Goal: Share content: Share content

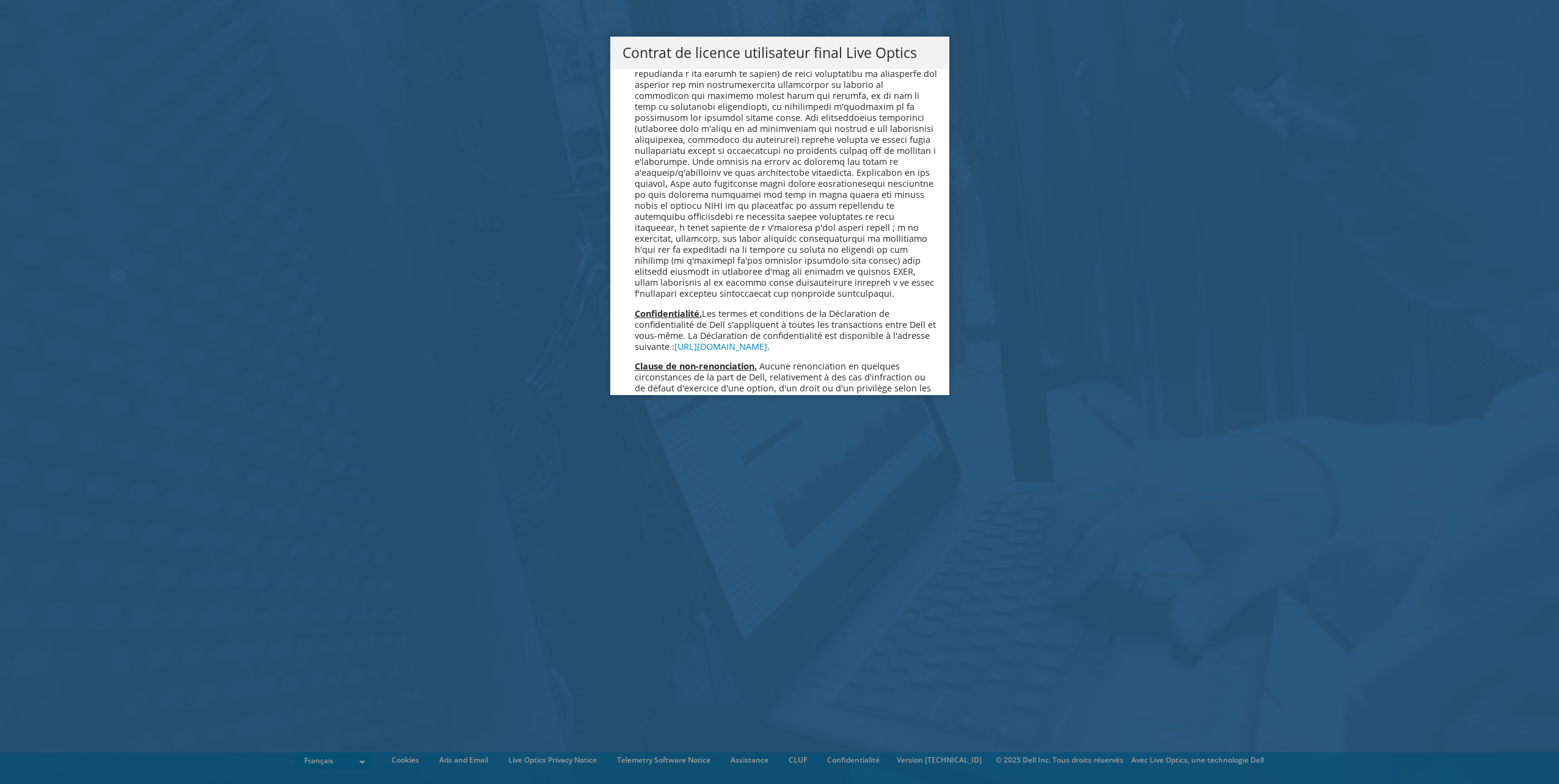
scroll to position [5398, 0]
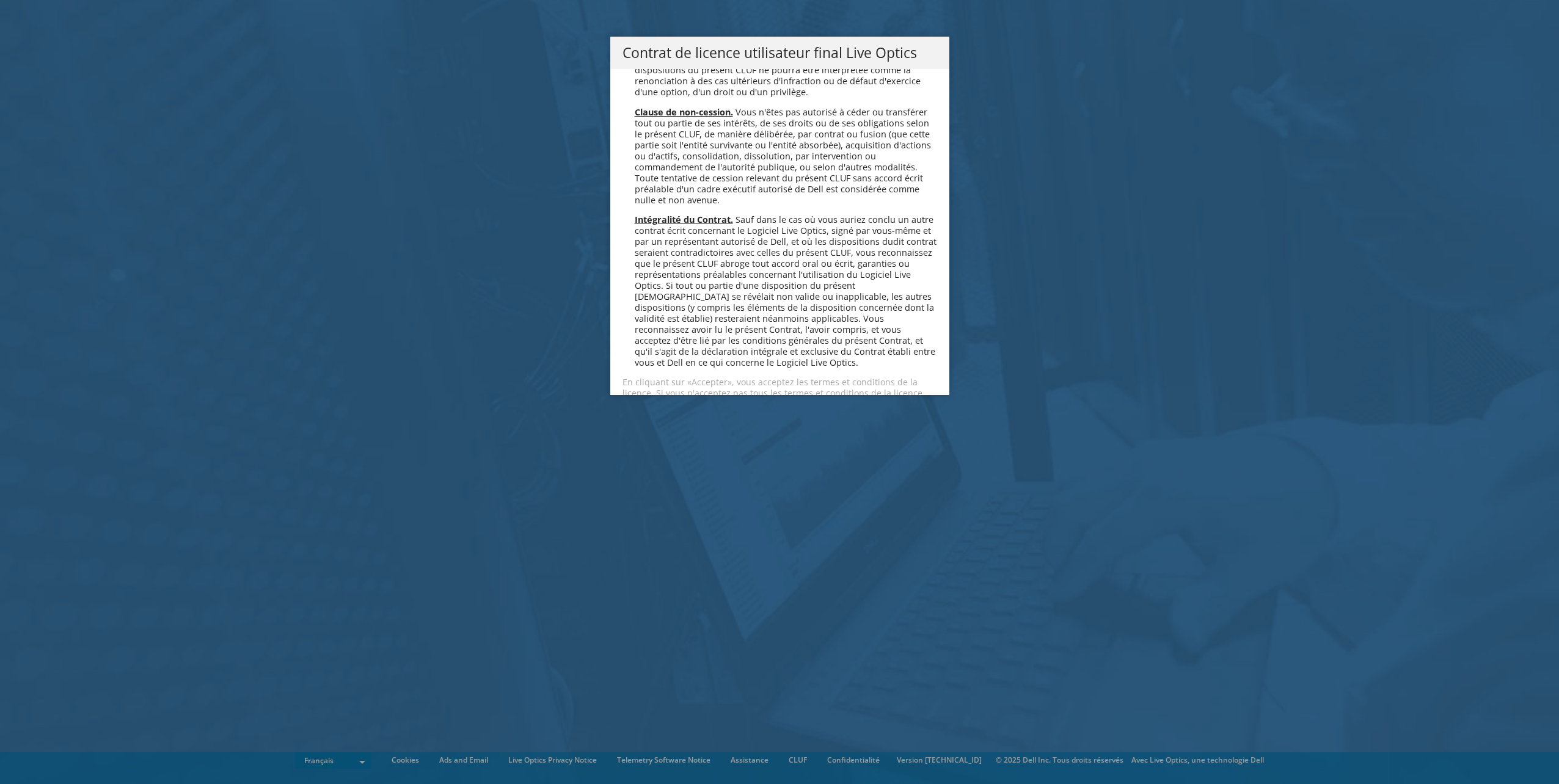
click at [686, 422] on link "Accepter" at bounding box center [659, 437] width 72 height 30
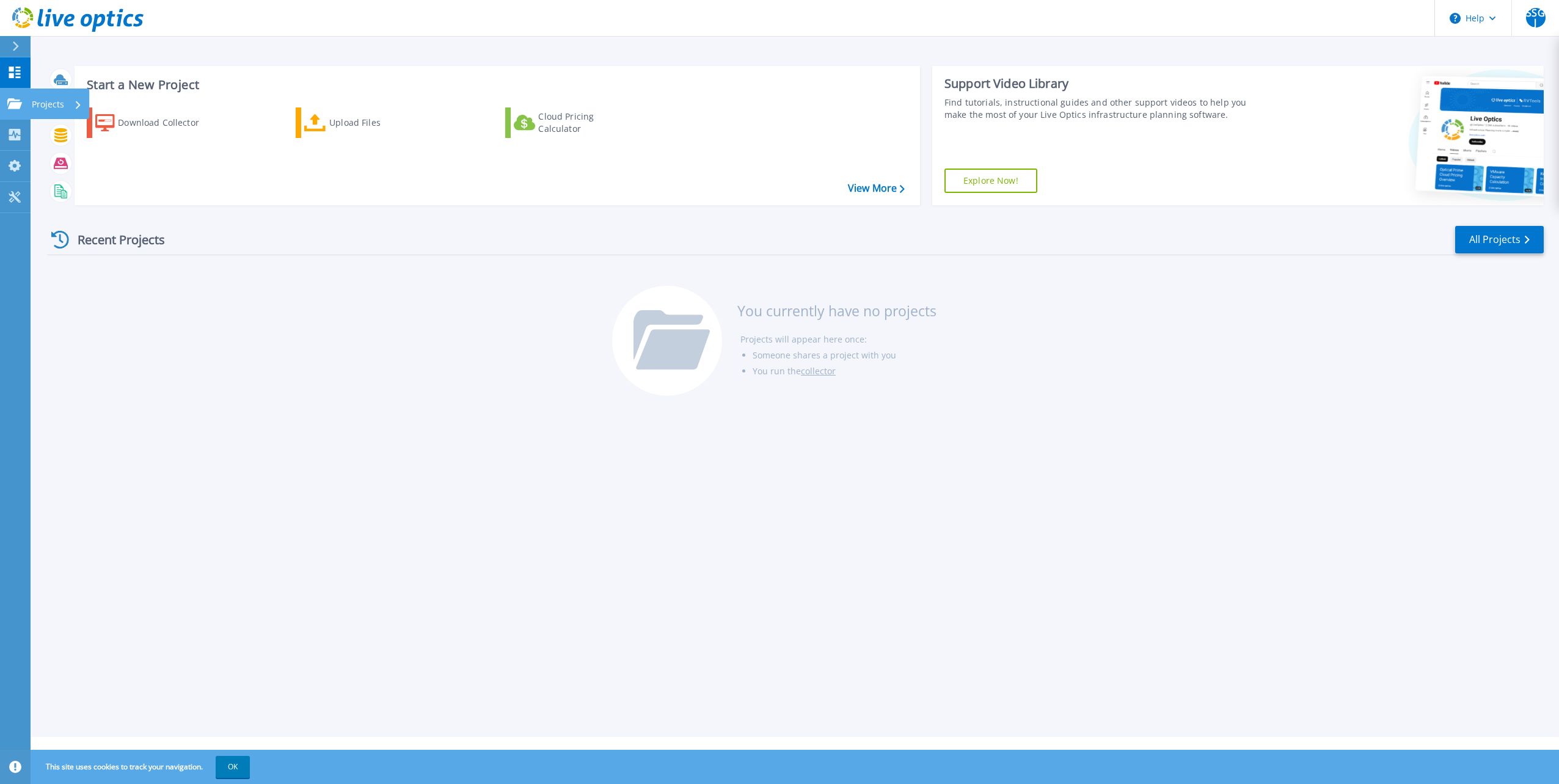
click at [54, 103] on p "Projects" at bounding box center [48, 104] width 32 height 32
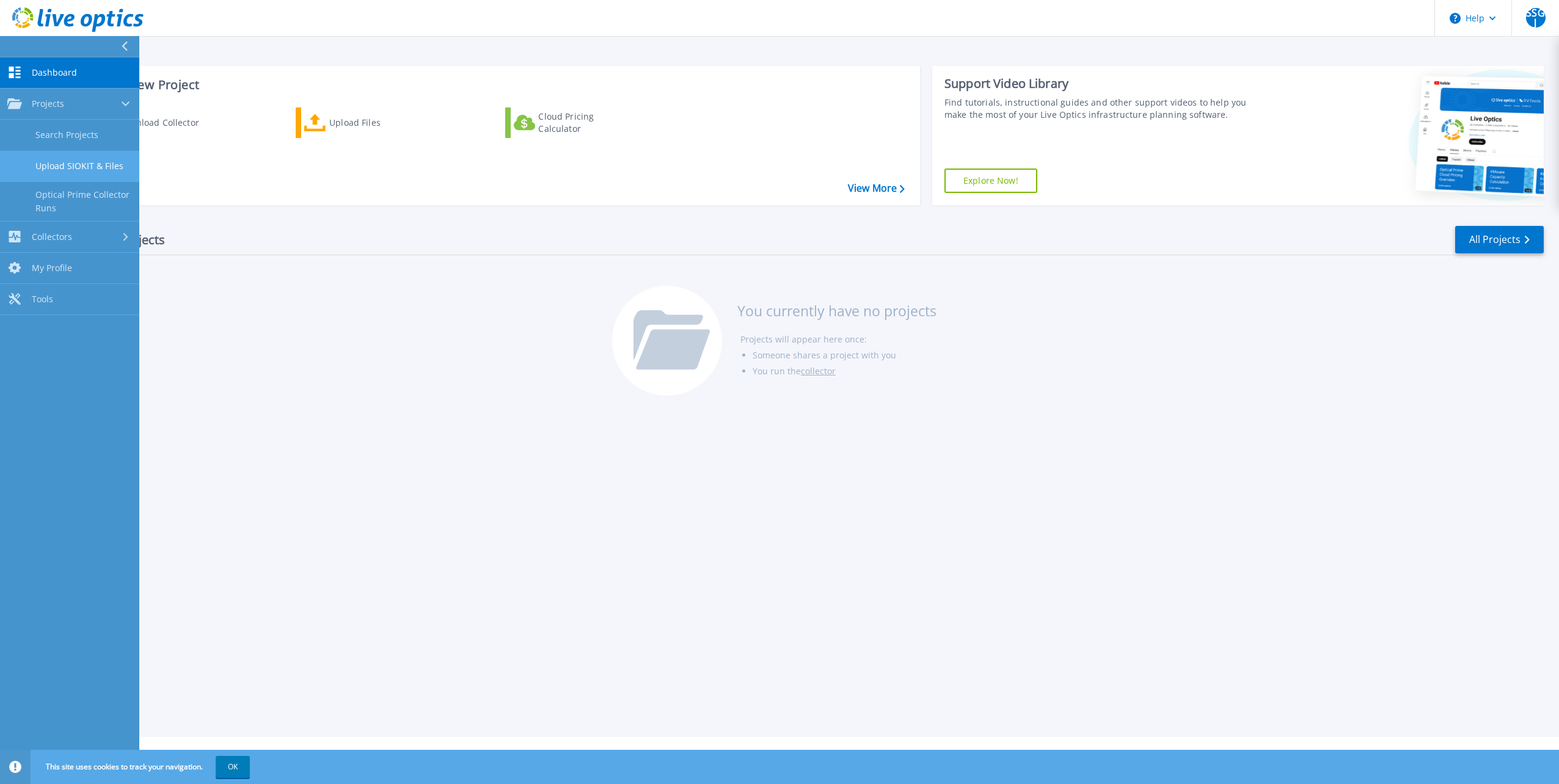
click at [97, 167] on link "Upload SIOKIT & Files" at bounding box center [70, 166] width 140 height 31
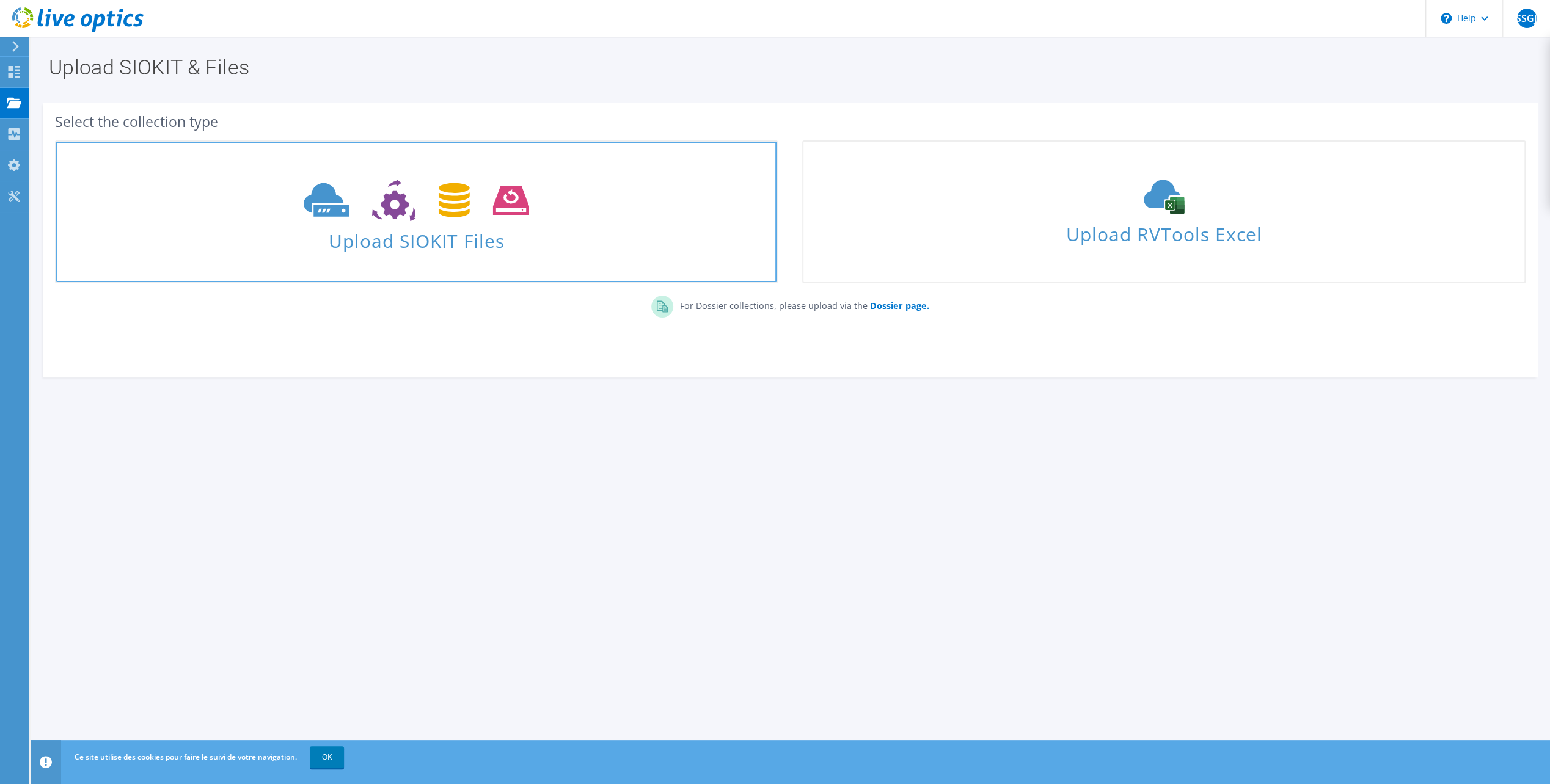
click at [462, 225] on div "Upload SIOKIT Files" at bounding box center [417, 213] width 721 height 78
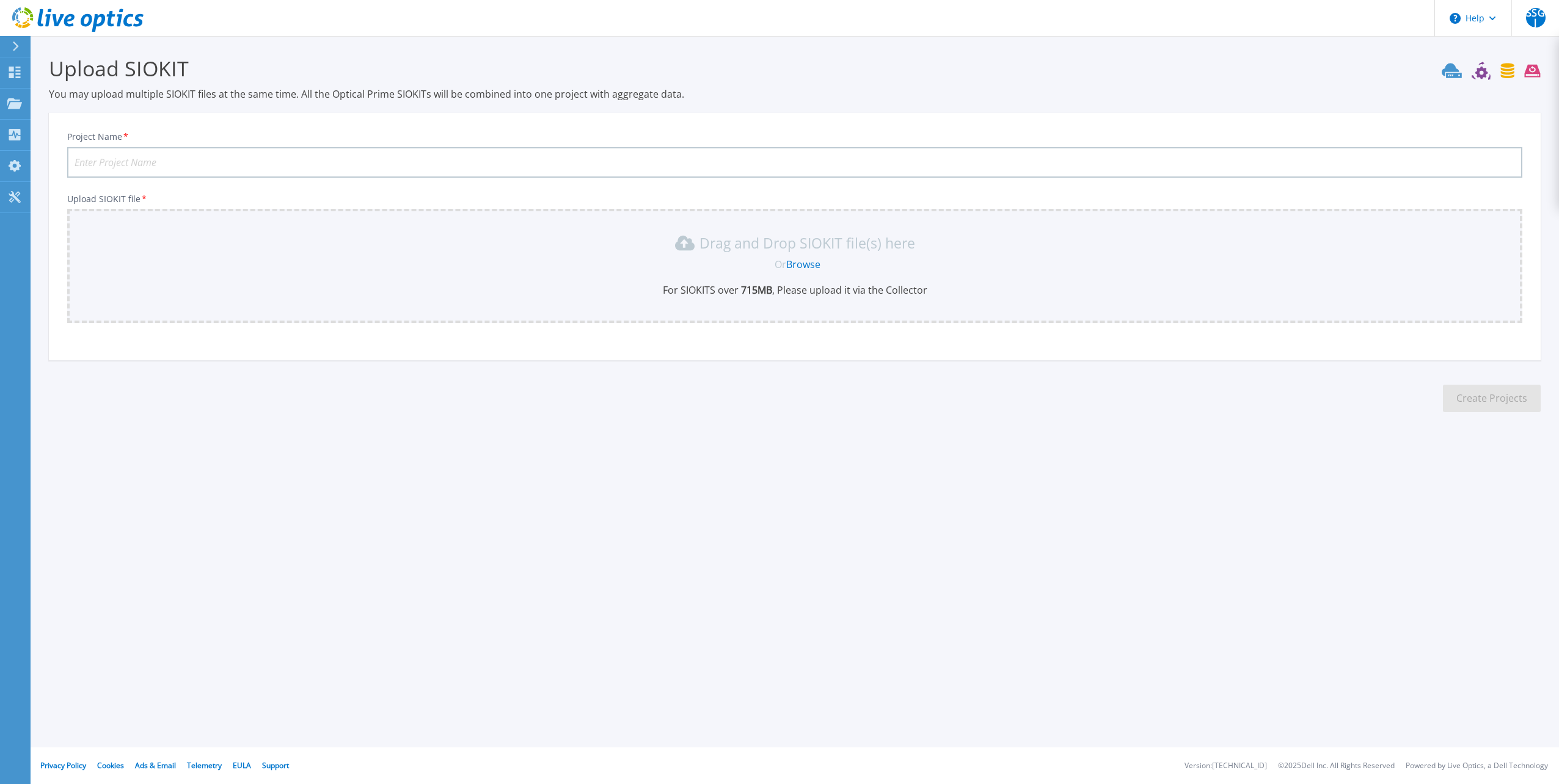
click at [168, 162] on input "Project Name *" at bounding box center [794, 162] width 1455 height 31
type input "Groupe JTI"
click at [299, 432] on section "Upload SIOKIT You may upload multiple SIOKIT files at the same time. All the Op…" at bounding box center [795, 238] width 1528 height 404
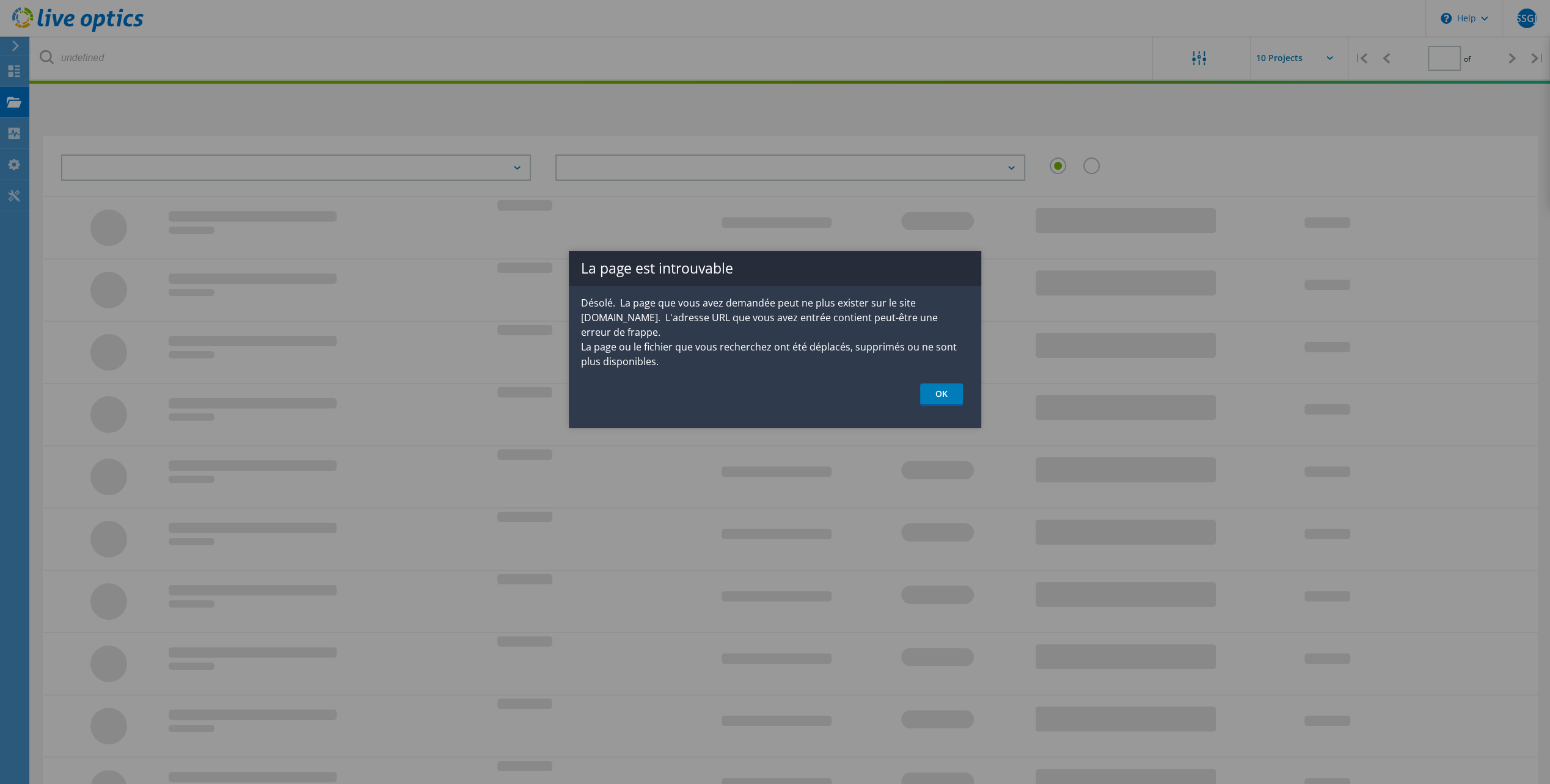
type input "1"
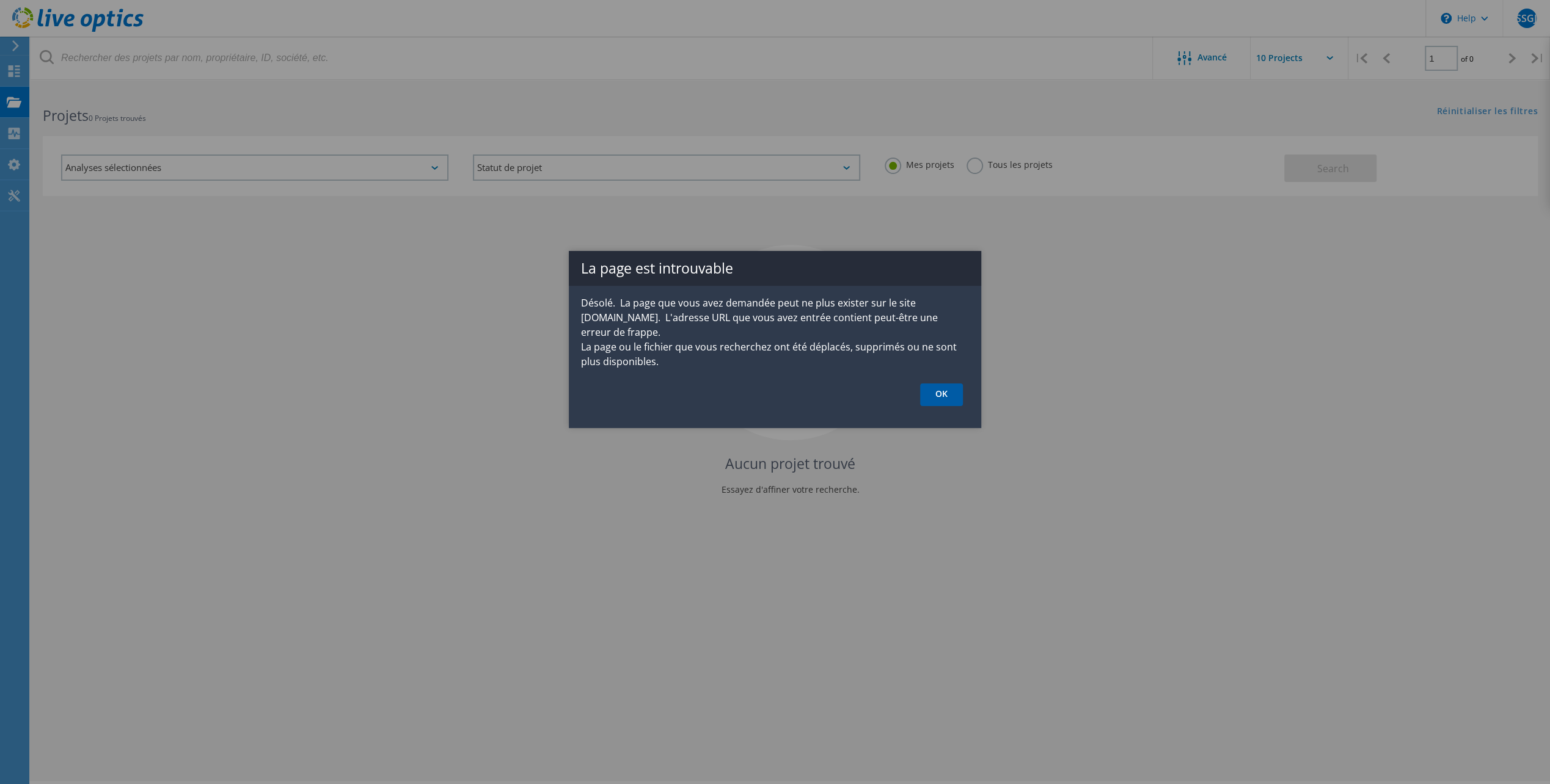
click at [948, 384] on link "OK" at bounding box center [941, 395] width 43 height 23
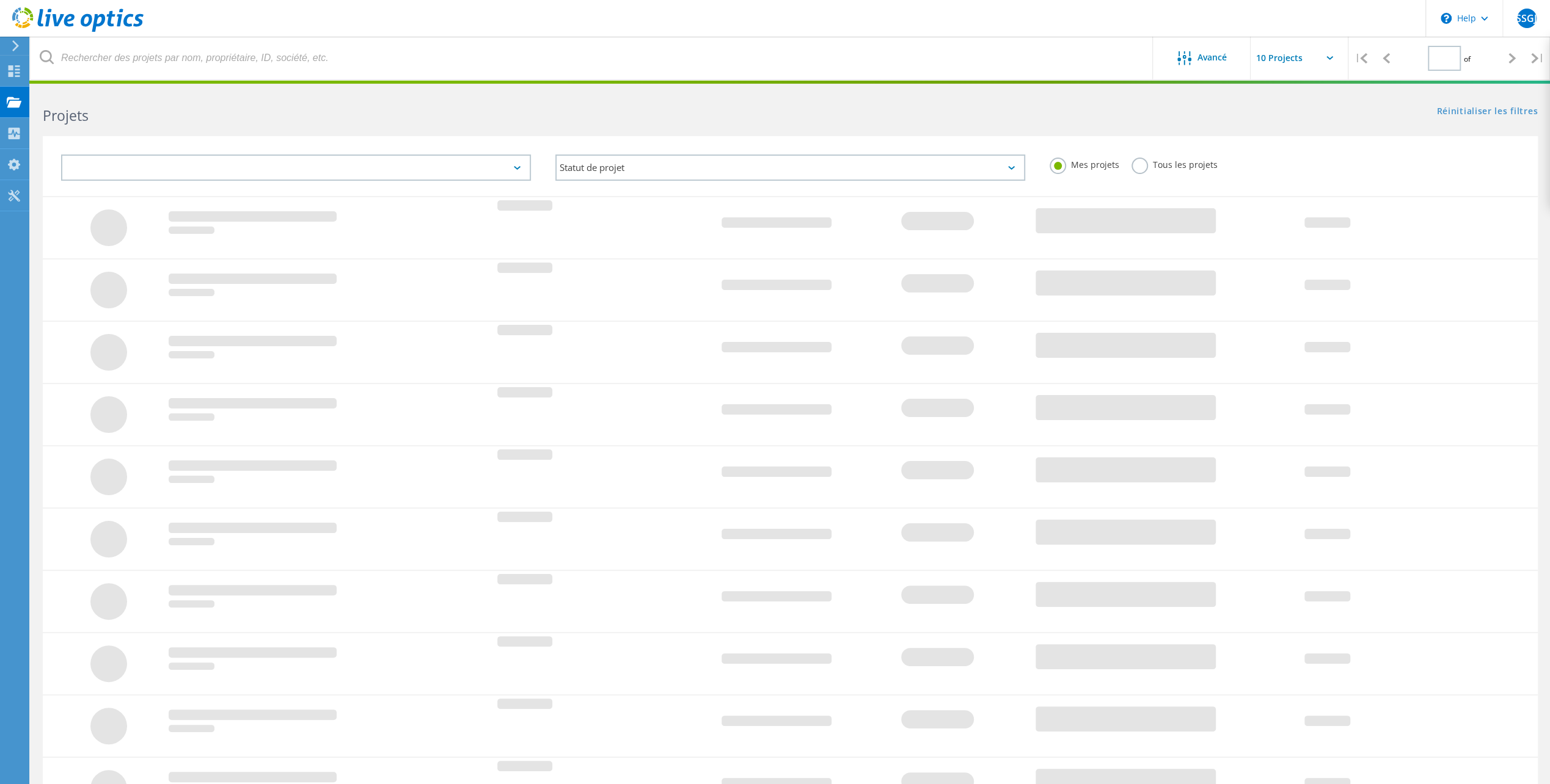
type input "1"
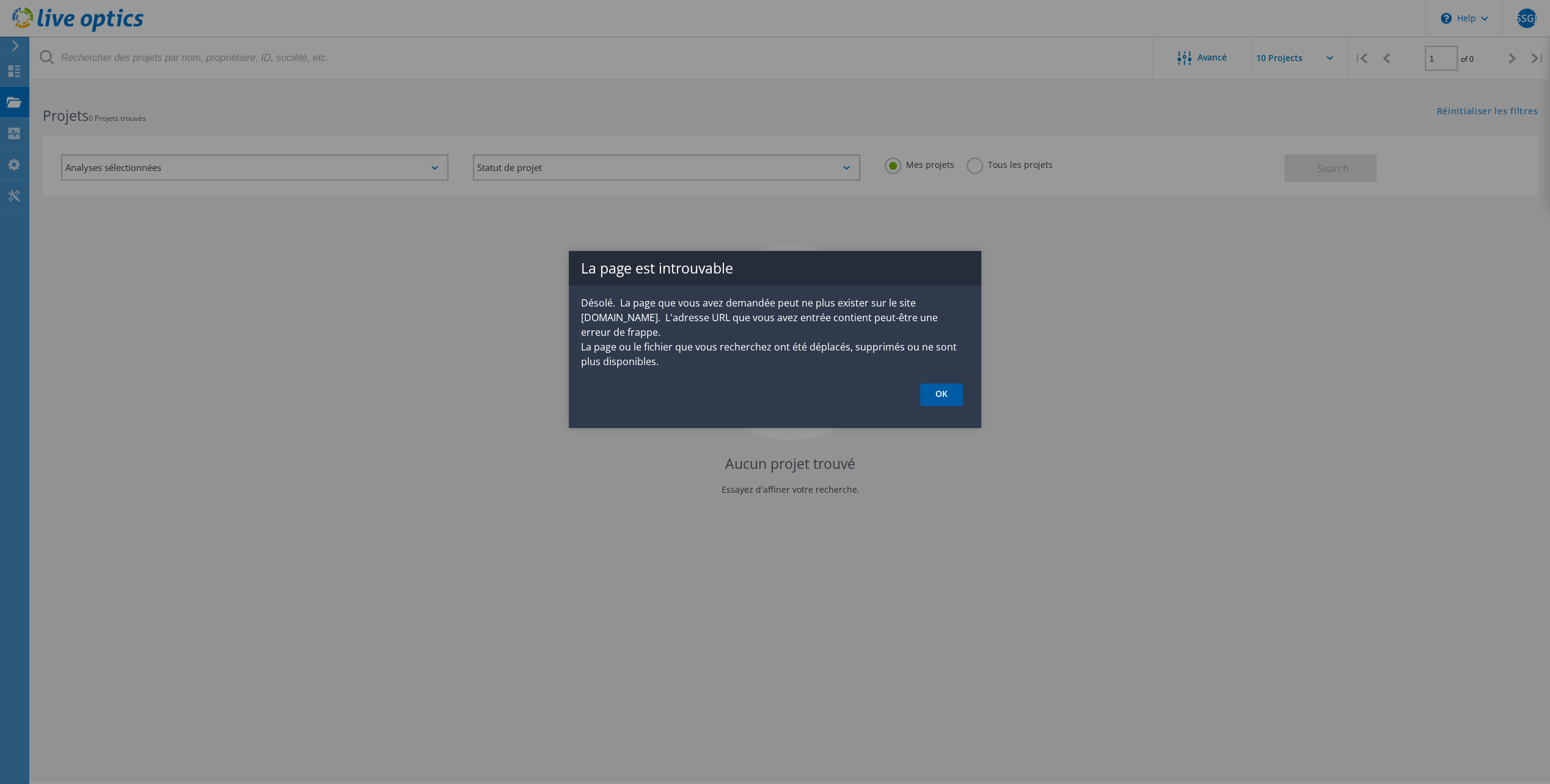
click at [940, 384] on link "OK" at bounding box center [941, 395] width 43 height 23
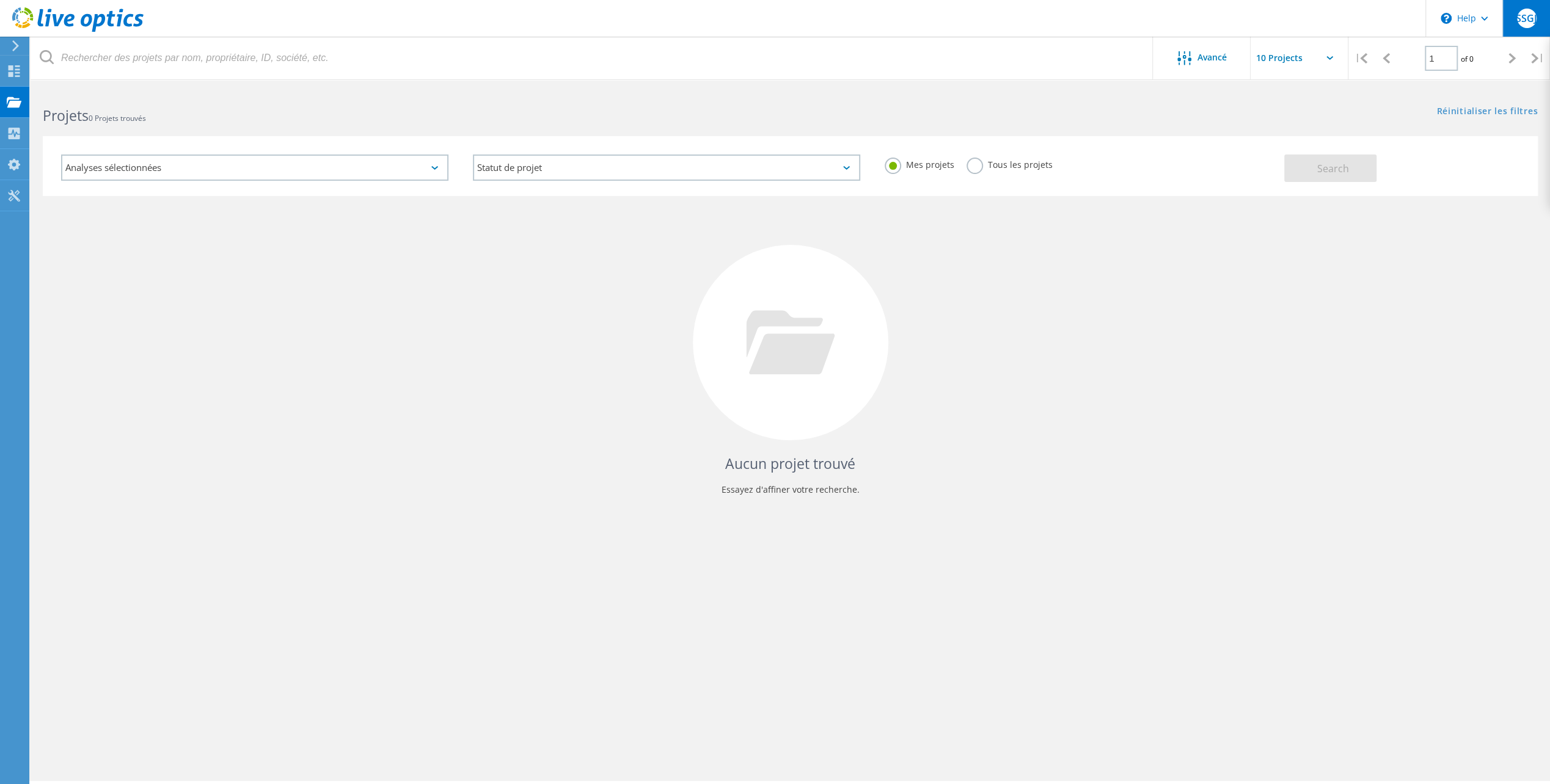
click at [1524, 20] on span "SSGJ" at bounding box center [1527, 18] width 22 height 10
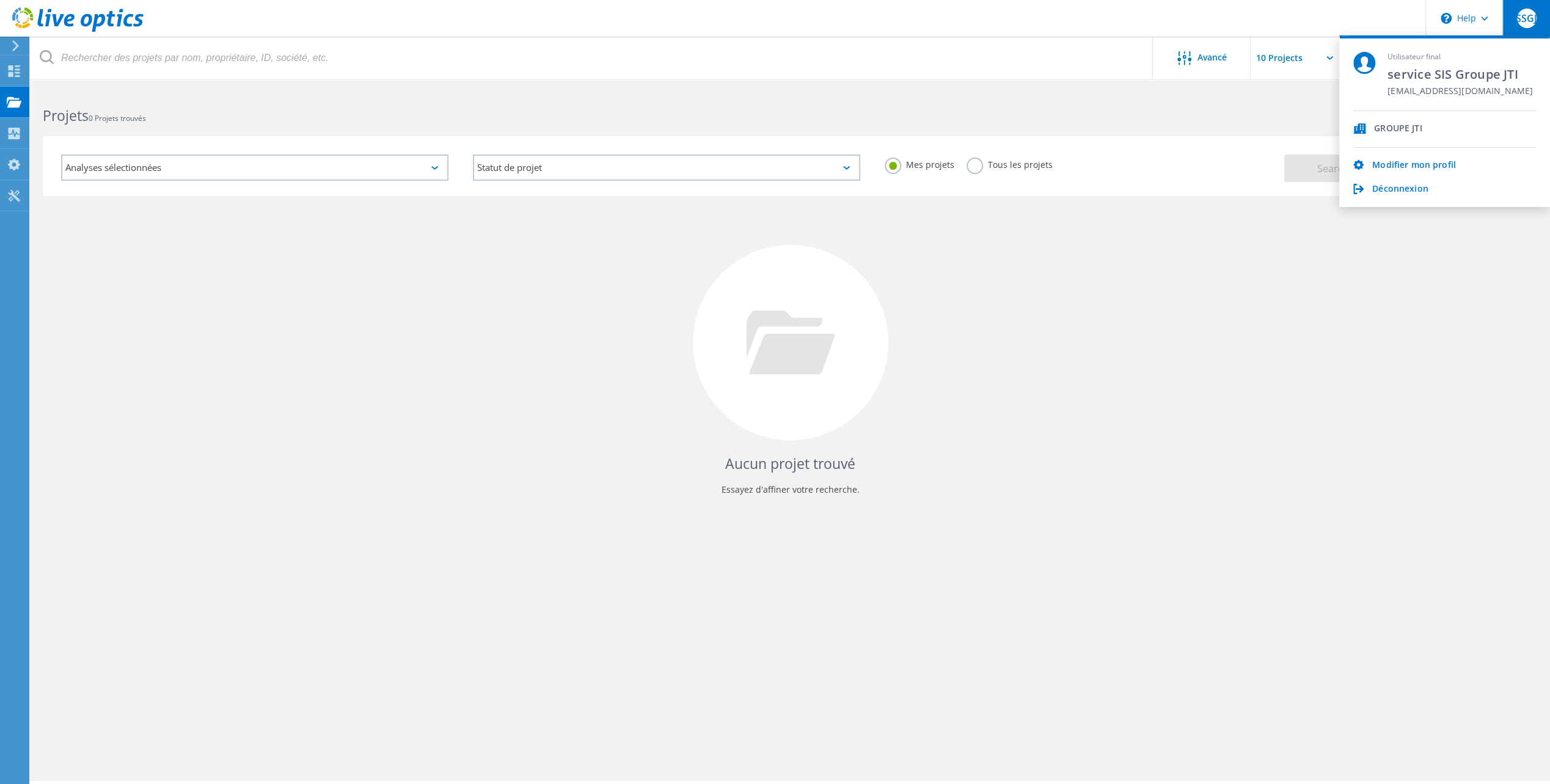
click at [1350, 276] on div "Aucun projet trouvé Essayez d'affiner votre recherche." at bounding box center [790, 353] width 1495 height 316
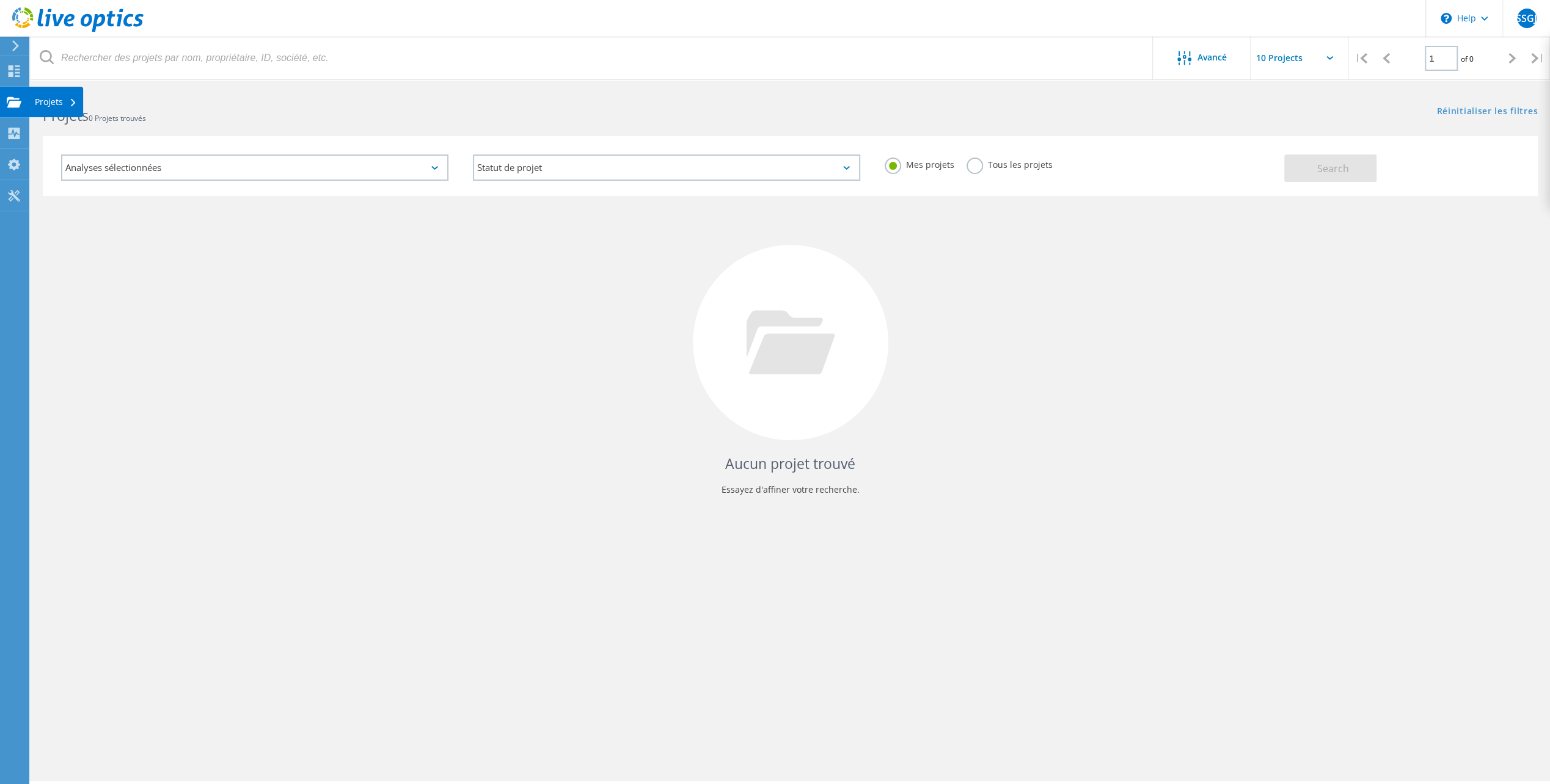
click at [55, 106] on div "Projets" at bounding box center [56, 102] width 42 height 9
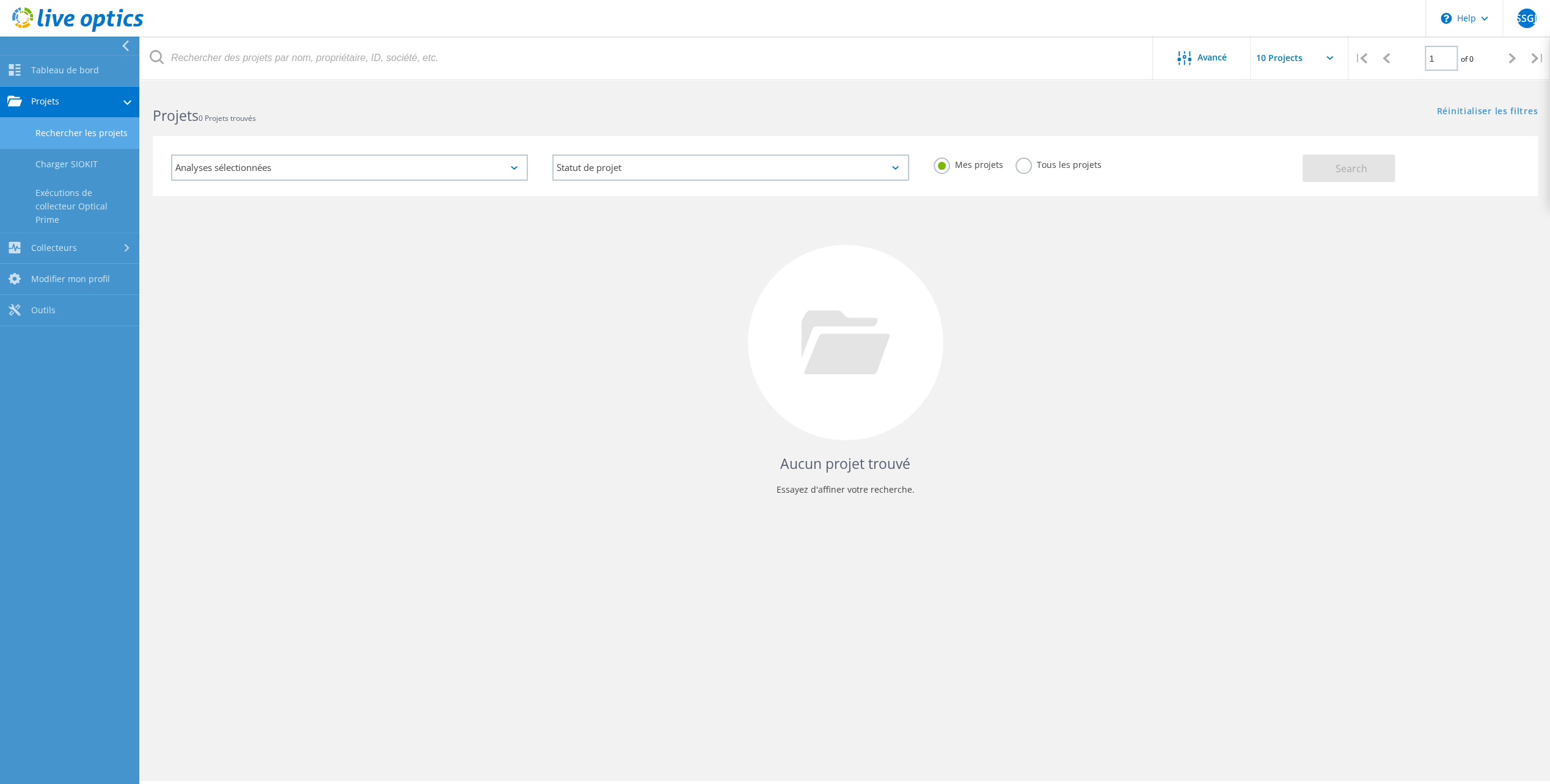
click at [93, 134] on link "Rechercher les projets" at bounding box center [70, 133] width 140 height 31
click at [75, 166] on link "Charger SIOKIT" at bounding box center [70, 164] width 140 height 31
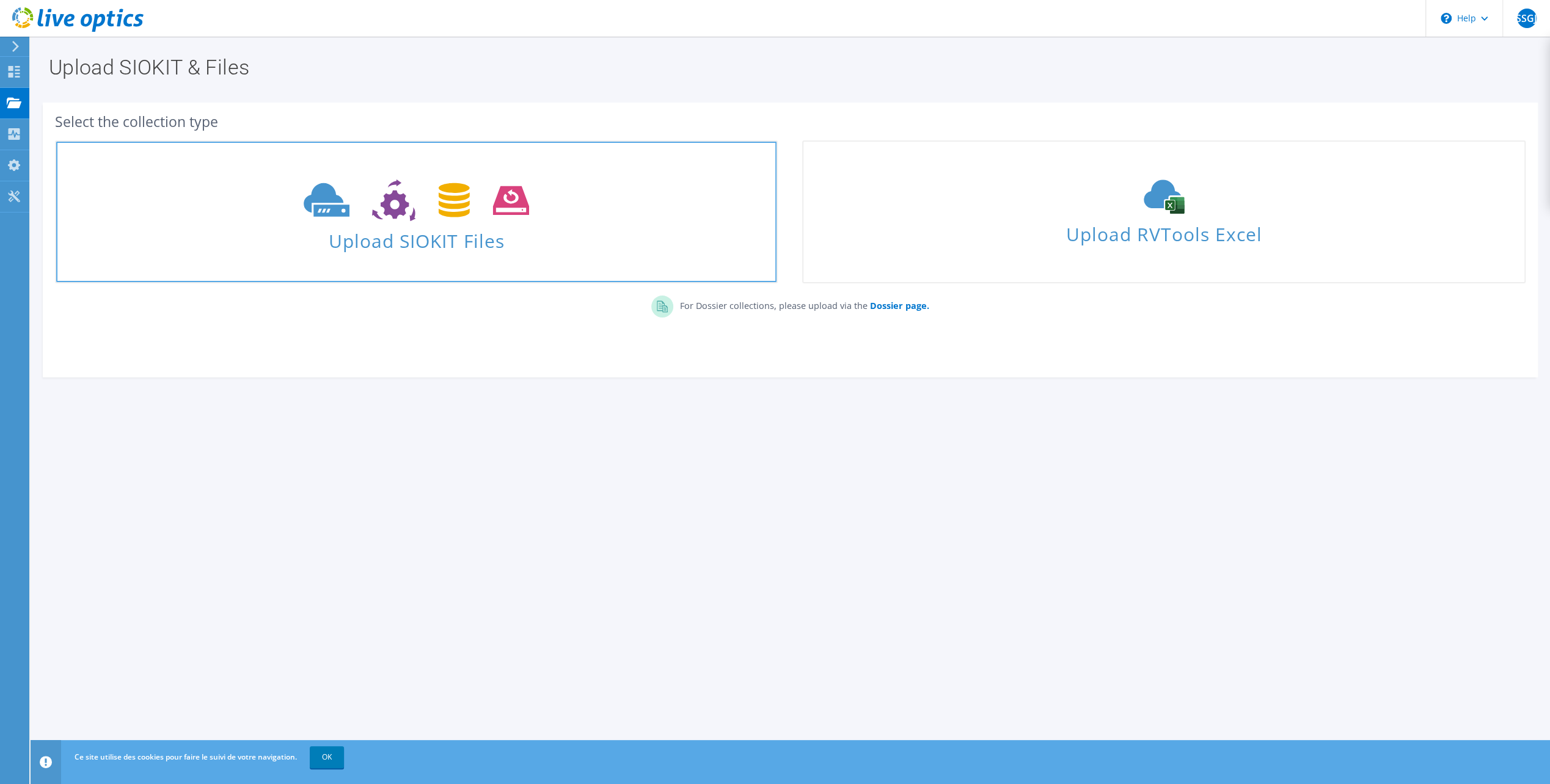
click at [435, 217] on icon at bounding box center [417, 201] width 225 height 42
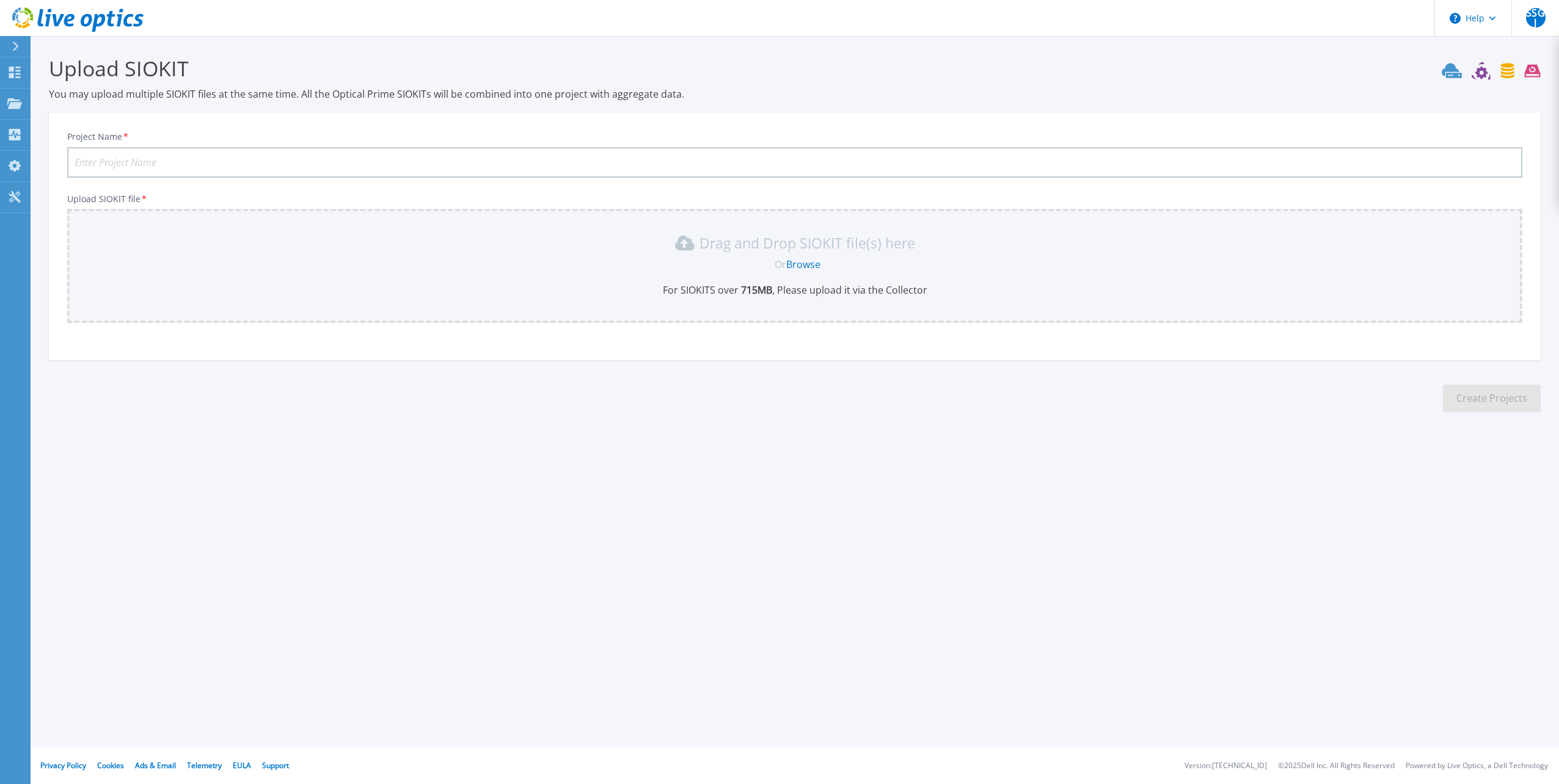
click at [379, 276] on div "Drag and Drop SIOKIT file(s) here Or Browse For SIOKITS over 715 MB , Please up…" at bounding box center [794, 265] width 1440 height 64
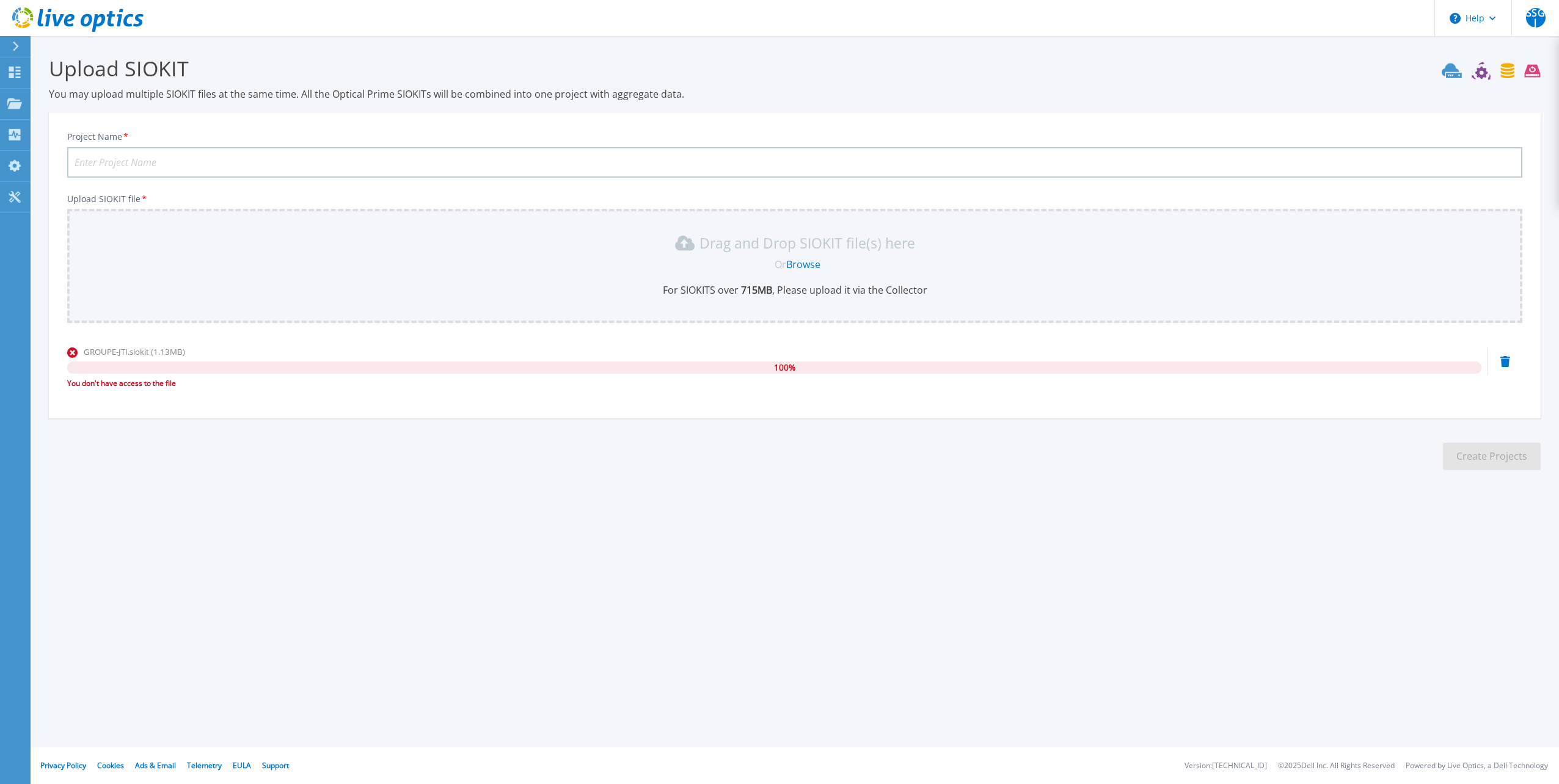
click at [1506, 363] on icon at bounding box center [1505, 361] width 10 height 11
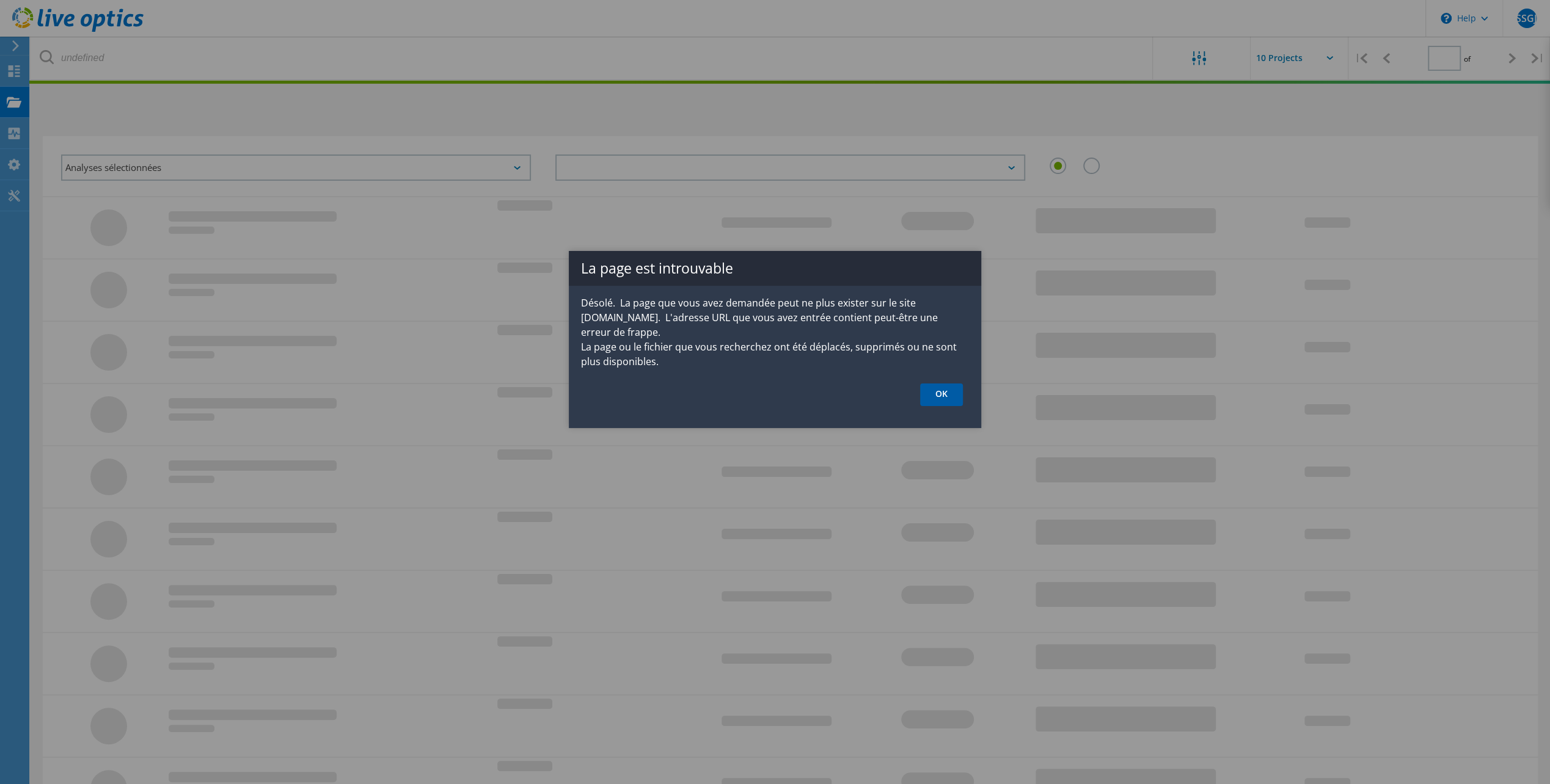
type input "1"
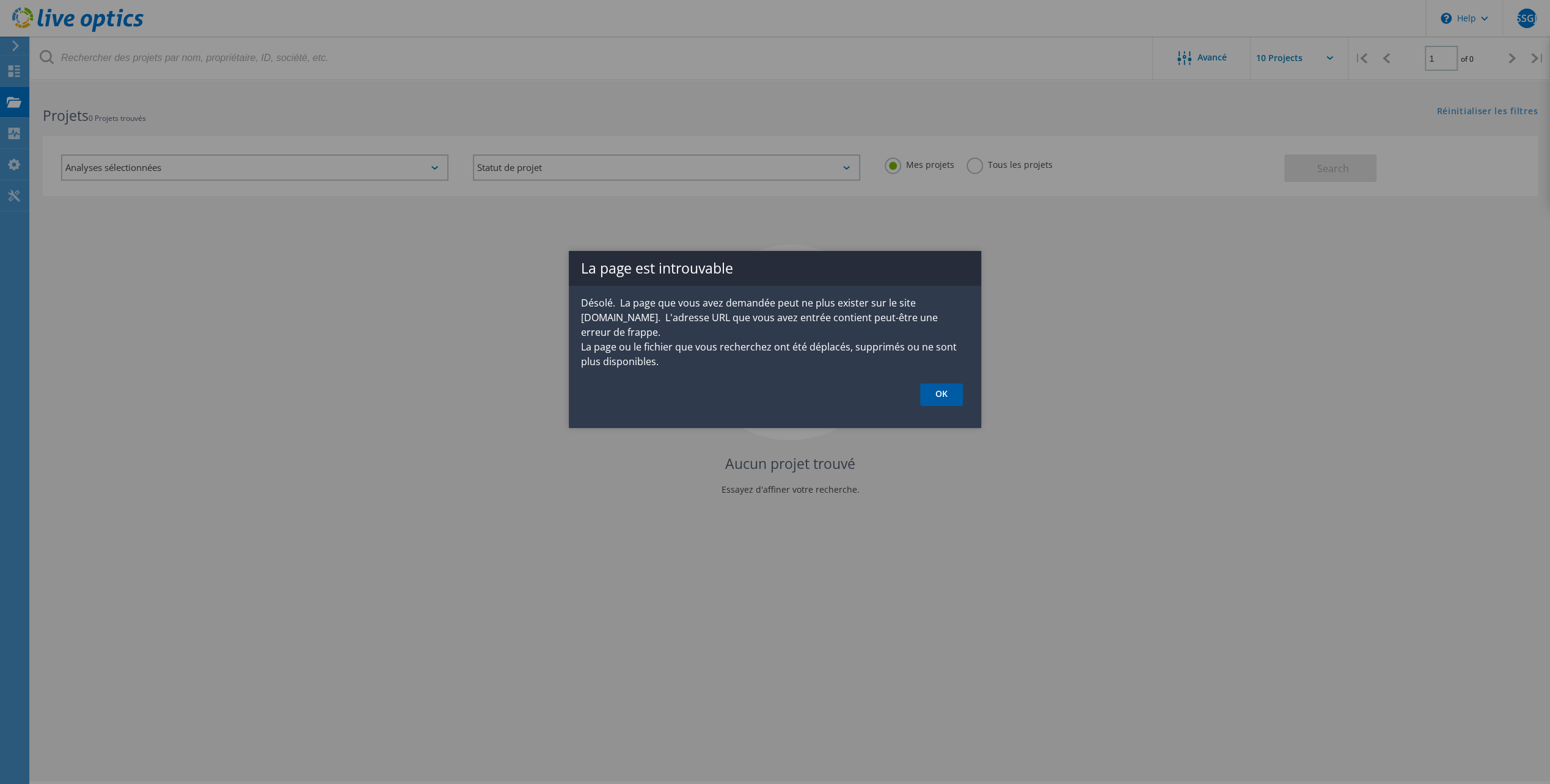
click at [943, 385] on link "OK" at bounding box center [941, 395] width 43 height 23
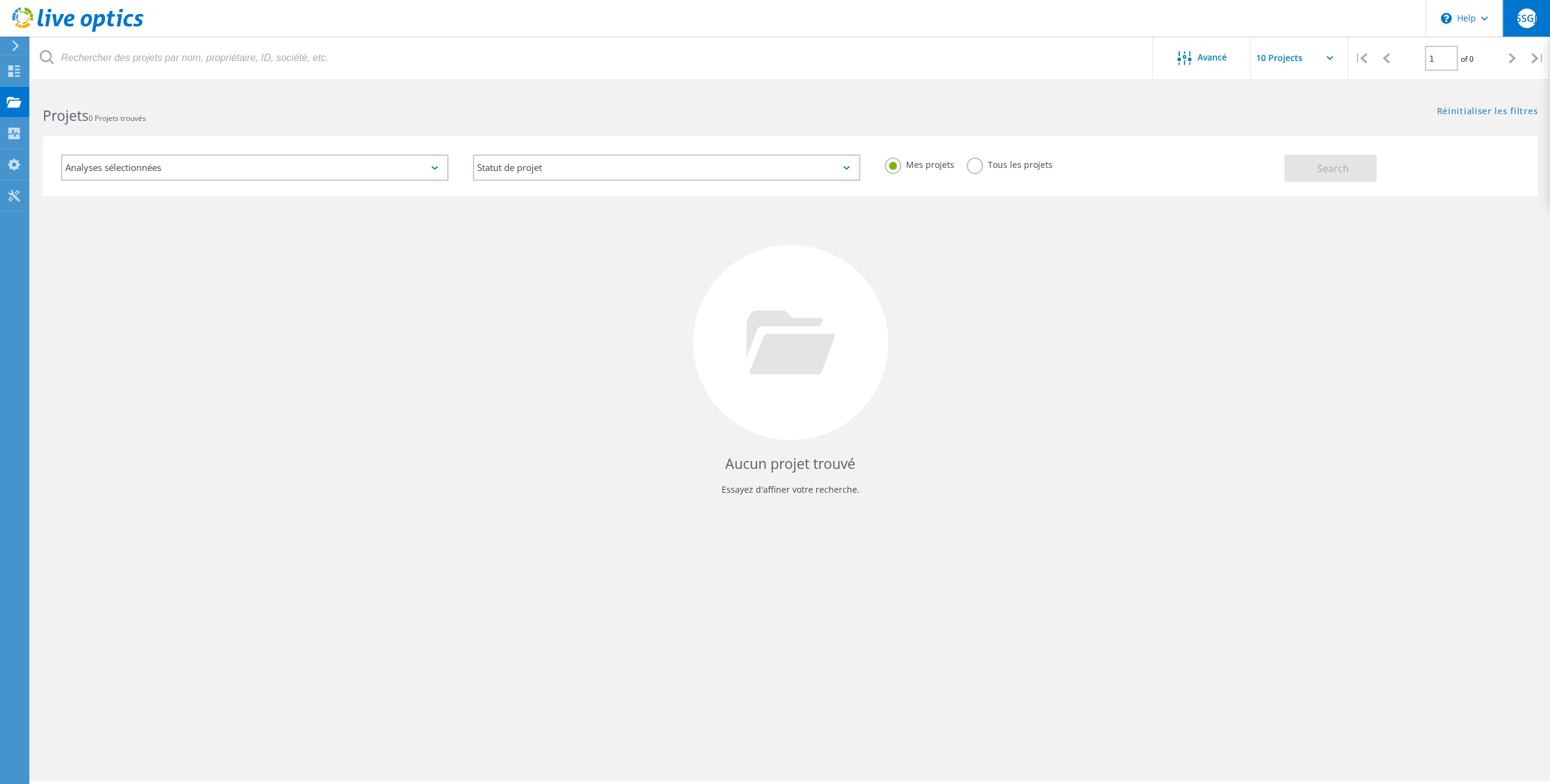
click at [1519, 18] on span "SSGJ" at bounding box center [1527, 18] width 22 height 10
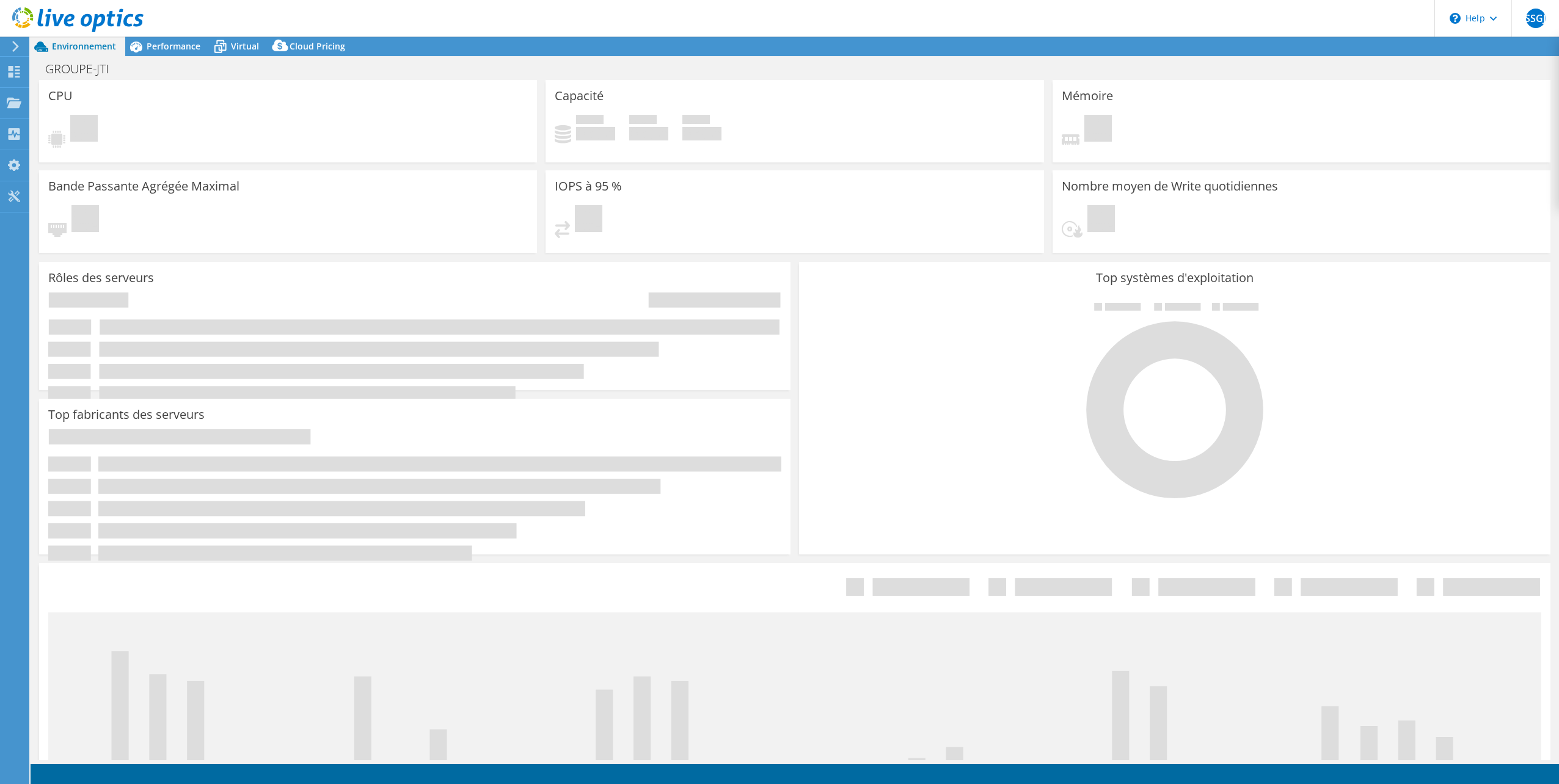
select select "USD"
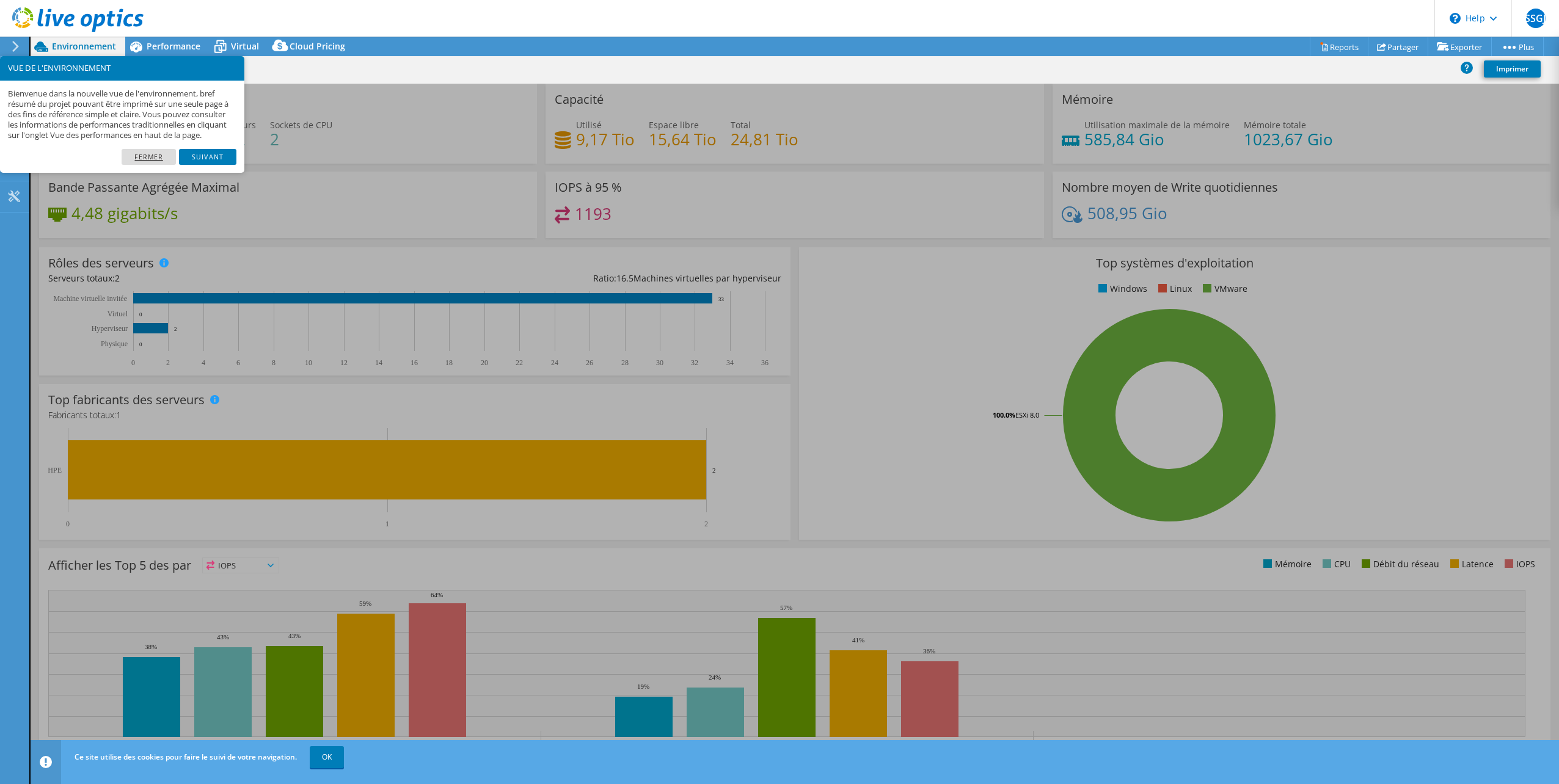
click at [147, 164] on link "Fermer" at bounding box center [148, 157] width 54 height 16
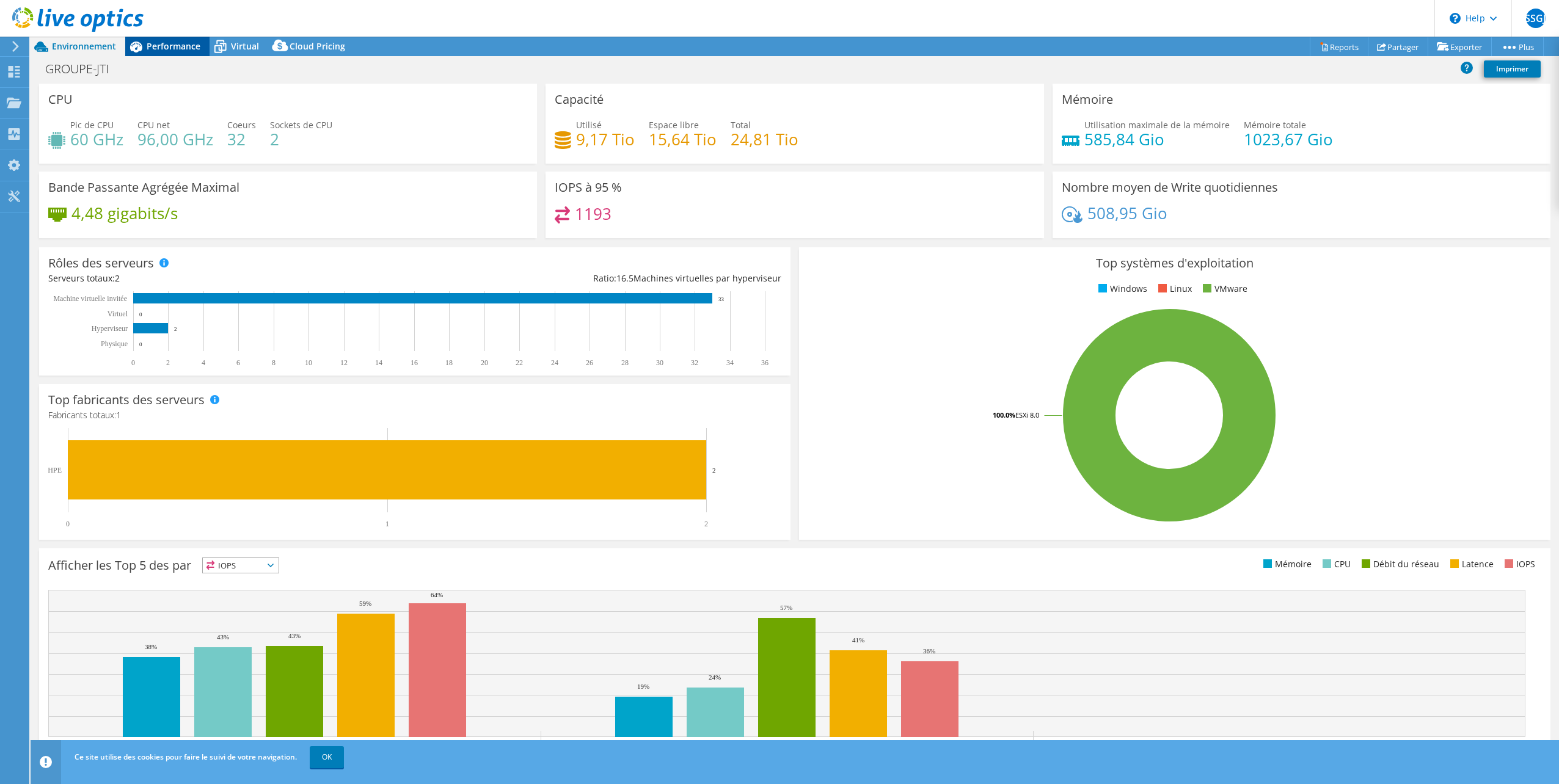
click at [150, 43] on span "Performance" at bounding box center [174, 46] width 54 height 11
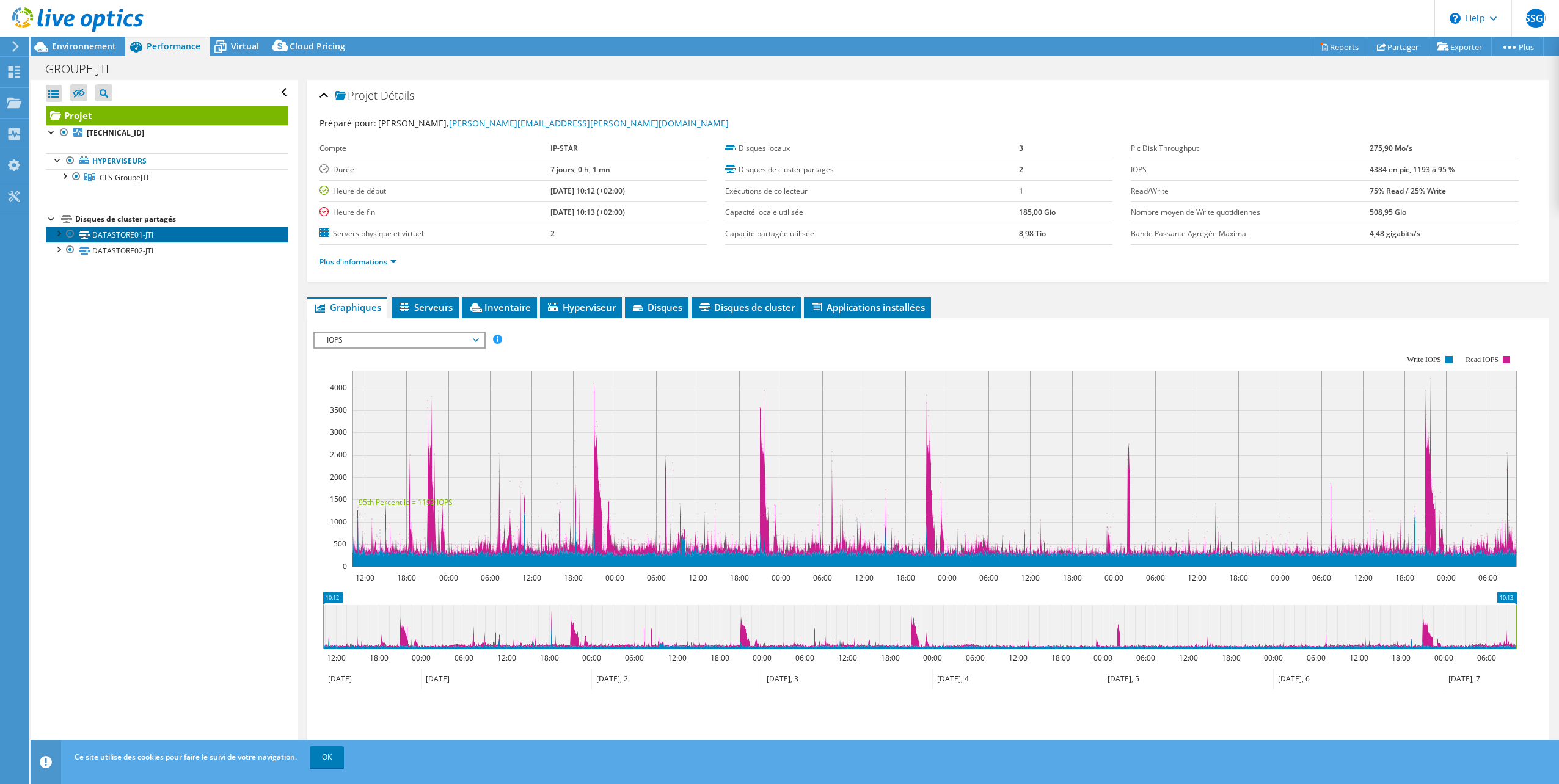
click at [133, 229] on link "DATASTORE01-JTI" at bounding box center [166, 235] width 242 height 16
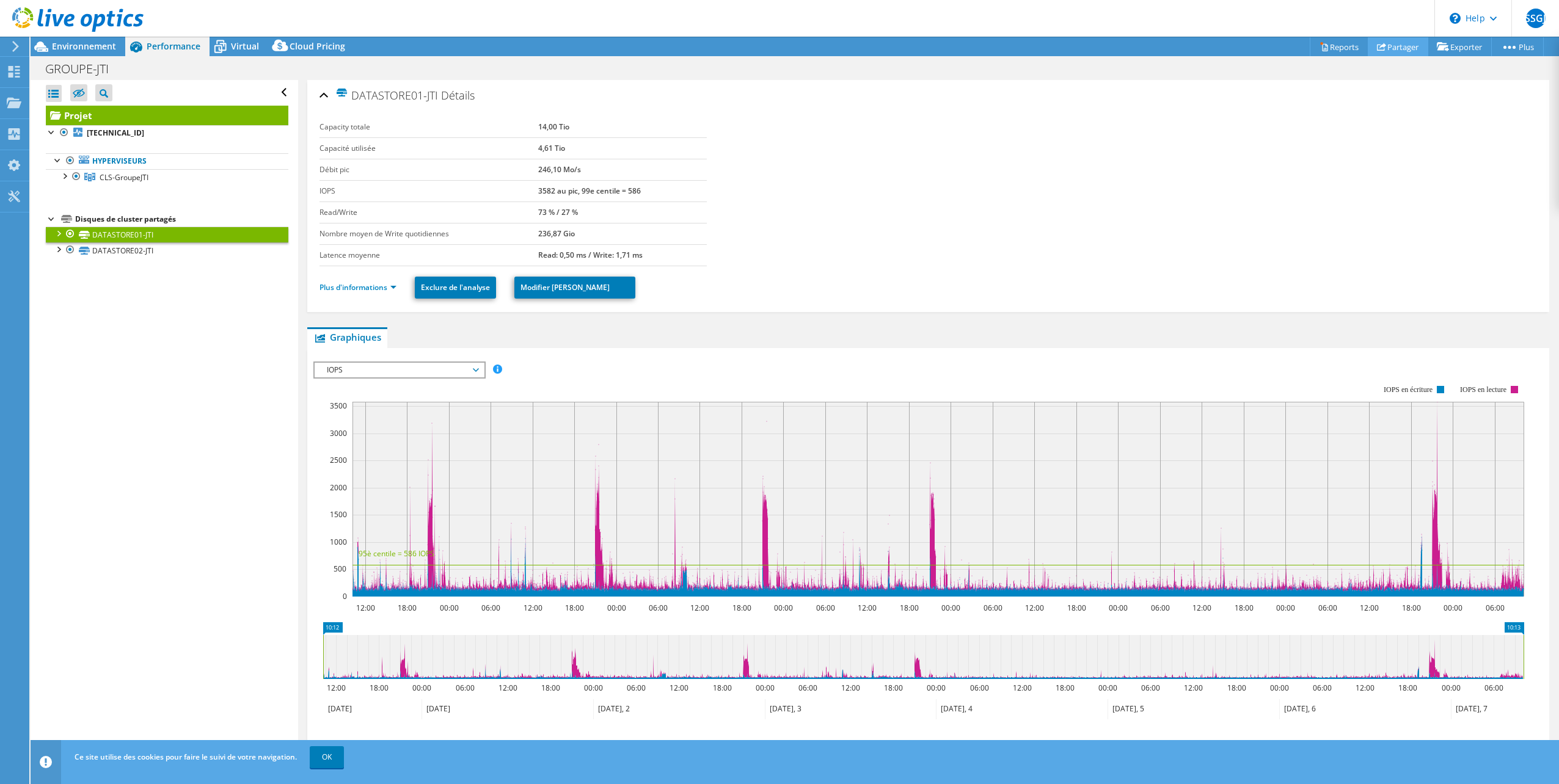
click at [1403, 48] on link "Partager" at bounding box center [1398, 47] width 60 height 19
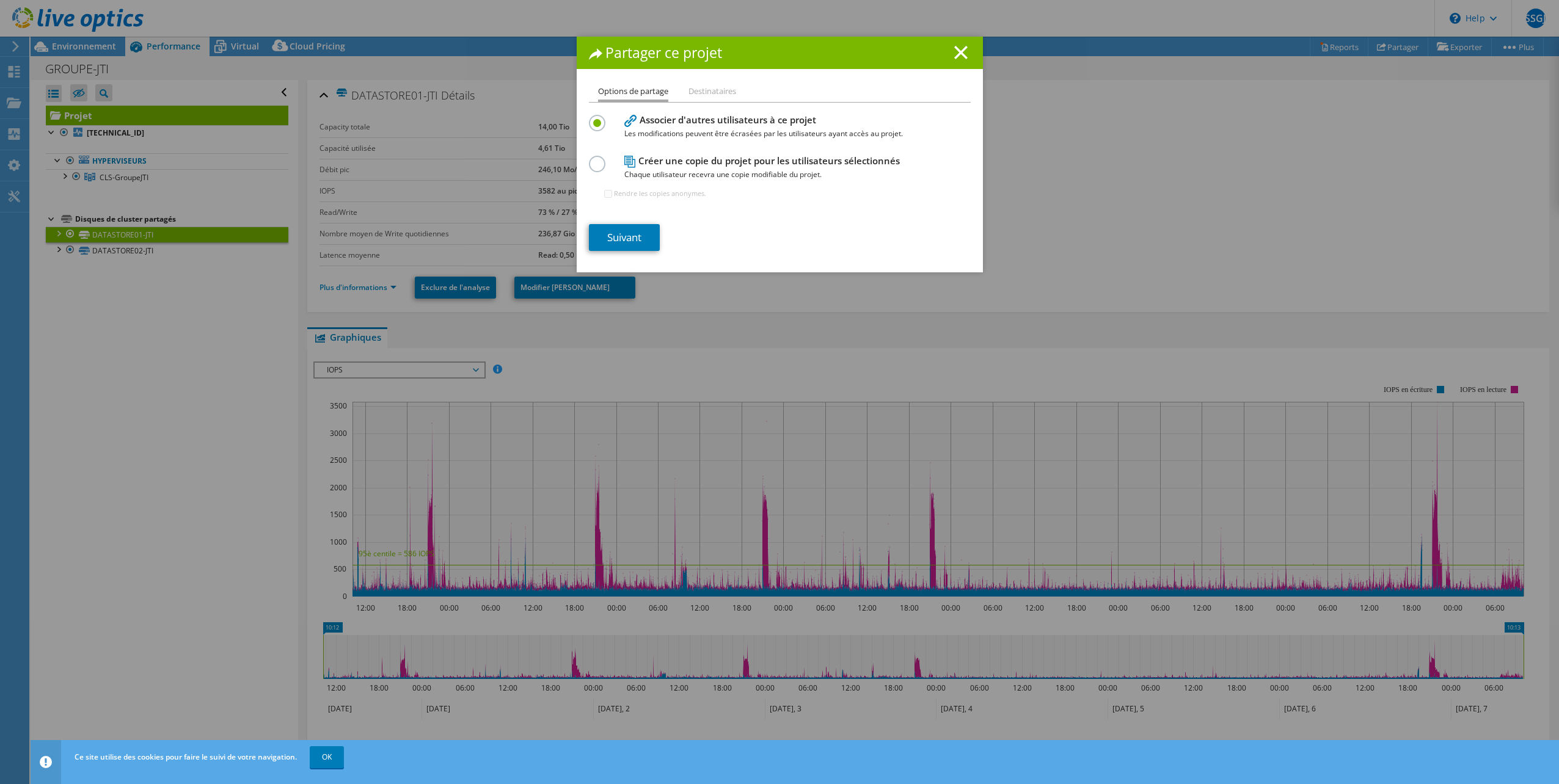
click at [704, 91] on li "Destinataires" at bounding box center [712, 92] width 48 height 15
click at [727, 92] on li "Destinataires" at bounding box center [712, 92] width 48 height 15
click at [625, 168] on span "Chaque utilisateur recevra une copie modifiable du projet." at bounding box center [777, 174] width 305 height 13
click at [592, 159] on label at bounding box center [600, 157] width 21 height 3
click at [0, 0] on input "radio" at bounding box center [0, 0] width 0 height 0
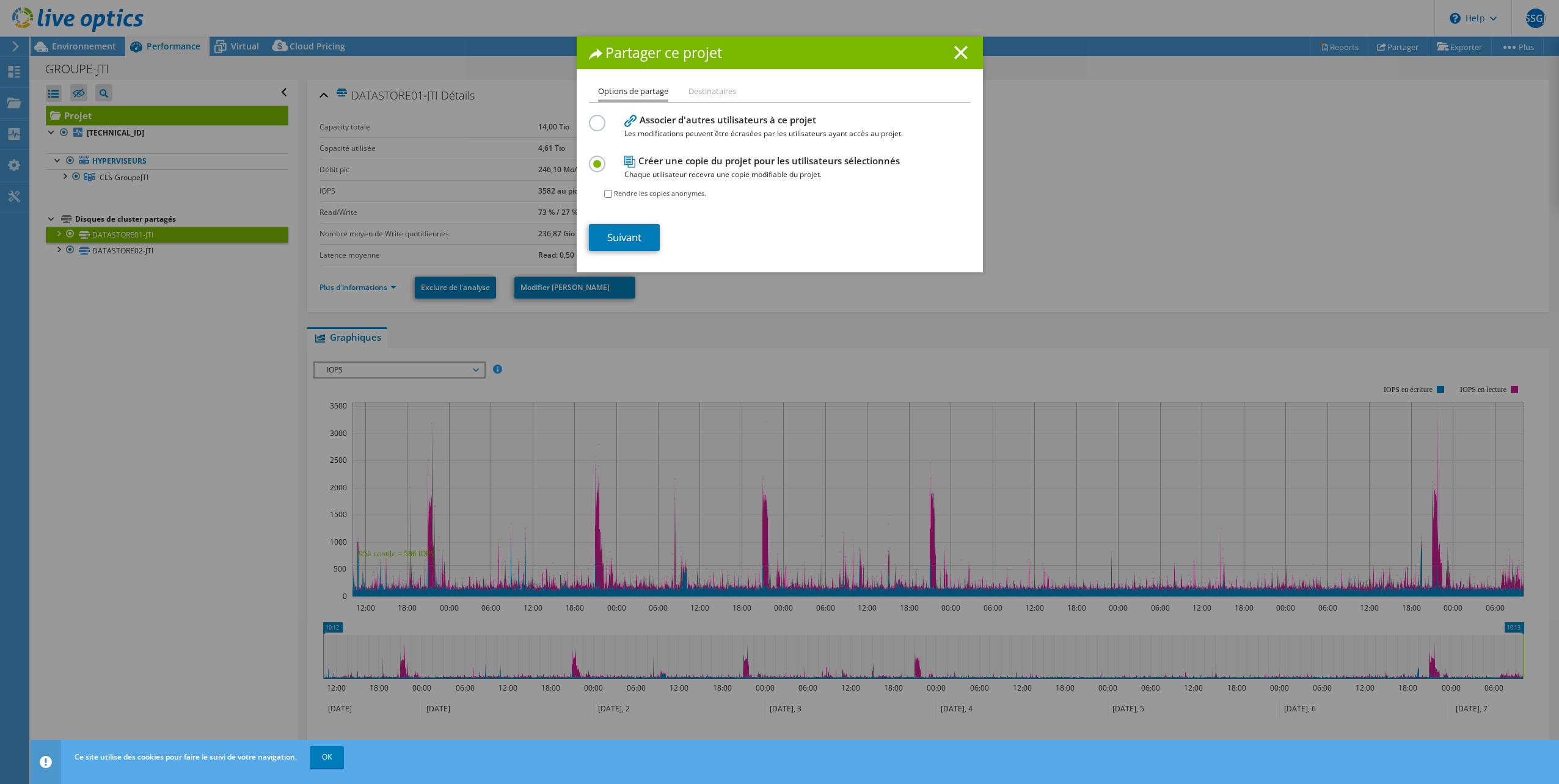
click at [638, 194] on label "Rendre les copies anonymes." at bounding box center [659, 194] width 92 height 12
click at [612, 194] on input "Rendre les copies anonymes." at bounding box center [608, 194] width 8 height 8
click at [647, 195] on label "Rendre les copies anonymes." at bounding box center [659, 194] width 92 height 12
click at [612, 195] on input "Rendre les copies anonymes." at bounding box center [608, 194] width 8 height 8
checkbox input "false"
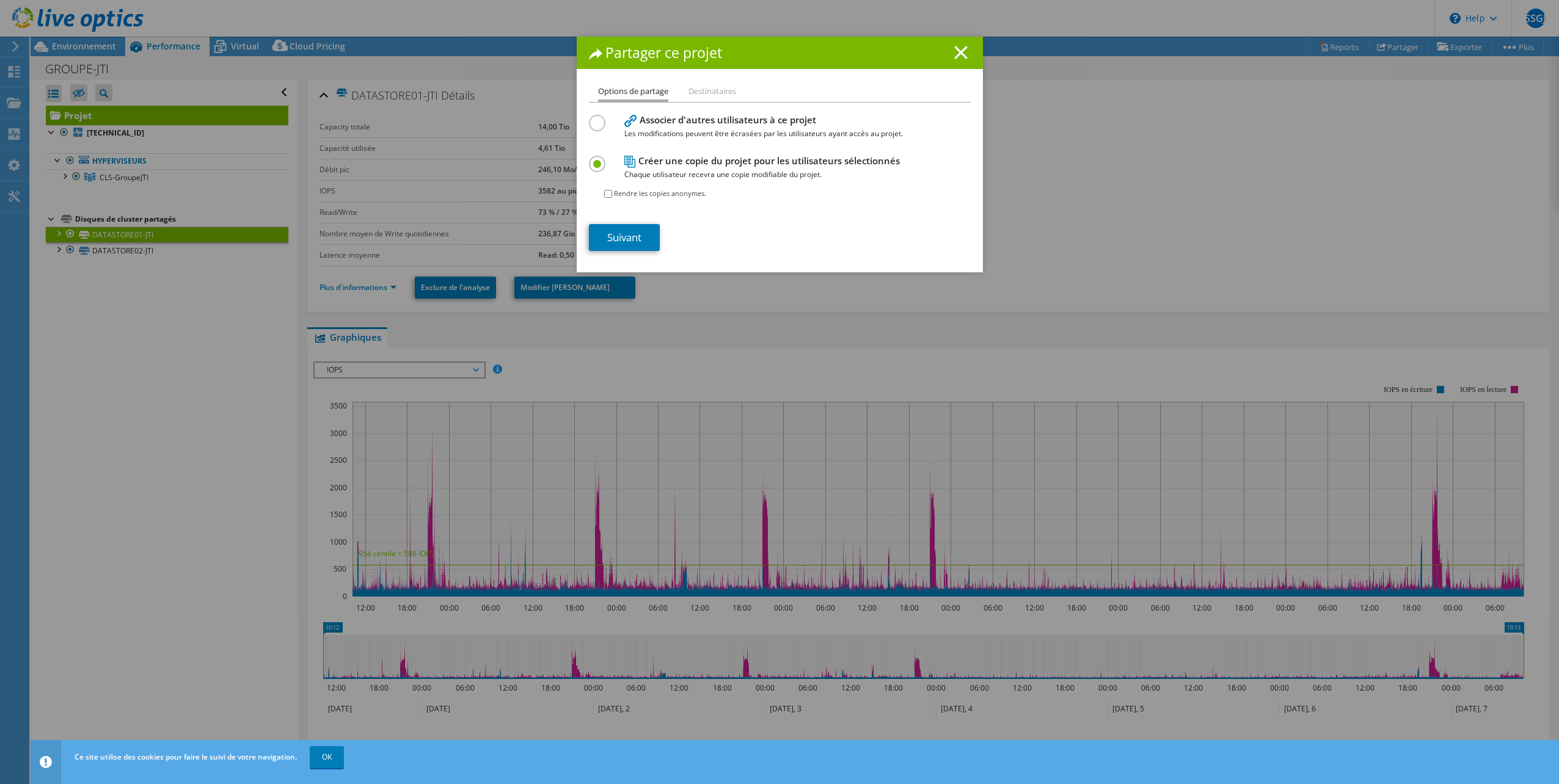
click at [957, 51] on icon at bounding box center [961, 52] width 13 height 13
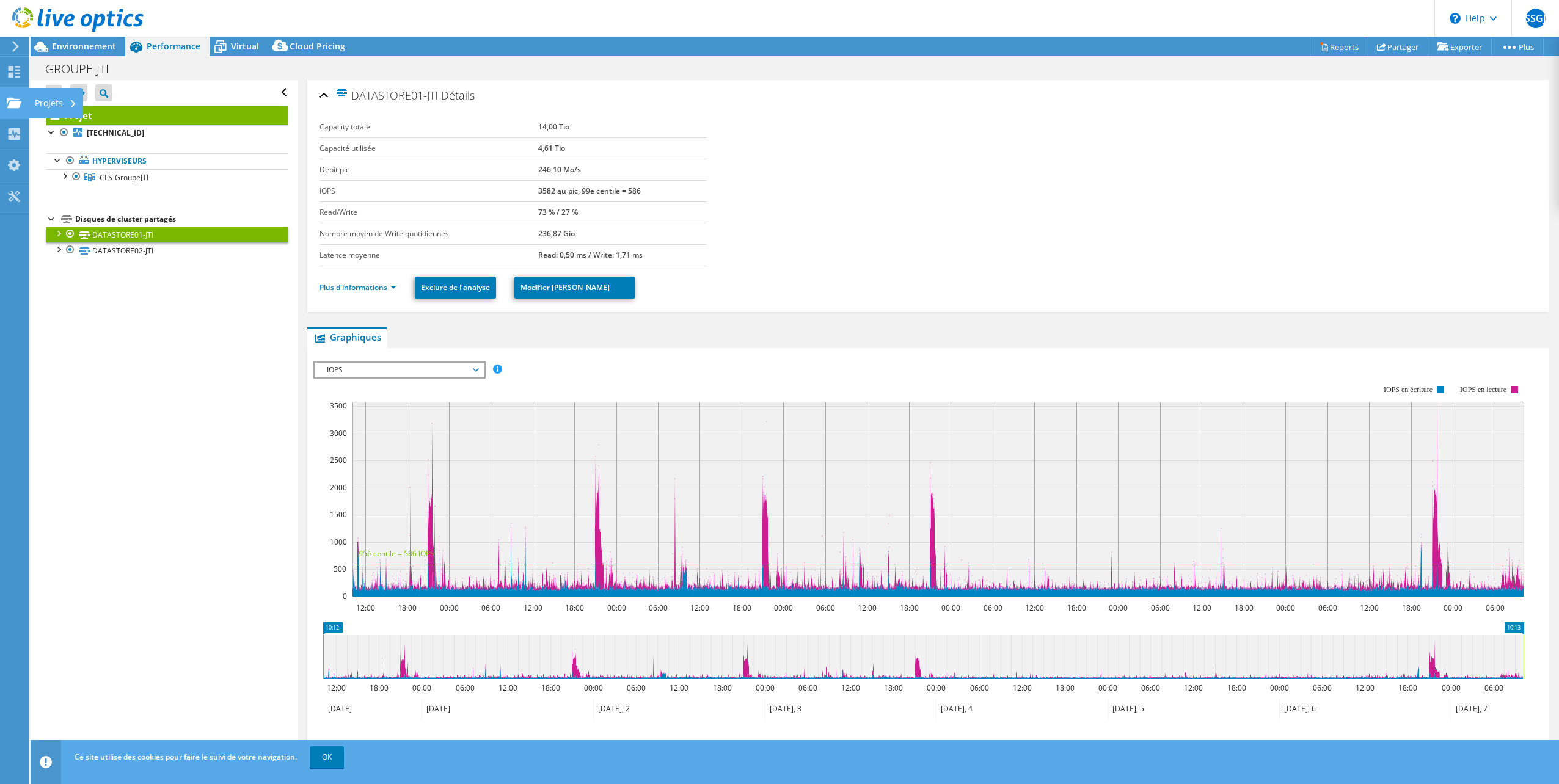
click at [20, 98] on icon at bounding box center [14, 103] width 15 height 11
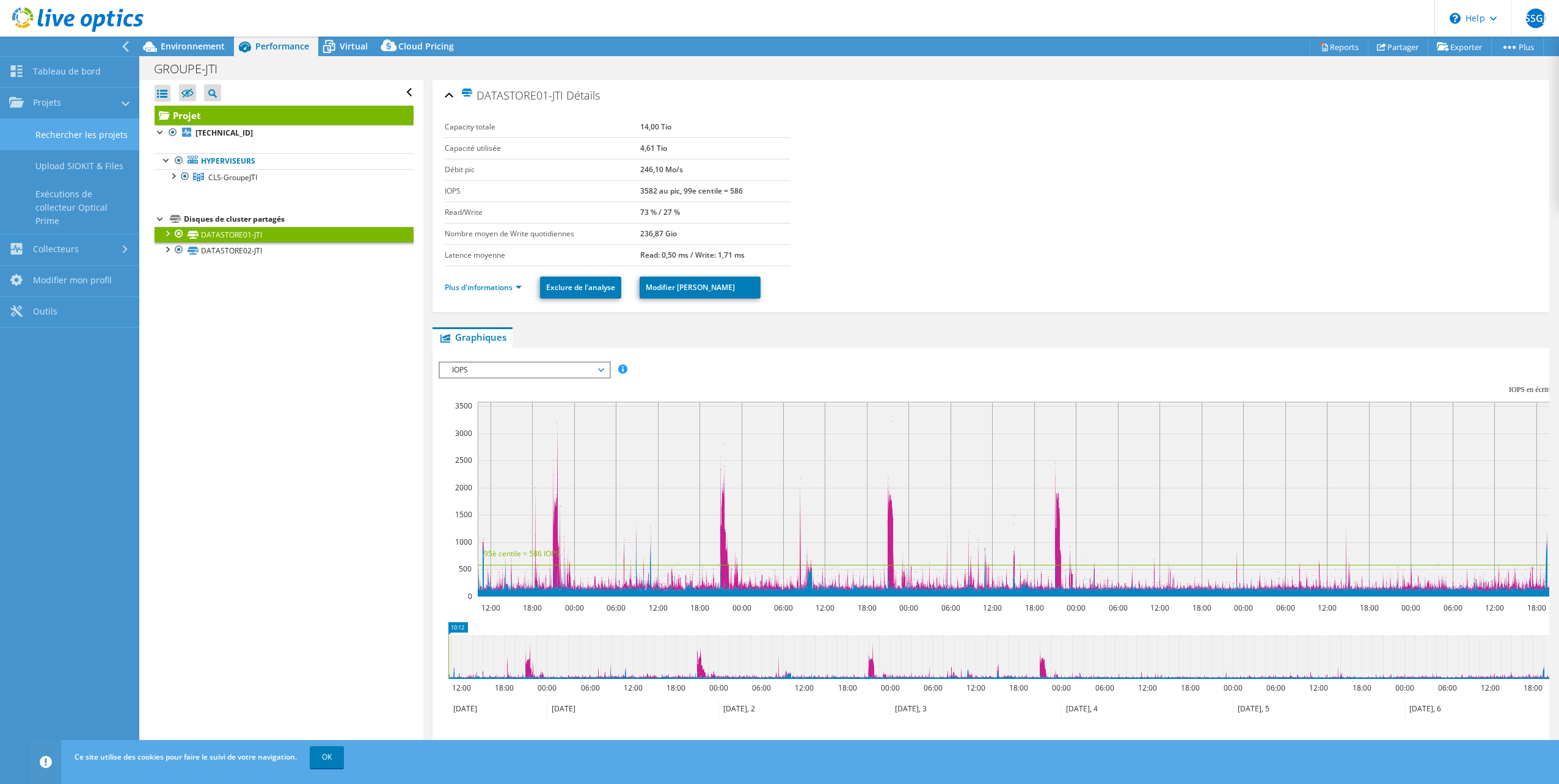
click at [92, 129] on link "Rechercher les projets" at bounding box center [70, 135] width 140 height 31
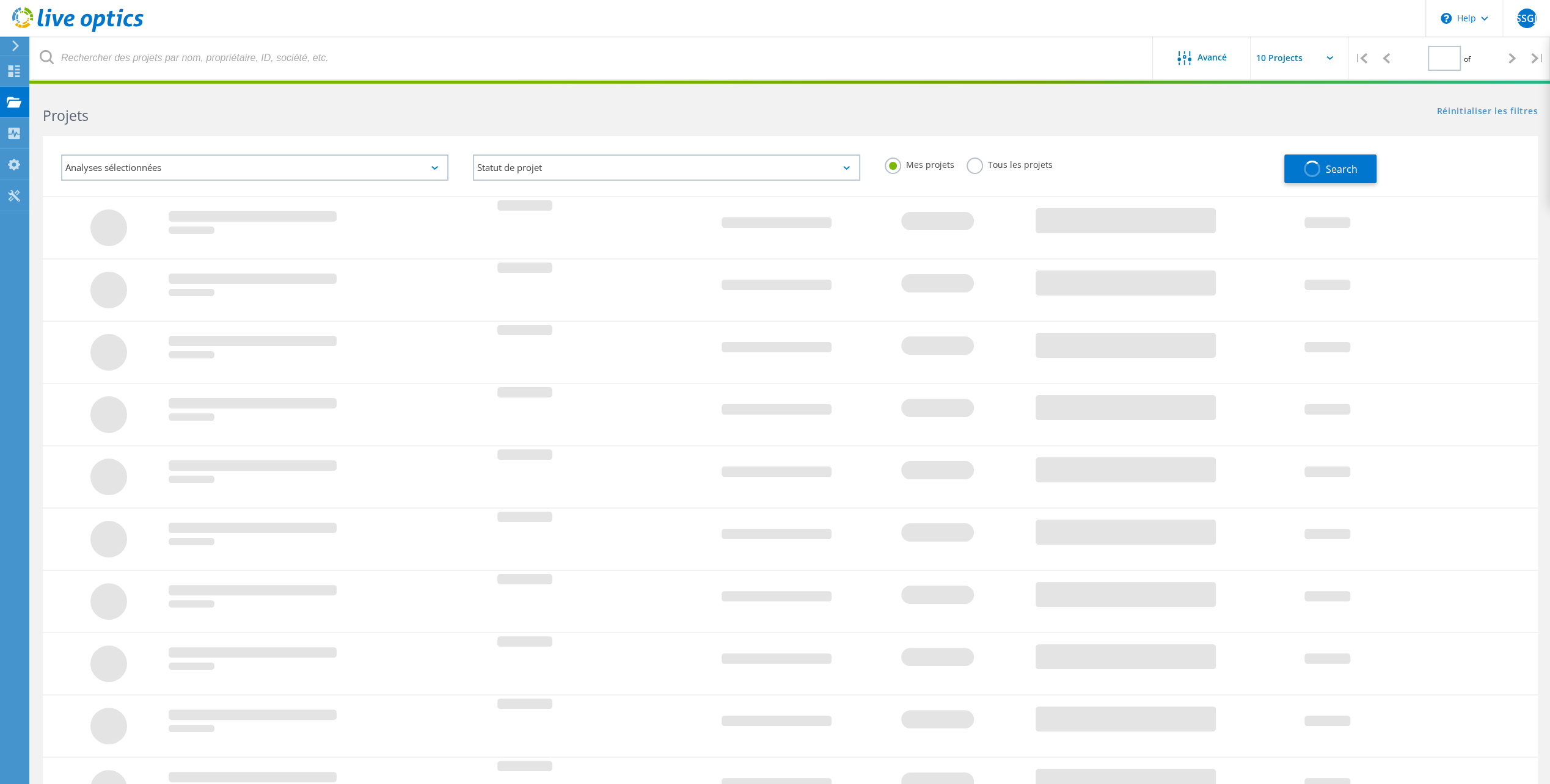
type input "1"
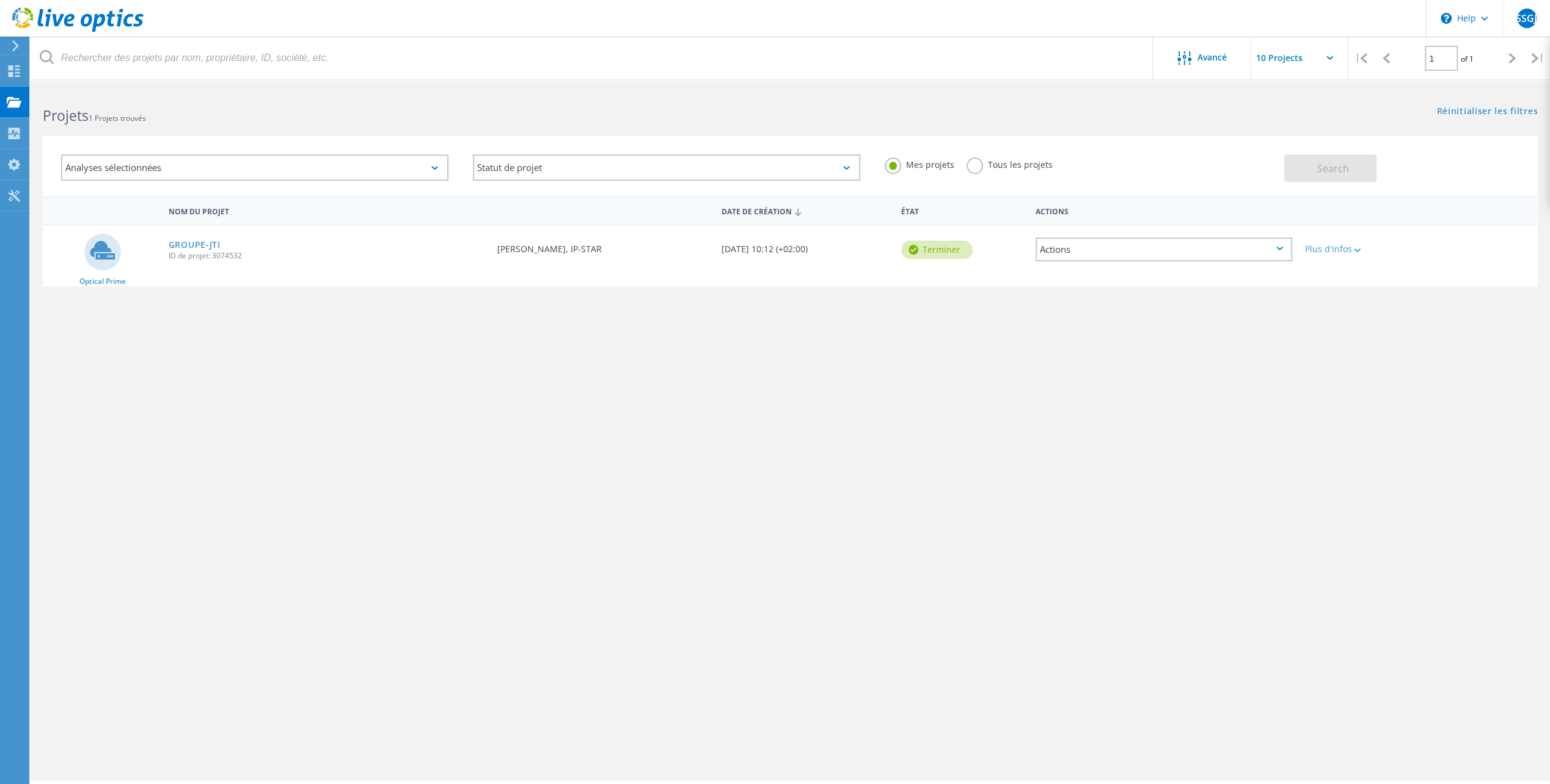
click at [1286, 247] on div "Actions" at bounding box center [1164, 249] width 256 height 24
click at [1355, 251] on icon at bounding box center [1357, 250] width 7 height 3
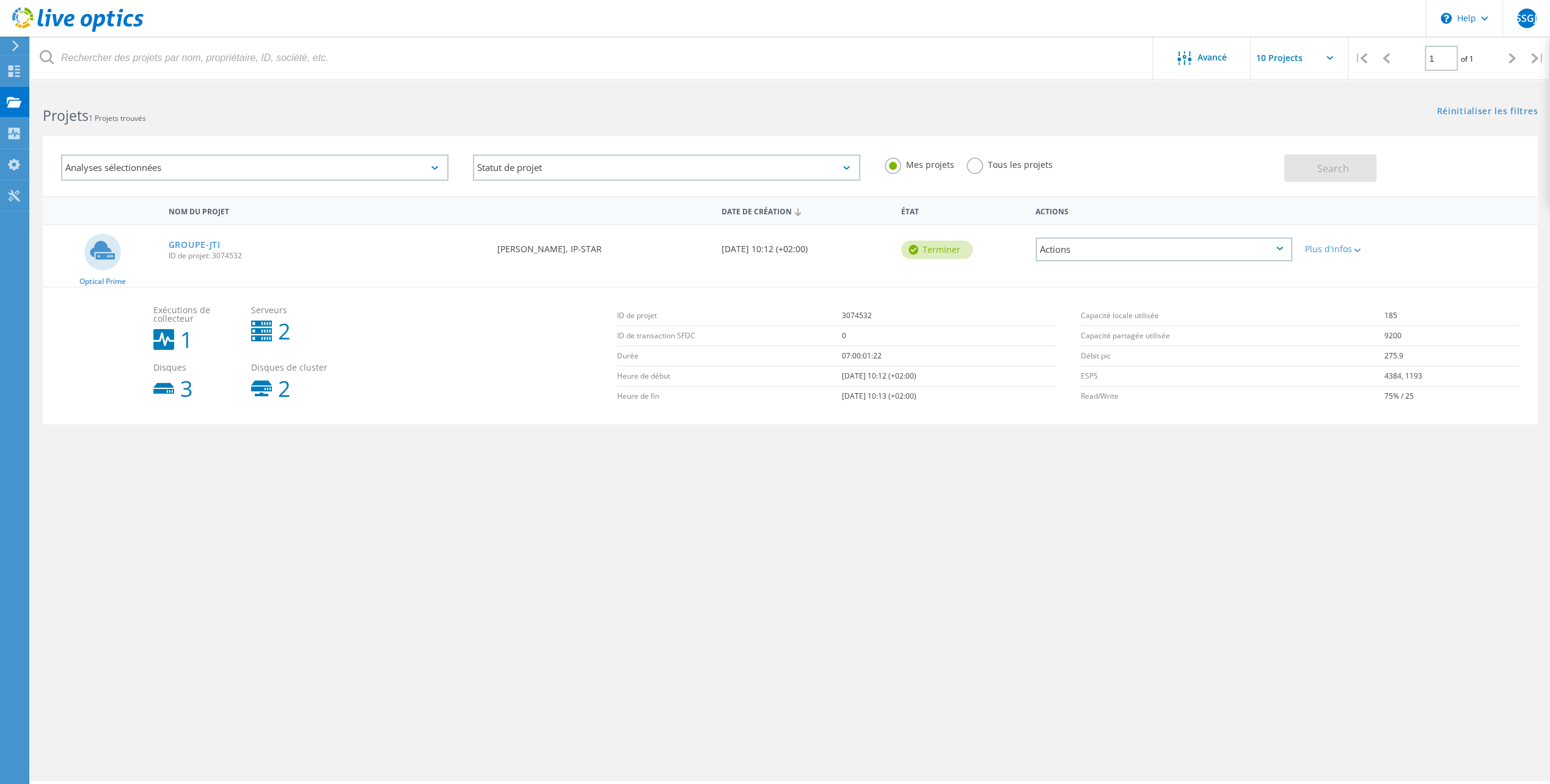
click at [1231, 246] on div "Actions" at bounding box center [1164, 249] width 256 height 24
click at [1098, 260] on div "Partager" at bounding box center [1164, 259] width 254 height 19
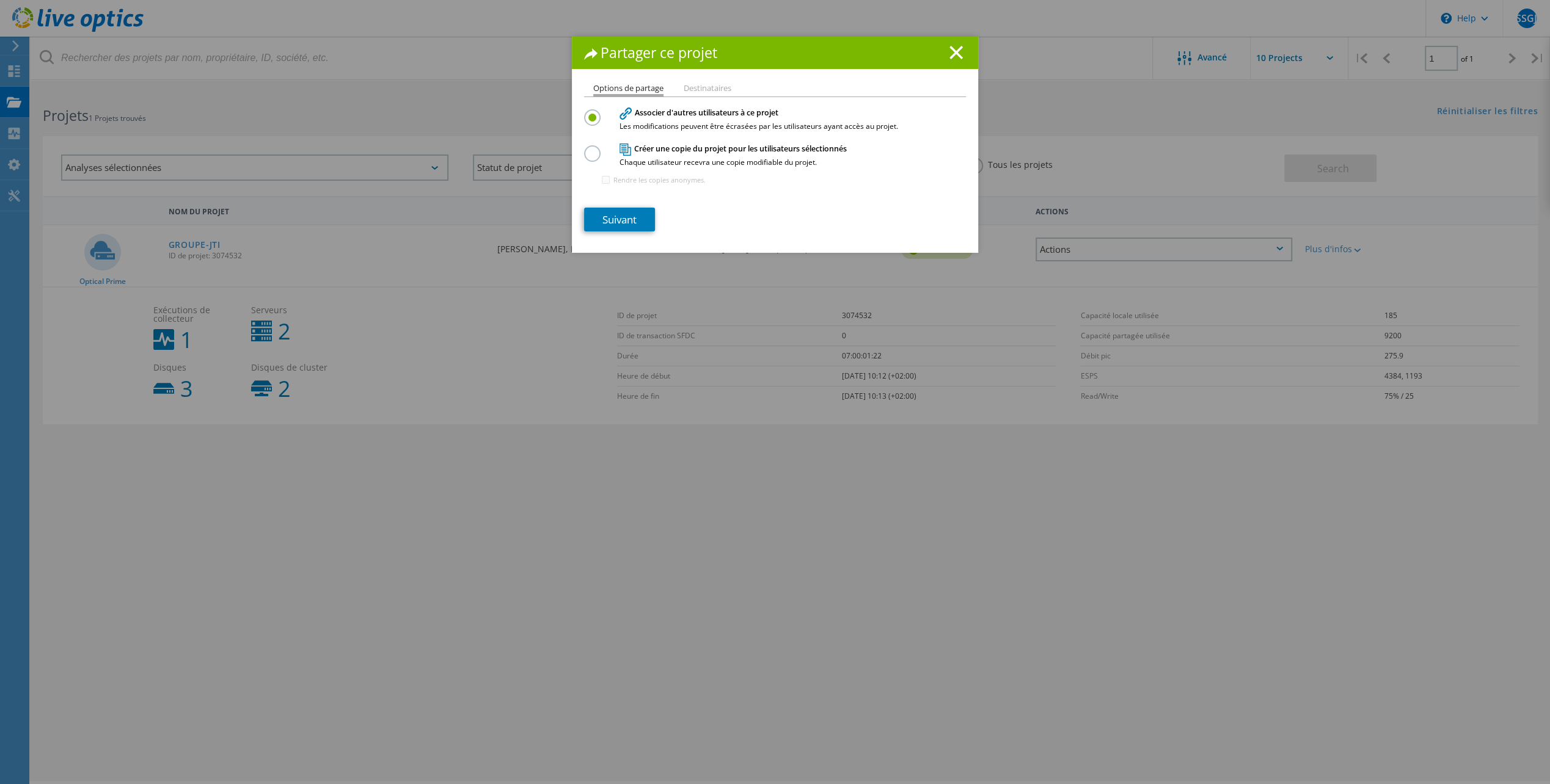
click at [689, 87] on li "Destinataires" at bounding box center [707, 89] width 48 height 10
click at [586, 148] on label at bounding box center [595, 147] width 21 height 3
click at [0, 0] on input "radio" at bounding box center [0, 0] width 0 height 0
click at [619, 221] on link "Suivant" at bounding box center [620, 220] width 71 height 24
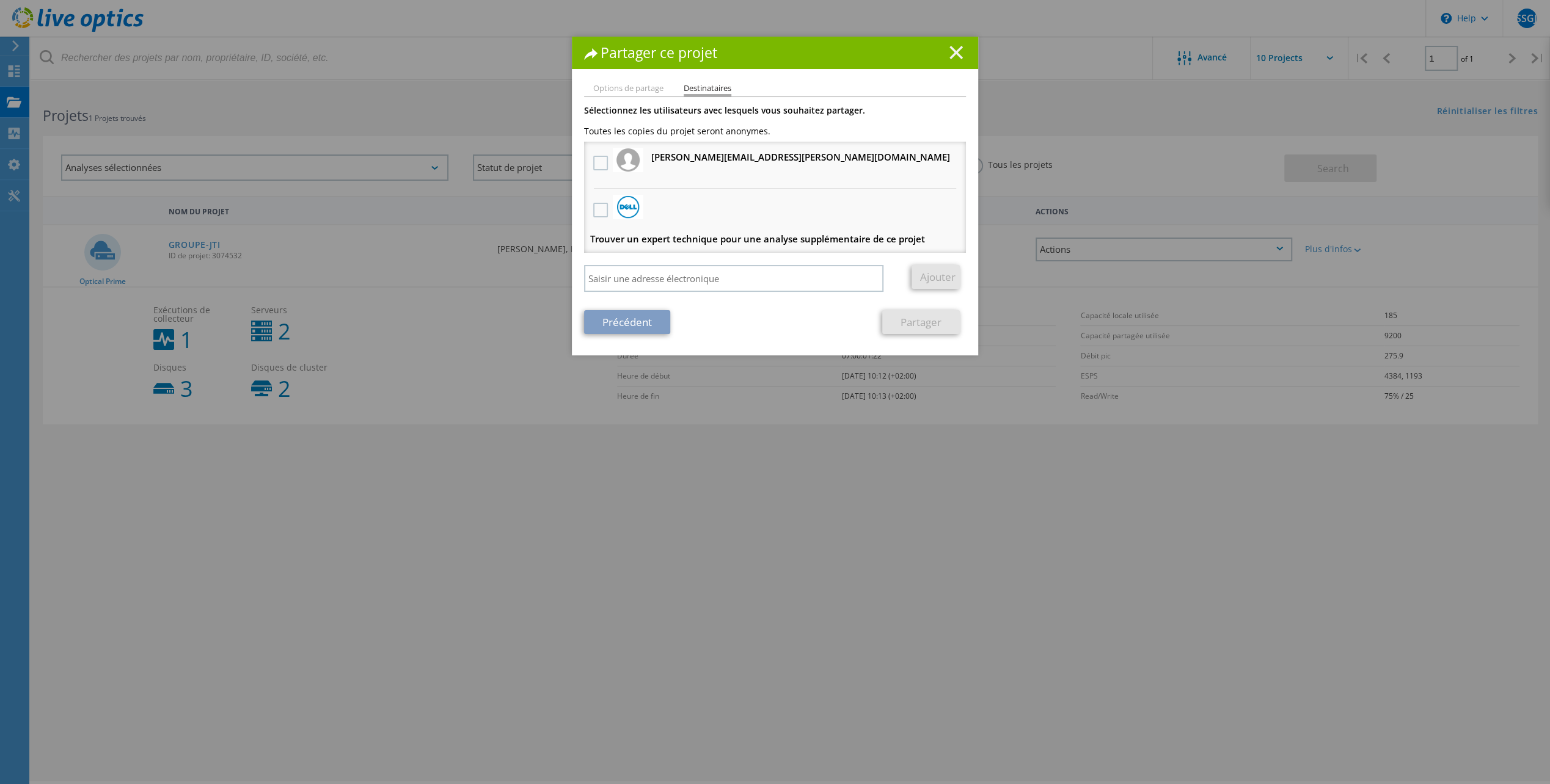
click at [951, 52] on line at bounding box center [956, 52] width 12 height 12
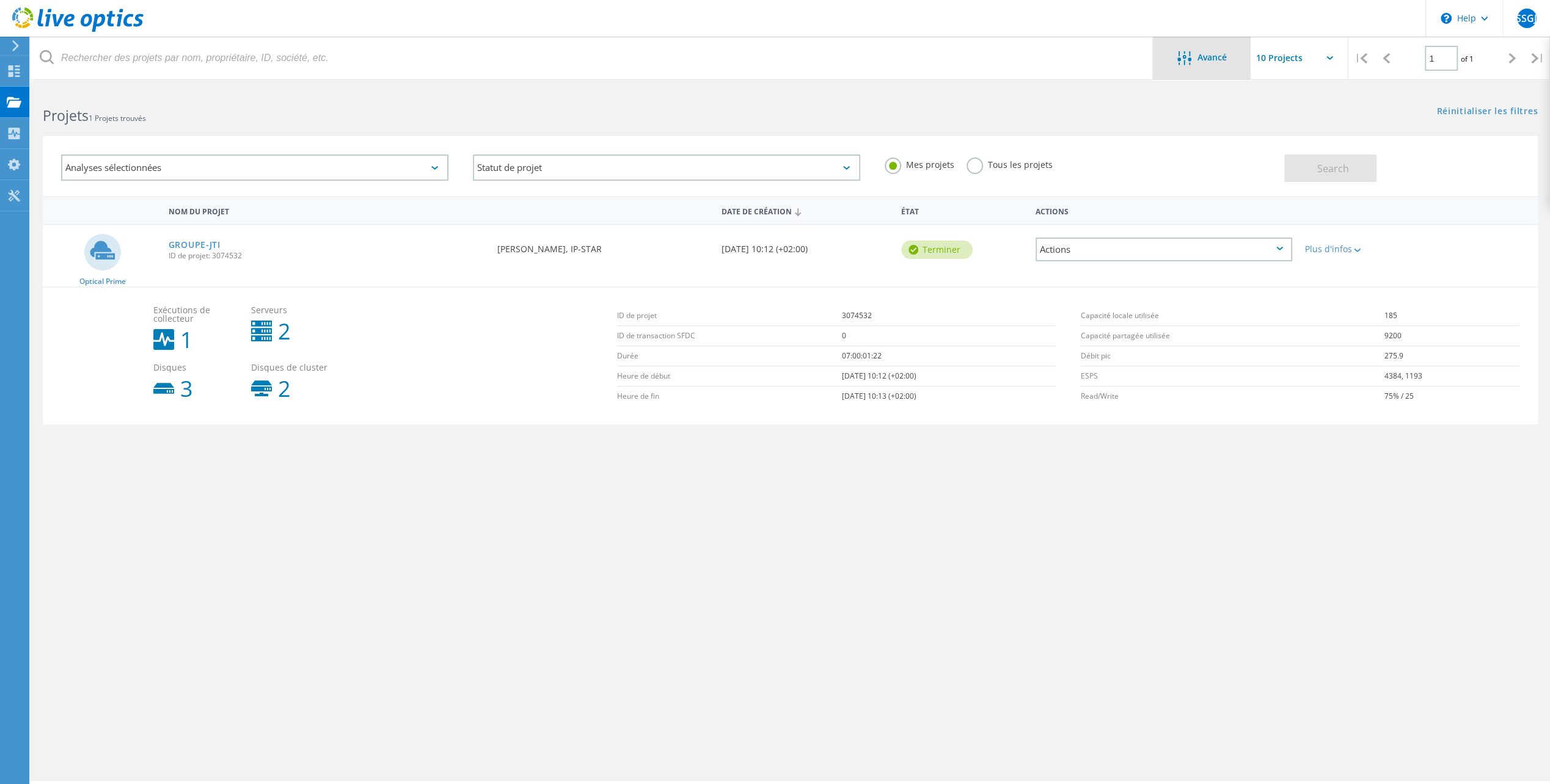
click at [1217, 62] on span "Avancé" at bounding box center [1212, 57] width 30 height 9
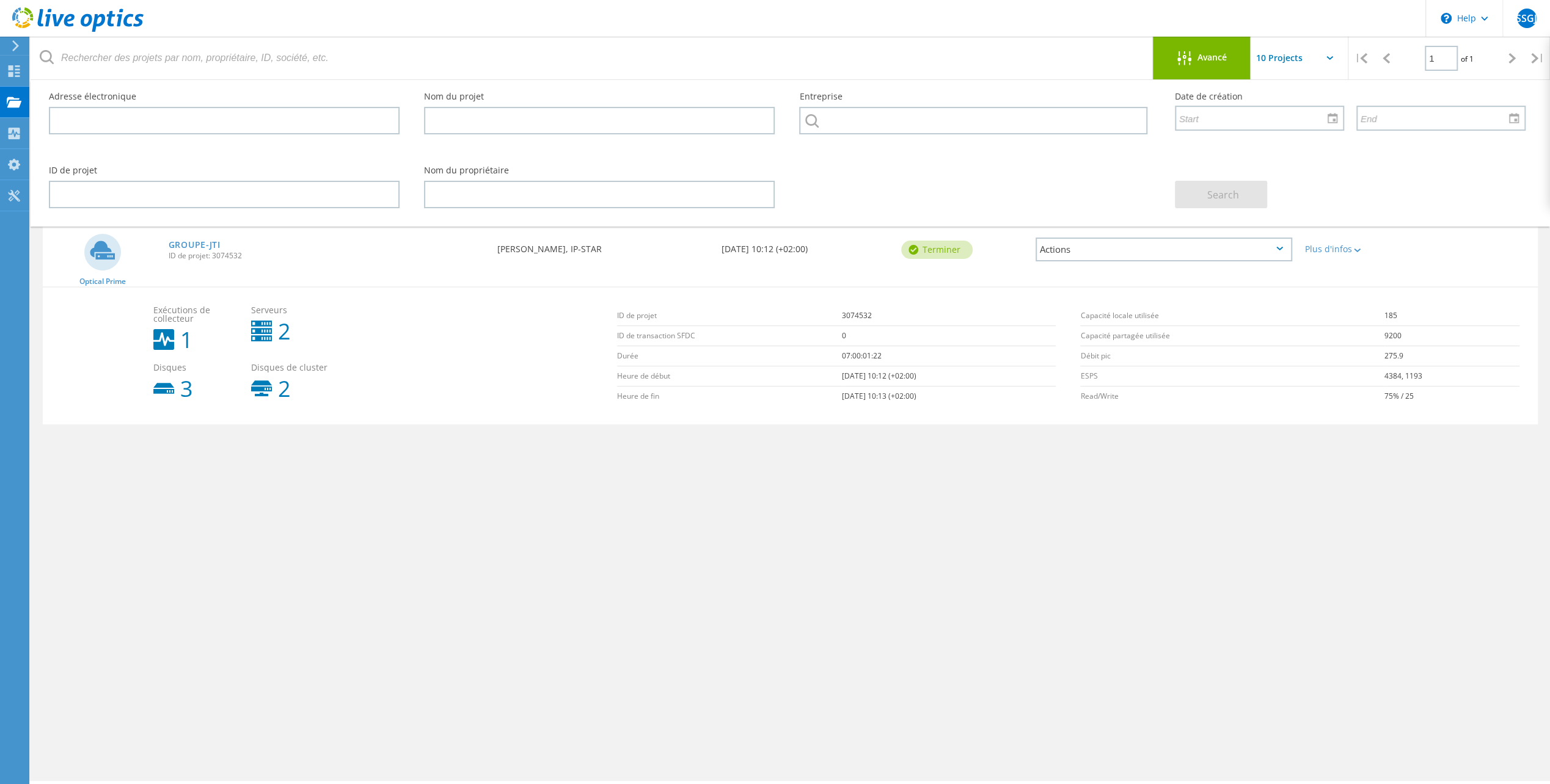
click at [1217, 63] on div "Avancé" at bounding box center [1202, 58] width 98 height 15
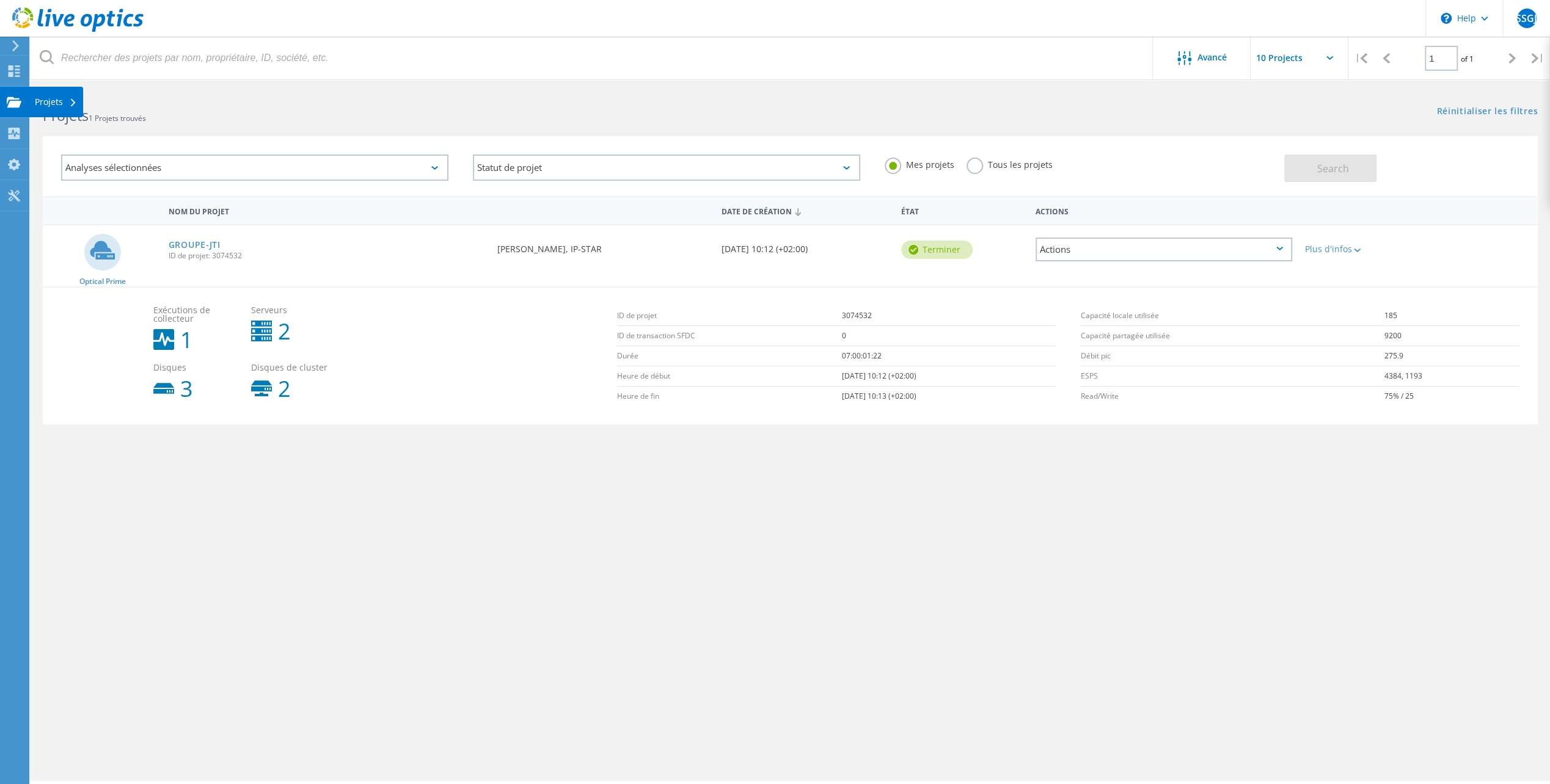
click at [13, 105] on use at bounding box center [14, 101] width 15 height 10
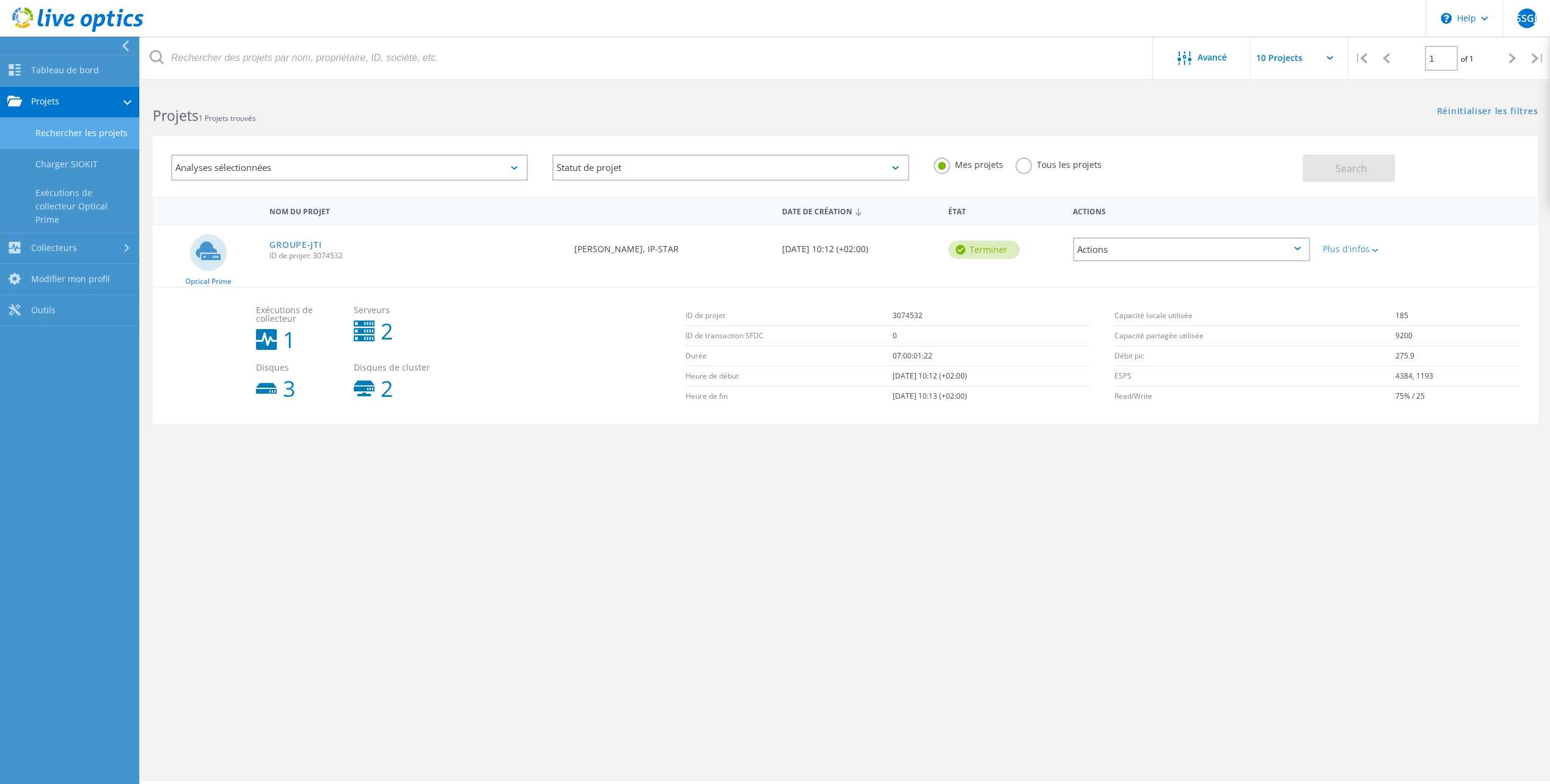
click at [90, 132] on link "Rechercher les projets" at bounding box center [70, 133] width 140 height 31
click at [285, 247] on link "GROUPE-JTI" at bounding box center [295, 245] width 52 height 9
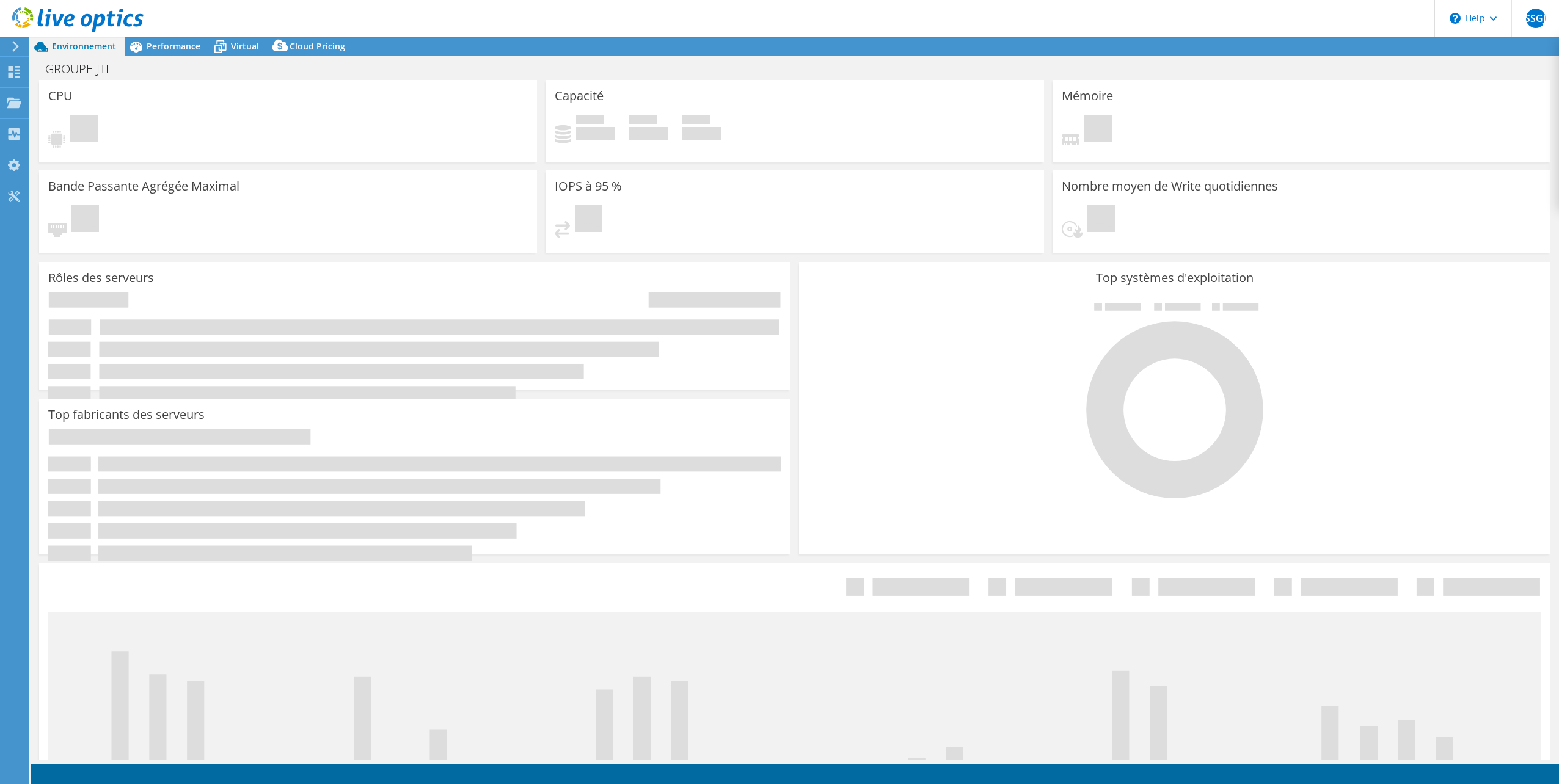
select select "USD"
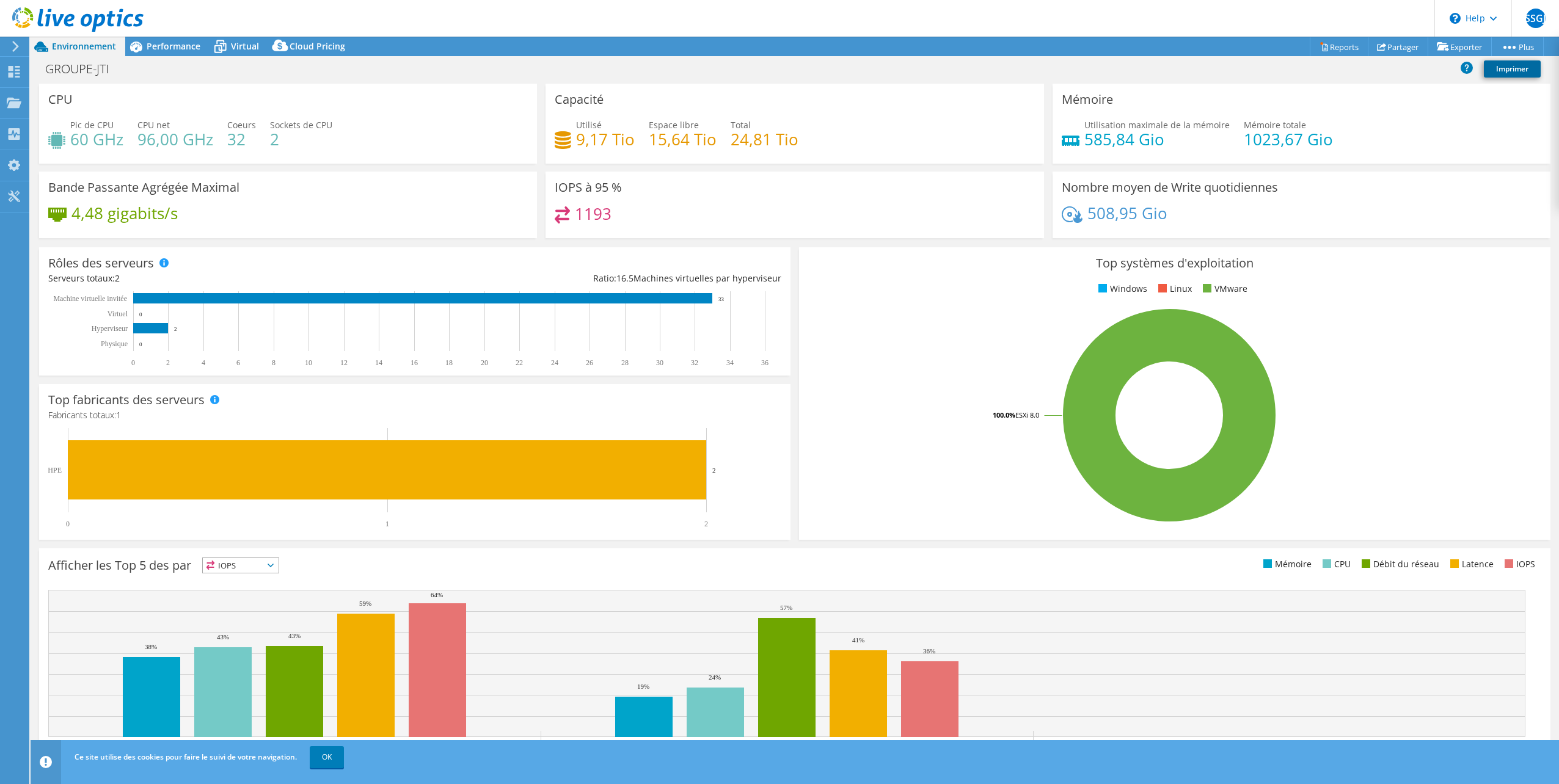
click at [1507, 68] on link "Imprimer" at bounding box center [1512, 68] width 57 height 17
click at [1464, 66] on icon at bounding box center [1466, 68] width 12 height 12
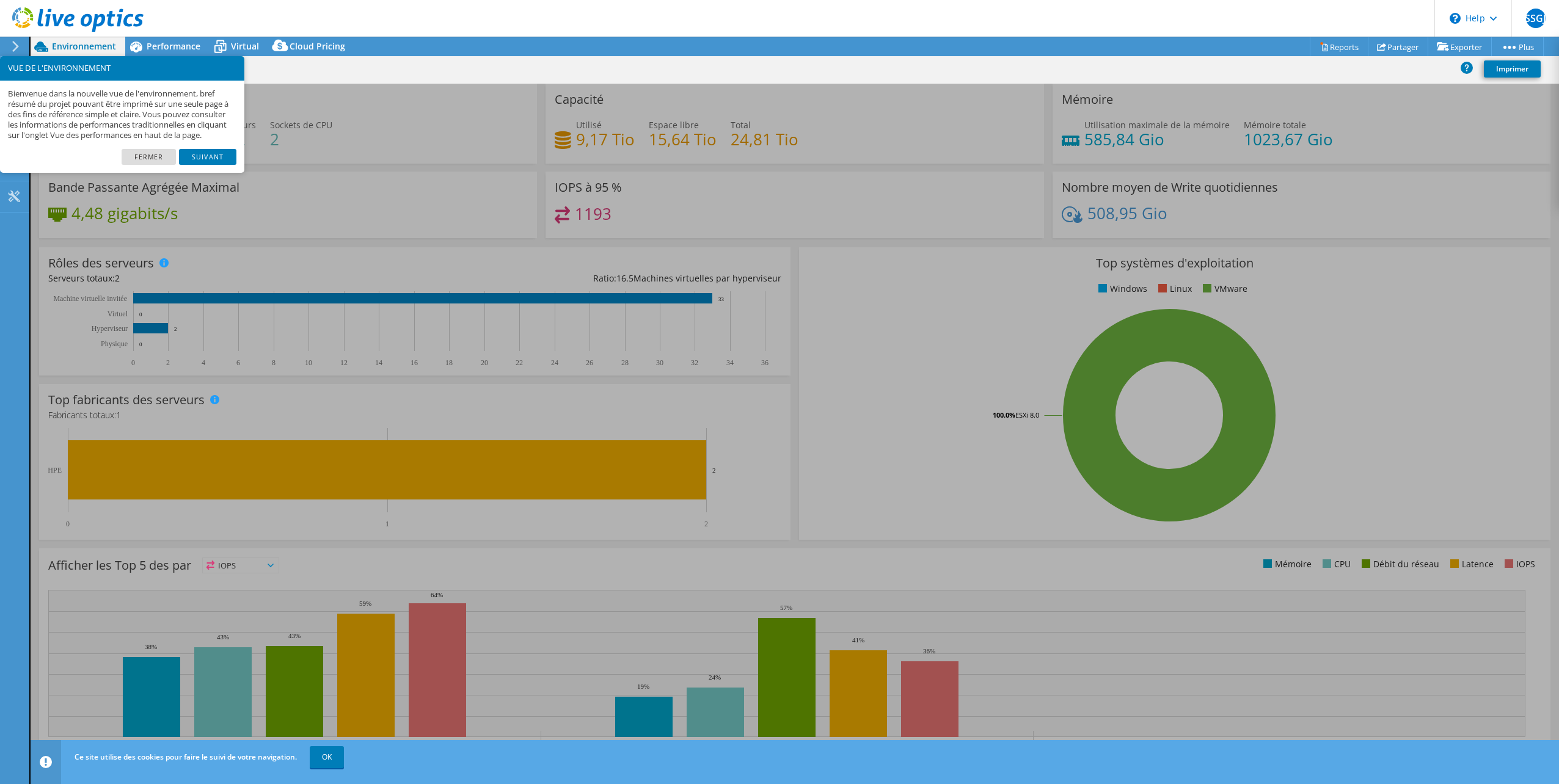
click at [1309, 70] on div "GROUPE-JTI Imprimer" at bounding box center [795, 69] width 1528 height 23
click at [1318, 54] on link "Reports" at bounding box center [1338, 47] width 58 height 19
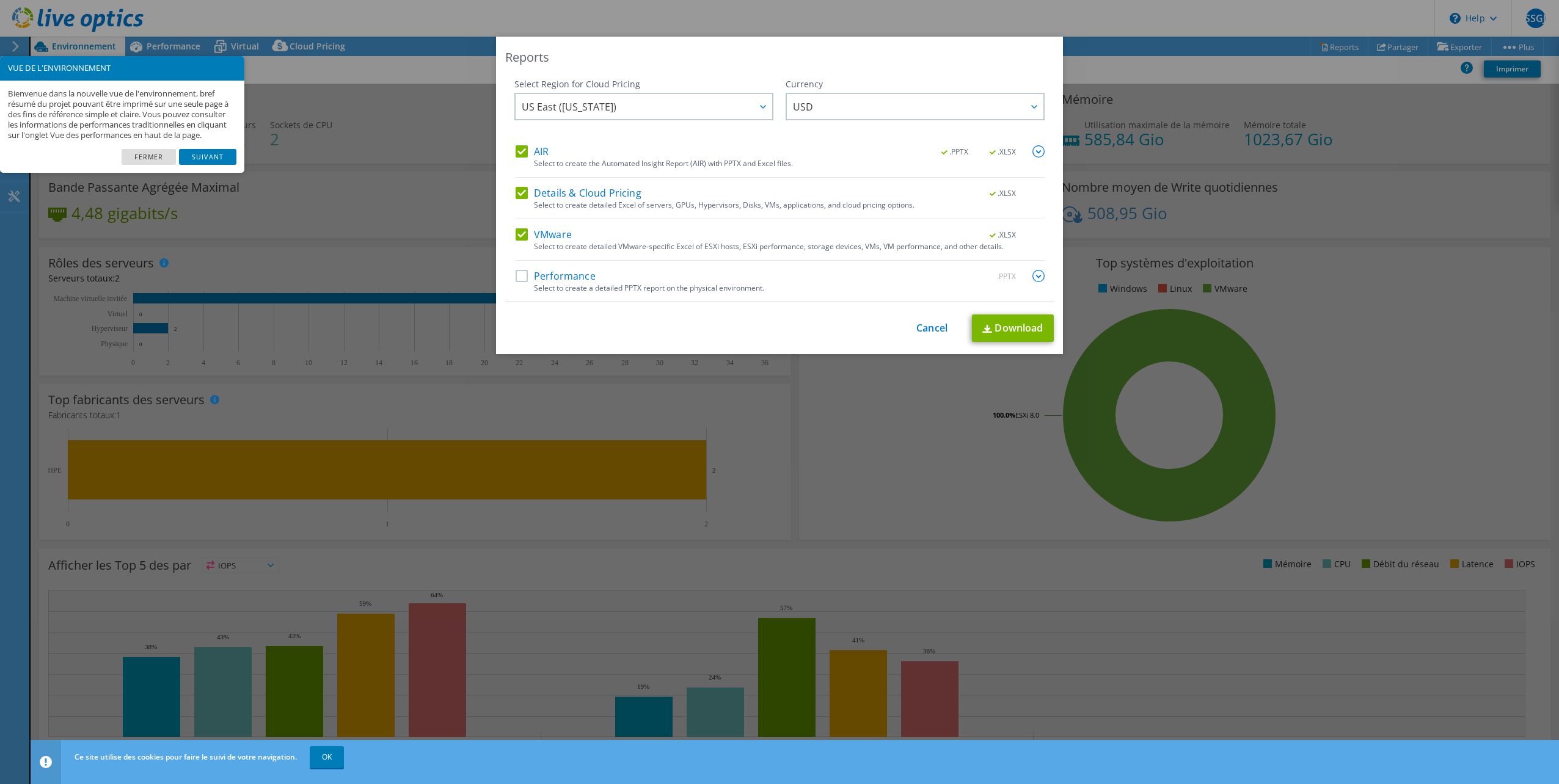
click at [521, 274] on label "Performance" at bounding box center [555, 276] width 80 height 12
click at [0, 0] on input "Performance" at bounding box center [0, 0] width 0 height 0
click at [753, 104] on div at bounding box center [762, 106] width 19 height 25
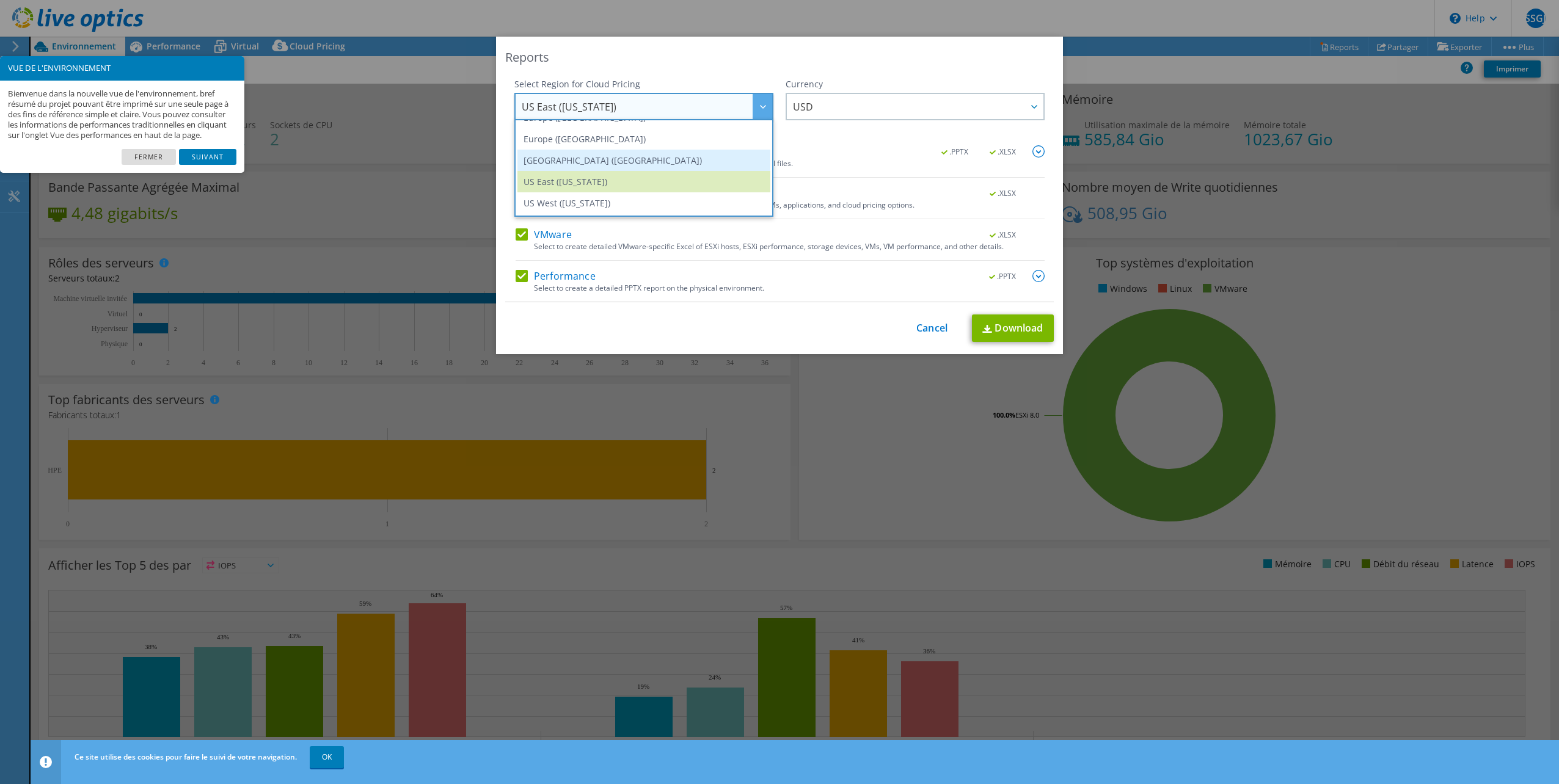
scroll to position [104, 0]
click at [584, 181] on li "Europe ([GEOGRAPHIC_DATA])" at bounding box center [643, 178] width 253 height 21
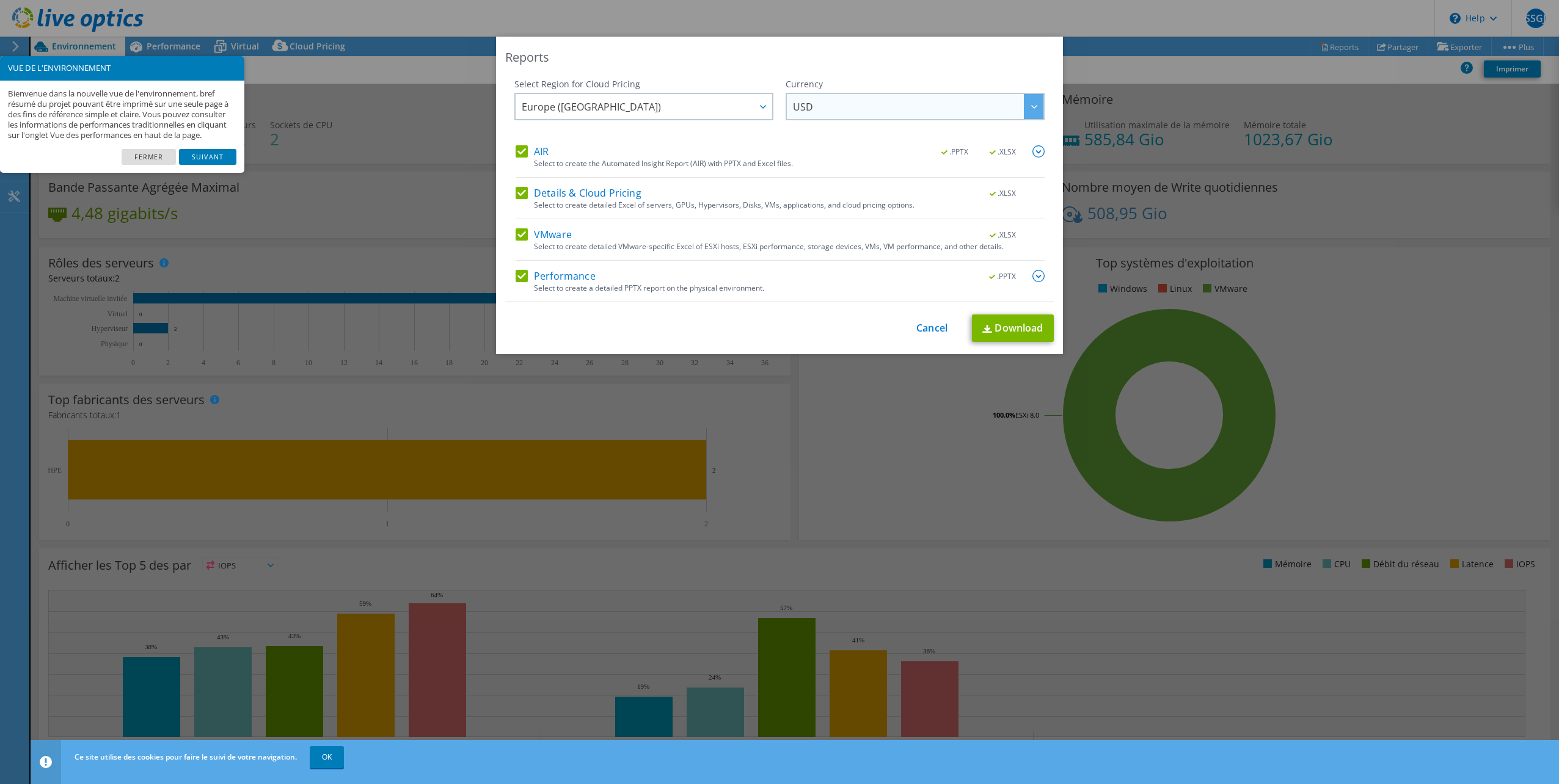
click at [860, 107] on span "USD" at bounding box center [918, 106] width 250 height 25
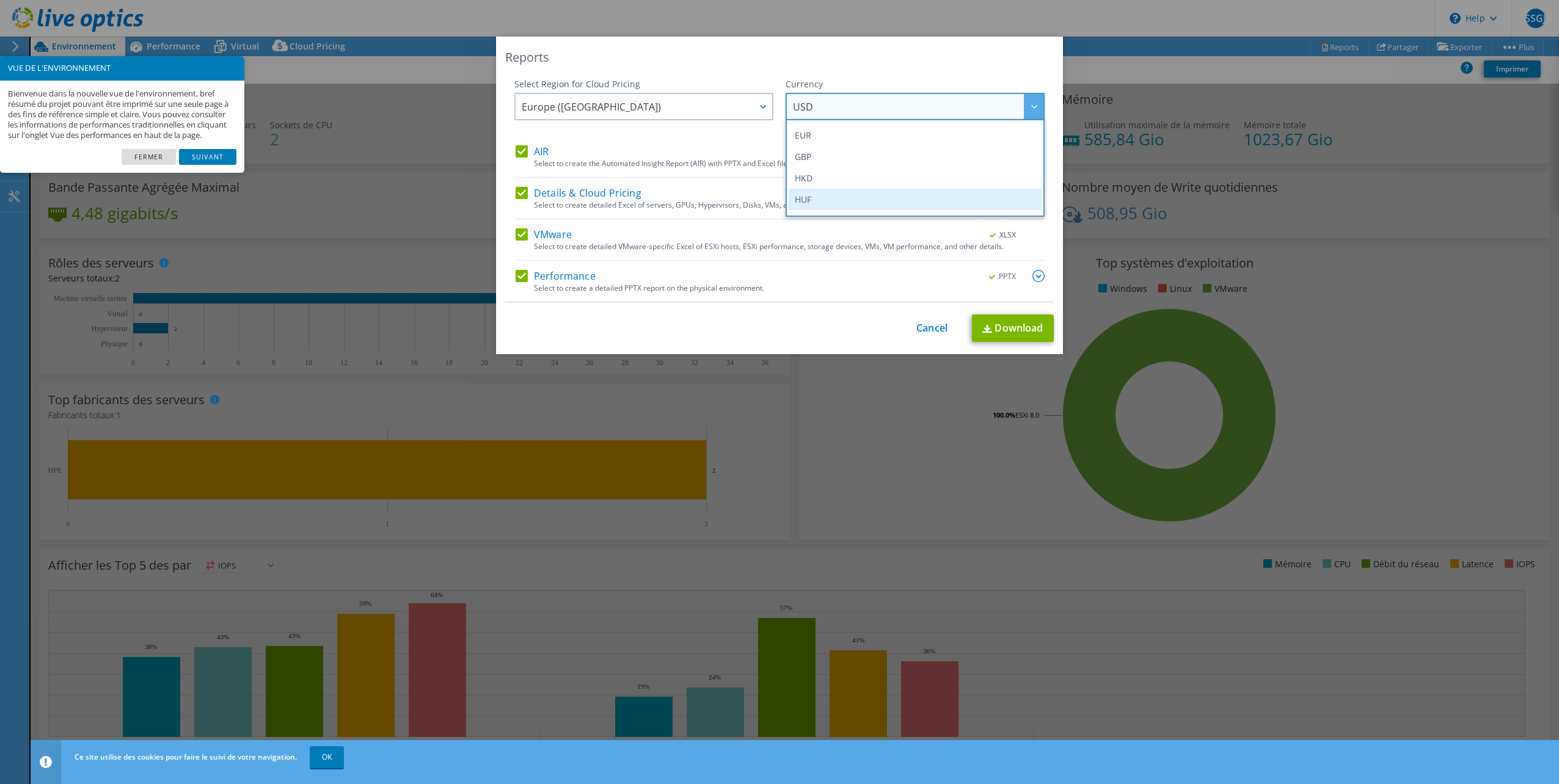
scroll to position [183, 0]
click at [798, 120] on li "EUR" at bounding box center [915, 121] width 253 height 21
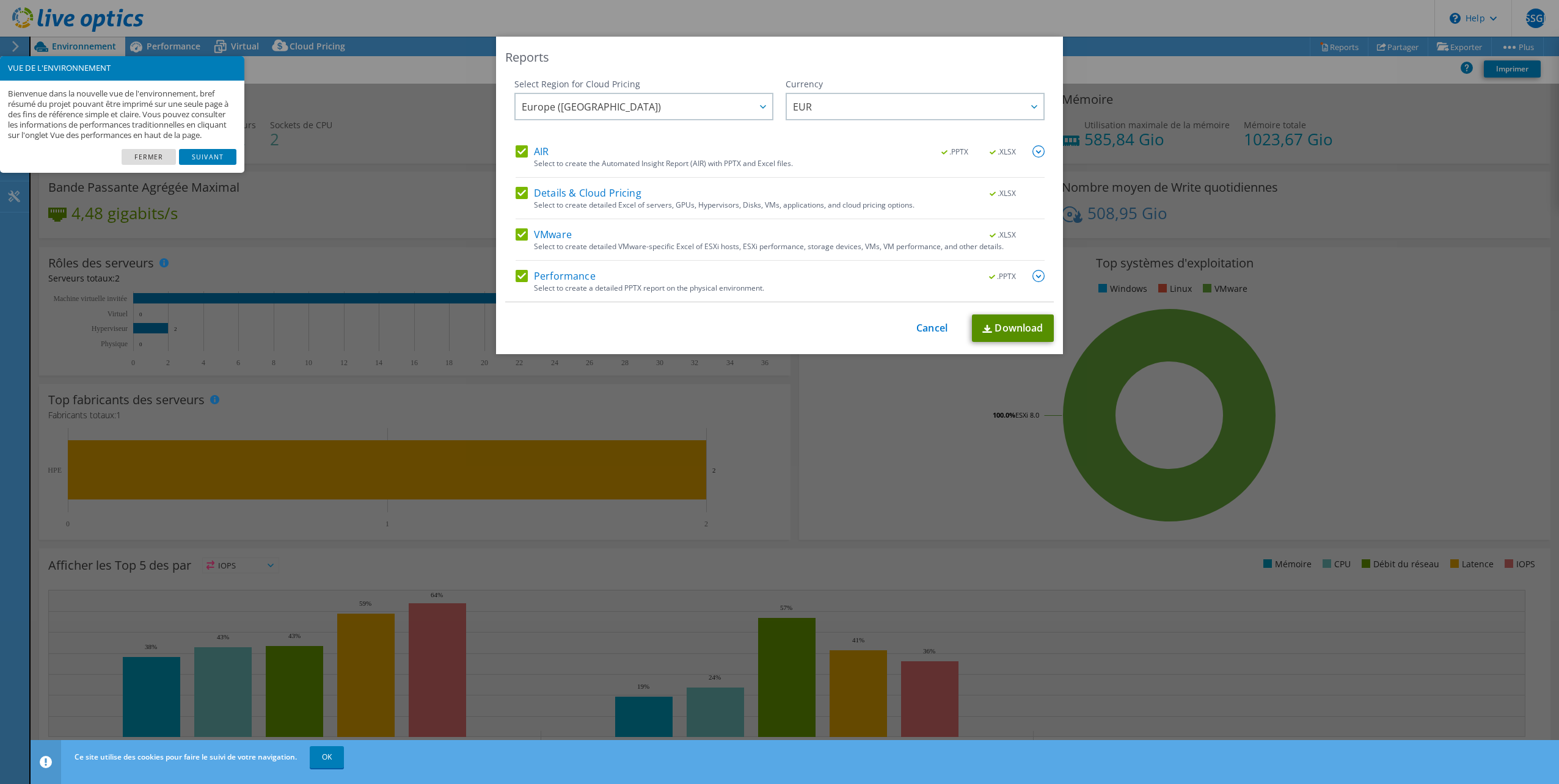
click at [1007, 335] on link "Download" at bounding box center [1013, 328] width 82 height 27
click at [919, 319] on div "This process may take a while, please wait... Cancel Download" at bounding box center [780, 328] width 549 height 27
click at [925, 328] on link "Cancel" at bounding box center [932, 328] width 31 height 11
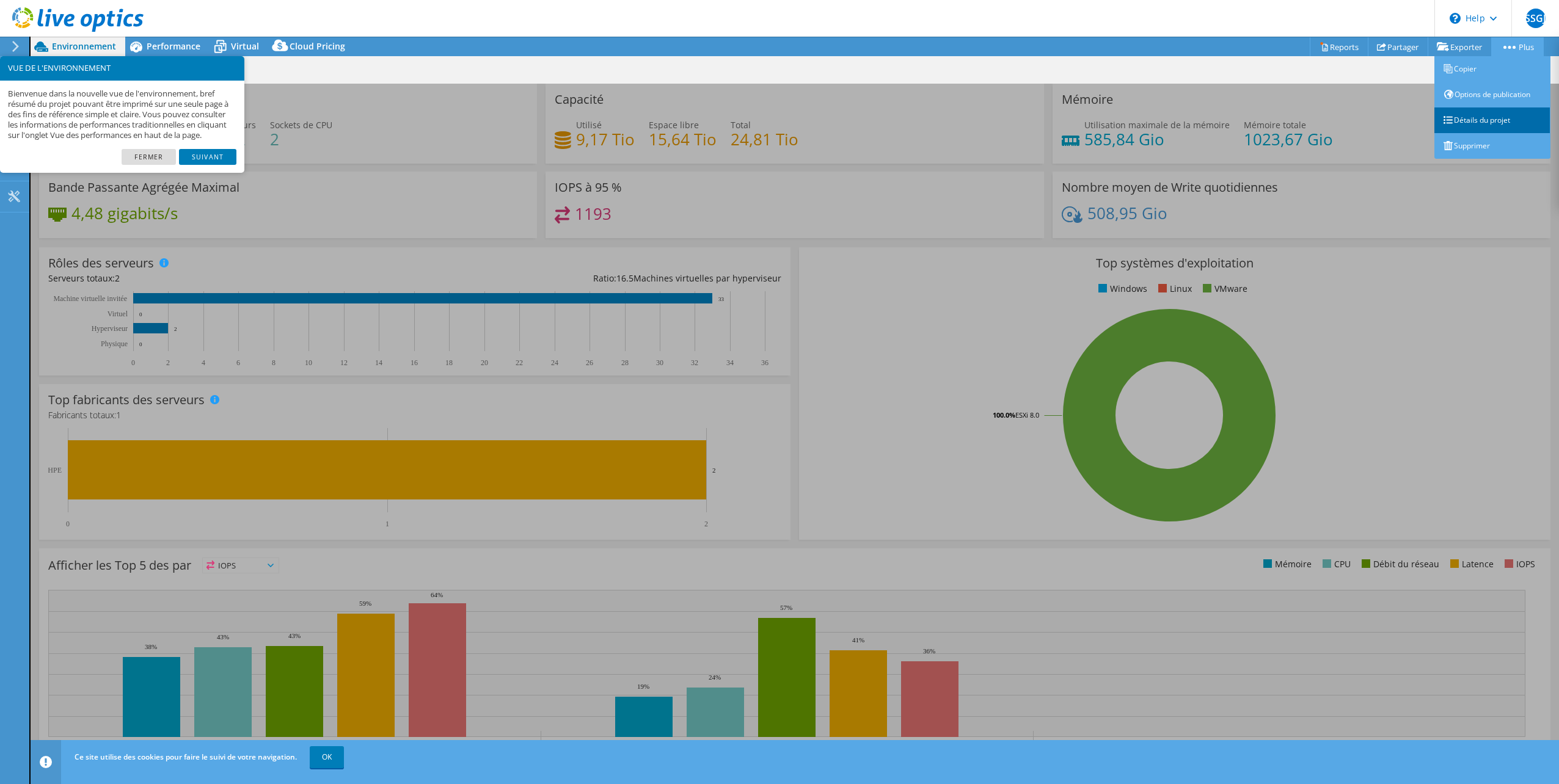
click at [1473, 116] on link "Détails du projet" at bounding box center [1492, 120] width 116 height 25
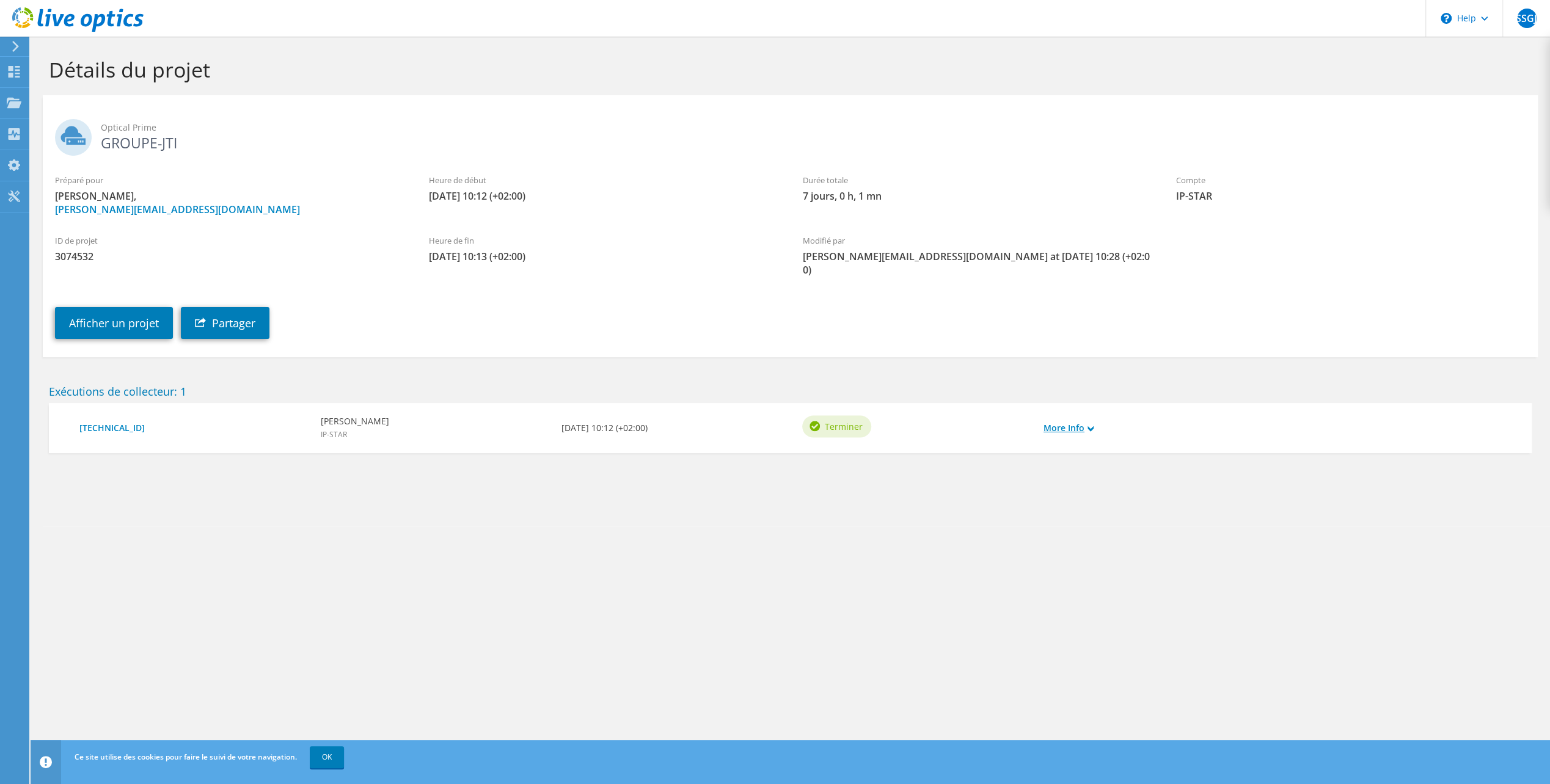
click at [1078, 421] on link "More Info" at bounding box center [1068, 428] width 50 height 13
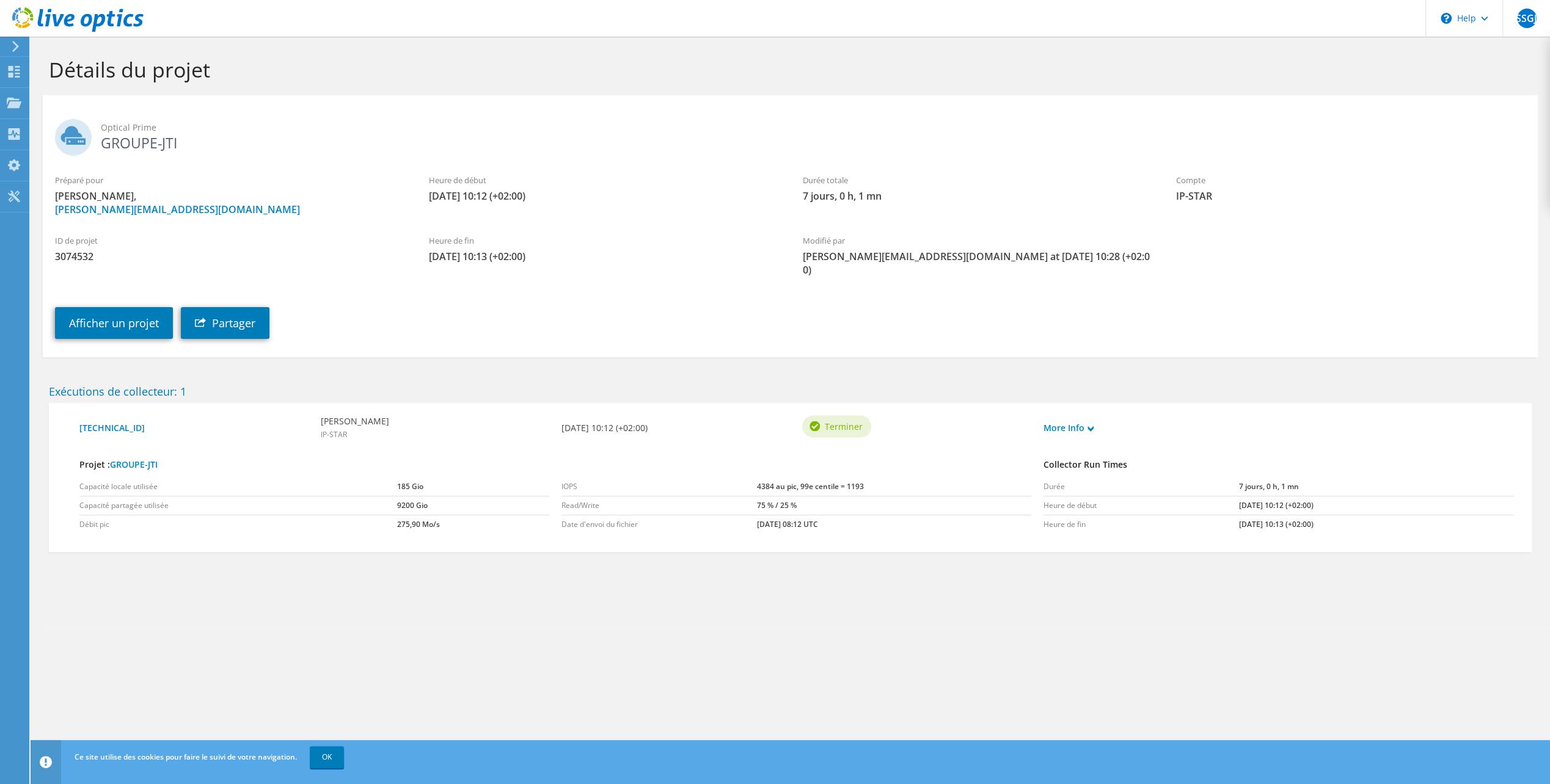
click at [261, 242] on label "ID de projet" at bounding box center [229, 241] width 350 height 12
click at [58, 102] on div "Projets" at bounding box center [56, 103] width 54 height 31
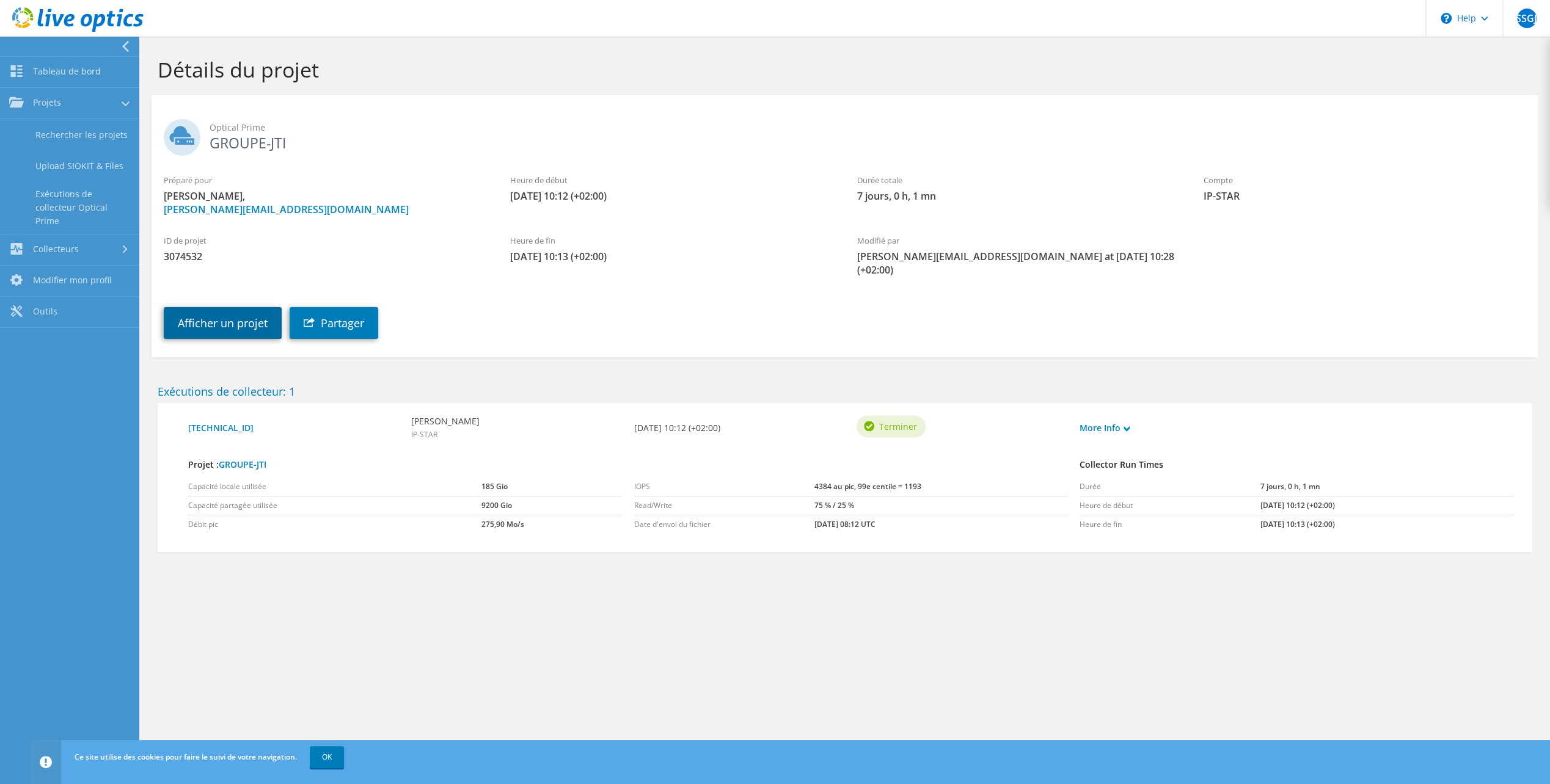
click at [238, 310] on link "Afficher un projet" at bounding box center [223, 323] width 118 height 32
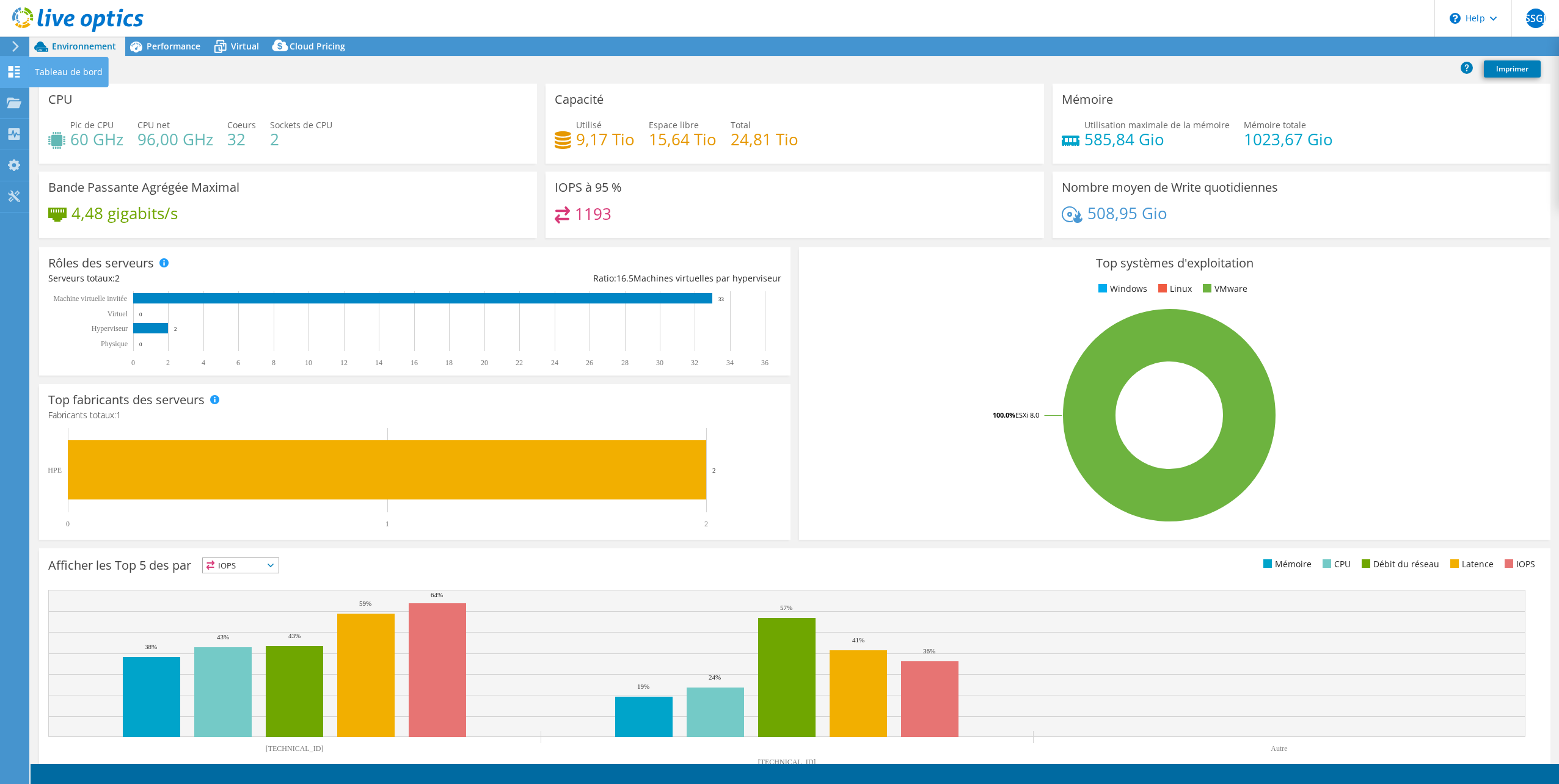
select select "EUFrankfurt"
select select "EUR"
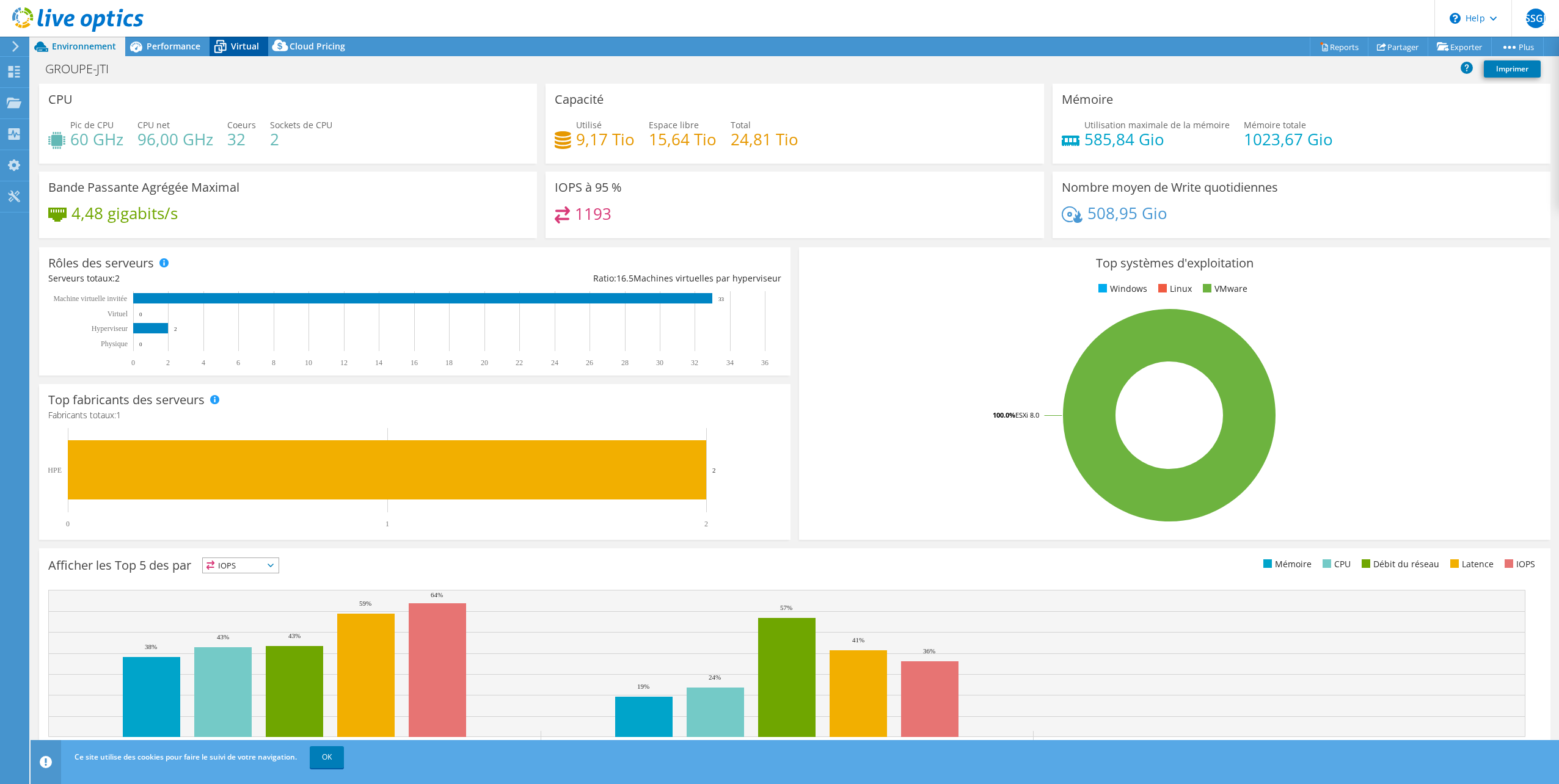
click at [220, 50] on icon at bounding box center [221, 48] width 12 height 10
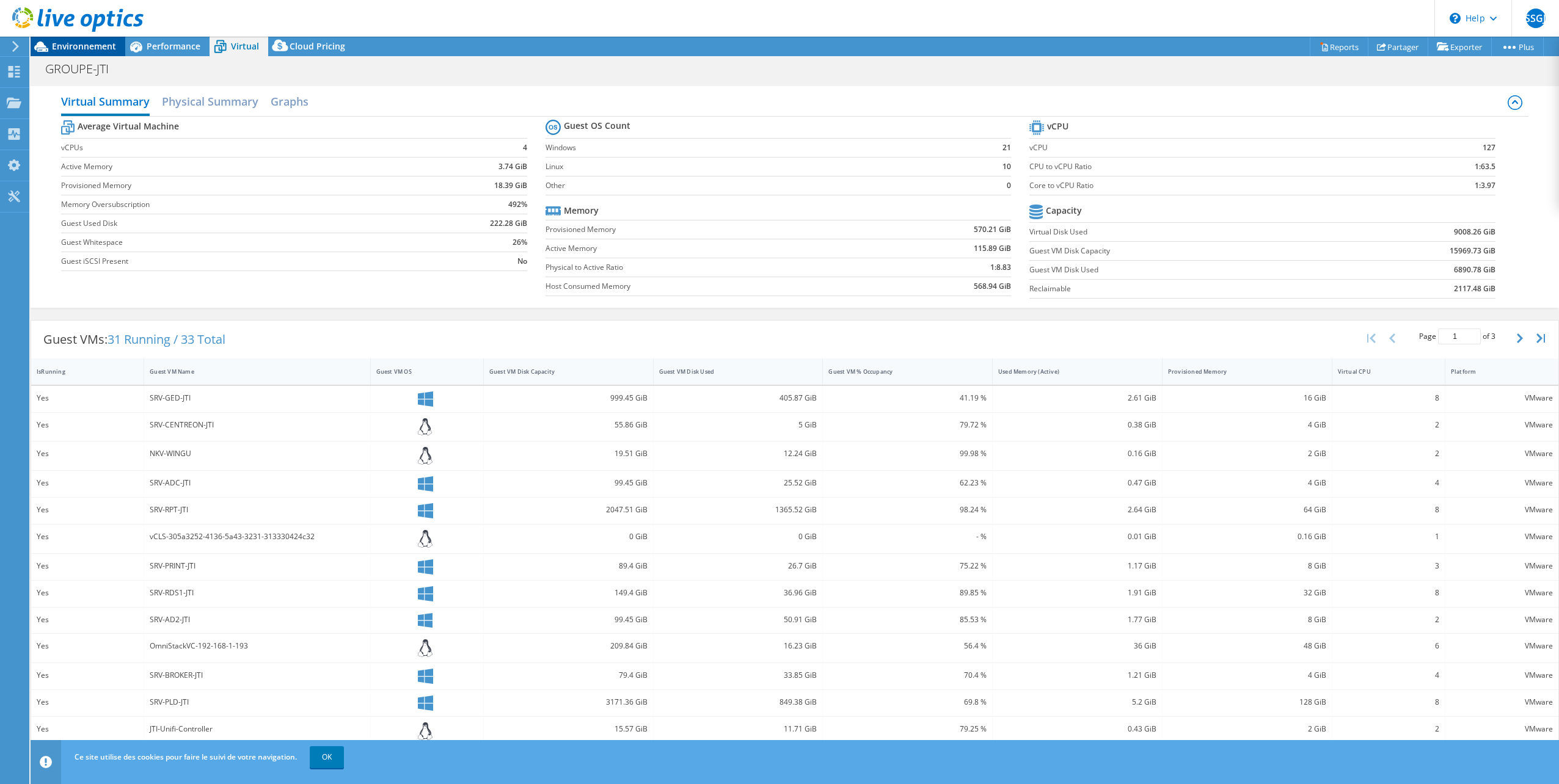
click at [106, 44] on span "Environnement" at bounding box center [84, 46] width 64 height 11
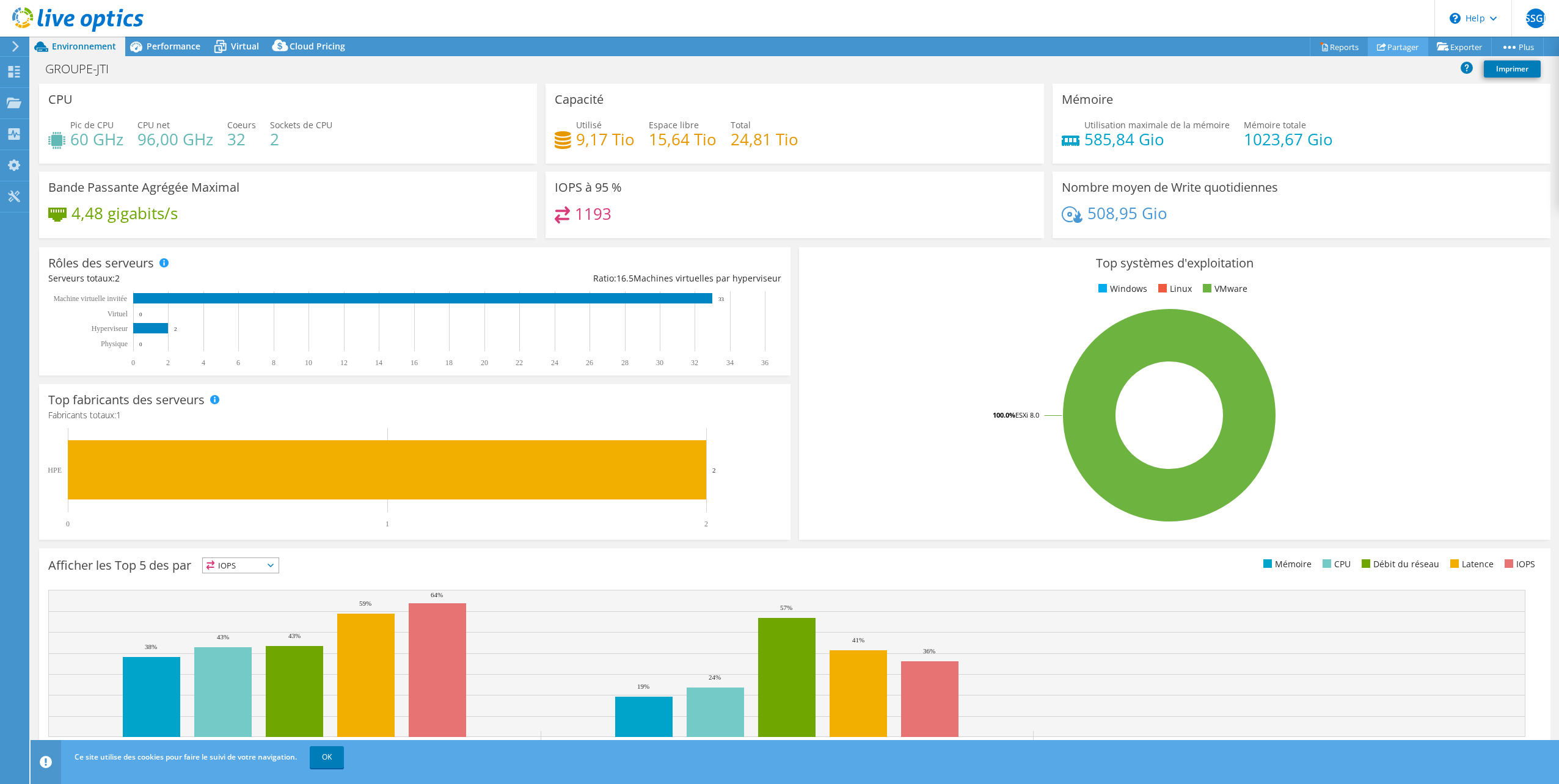
click at [1383, 44] on link "Partager" at bounding box center [1398, 47] width 60 height 19
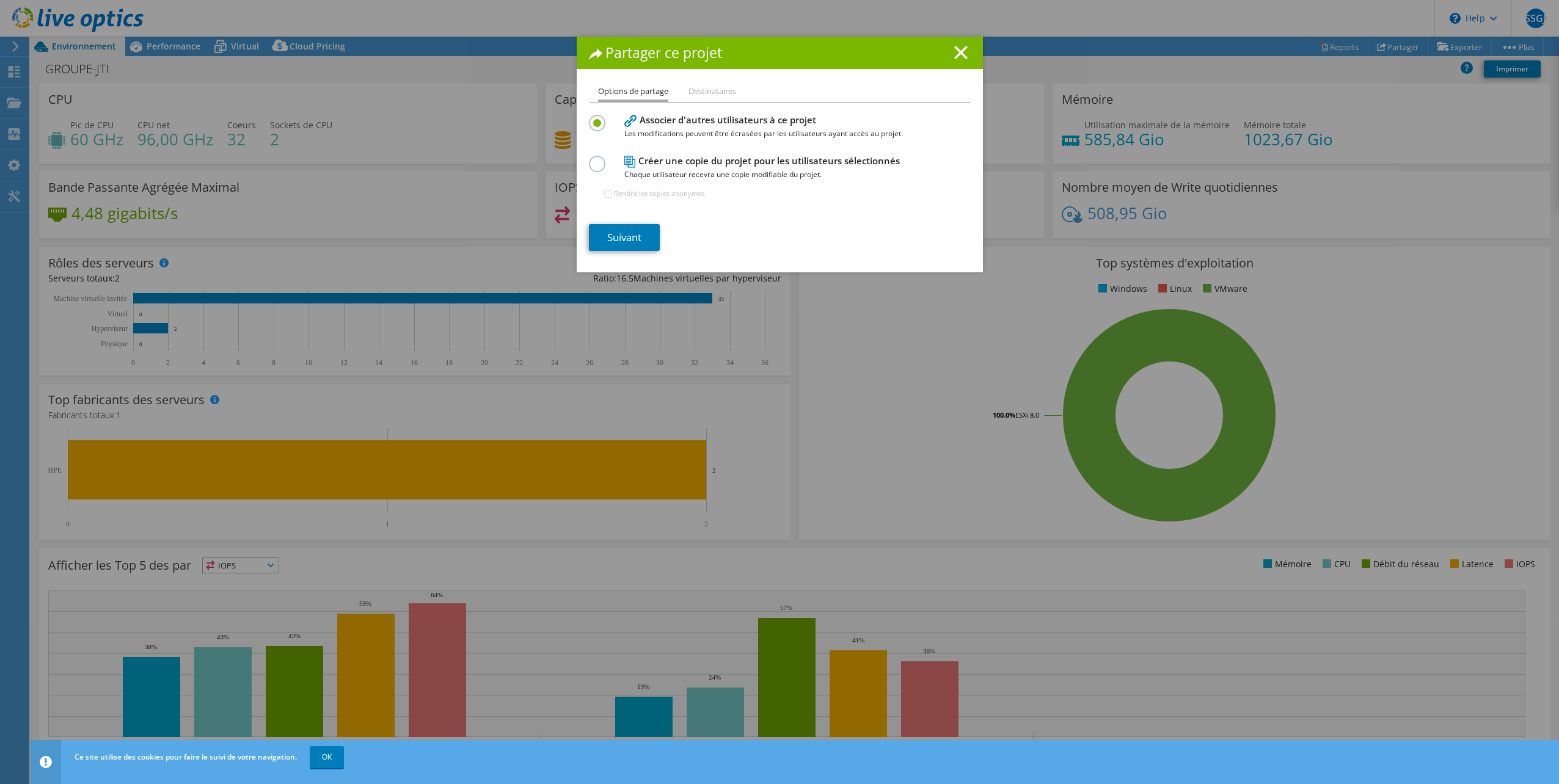
click at [706, 158] on h4 "Créer une copie du projet pour les utilisateurs sélectionnés Chaque utilisateur…" at bounding box center [777, 167] width 305 height 27
click at [596, 159] on label at bounding box center [600, 157] width 21 height 3
click at [0, 0] on input "radio" at bounding box center [0, 0] width 0 height 0
click at [632, 235] on link "Suivant" at bounding box center [625, 237] width 71 height 27
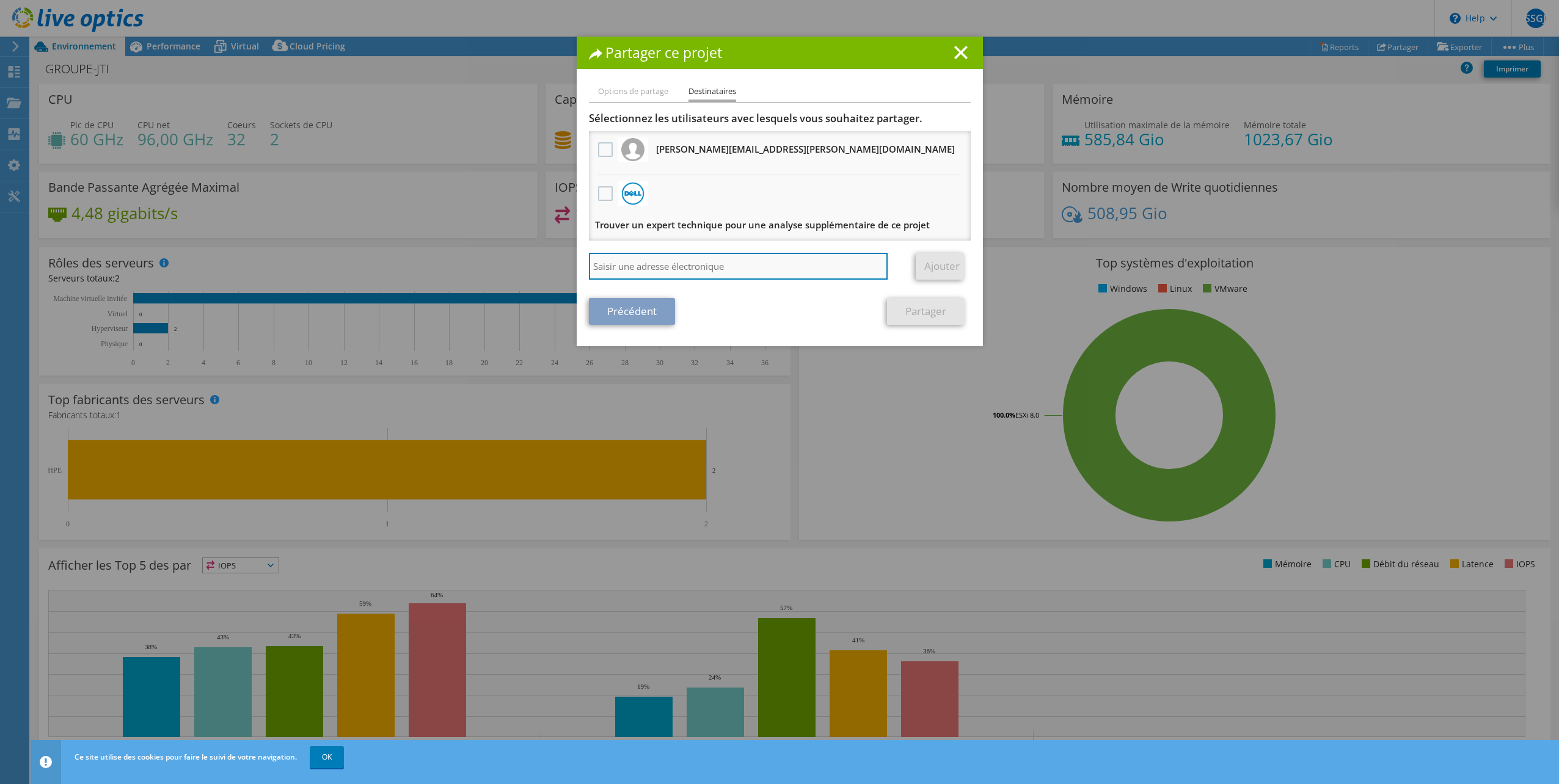
click at [639, 265] on input "search" at bounding box center [739, 266] width 299 height 27
click at [639, 265] on input "sis" at bounding box center [739, 266] width 299 height 27
type input "[EMAIL_ADDRESS][DOMAIN_NAME]"
click at [928, 267] on link "Ajouter" at bounding box center [940, 266] width 48 height 27
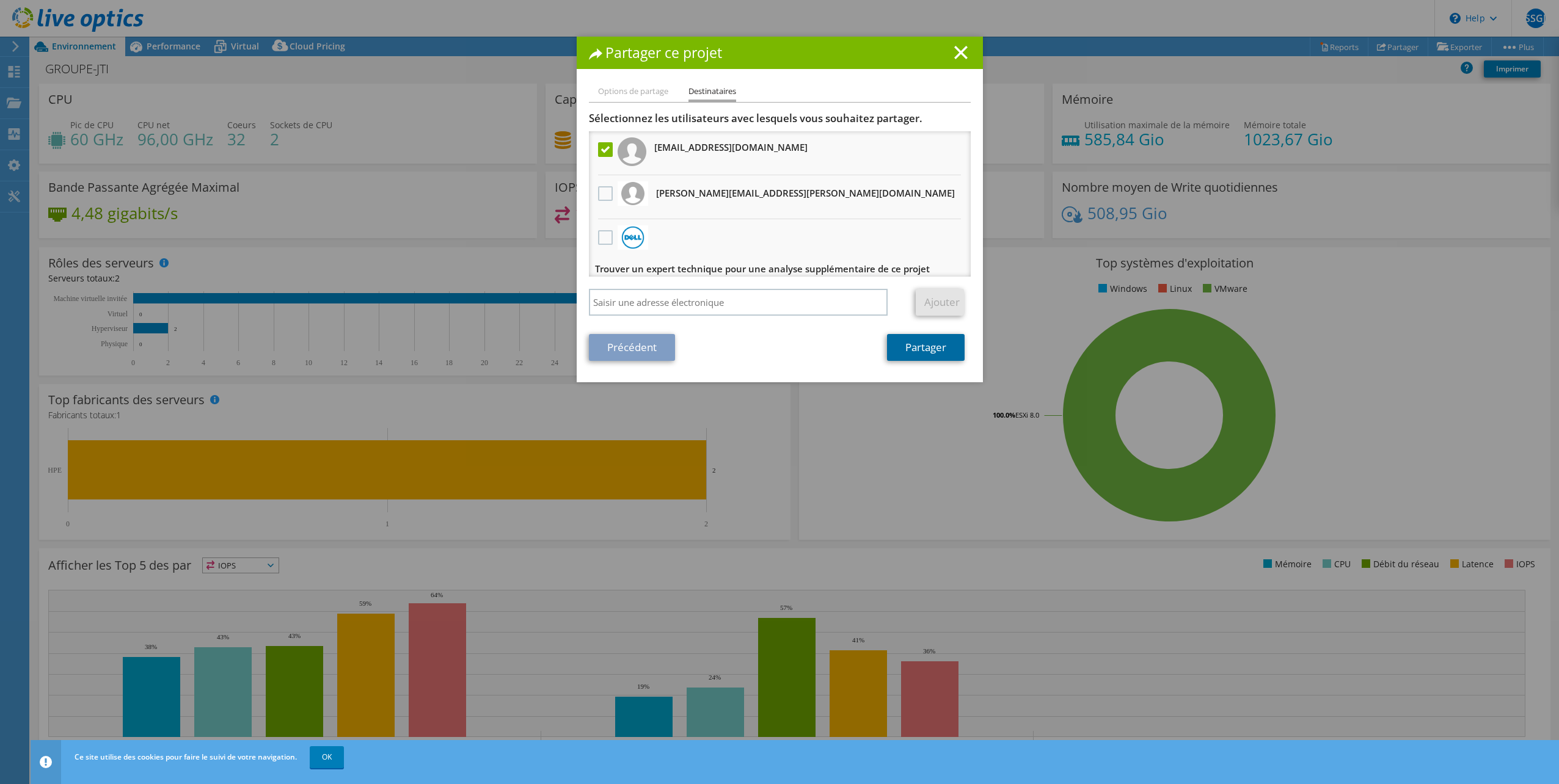
click at [917, 353] on link "Partager" at bounding box center [926, 347] width 78 height 27
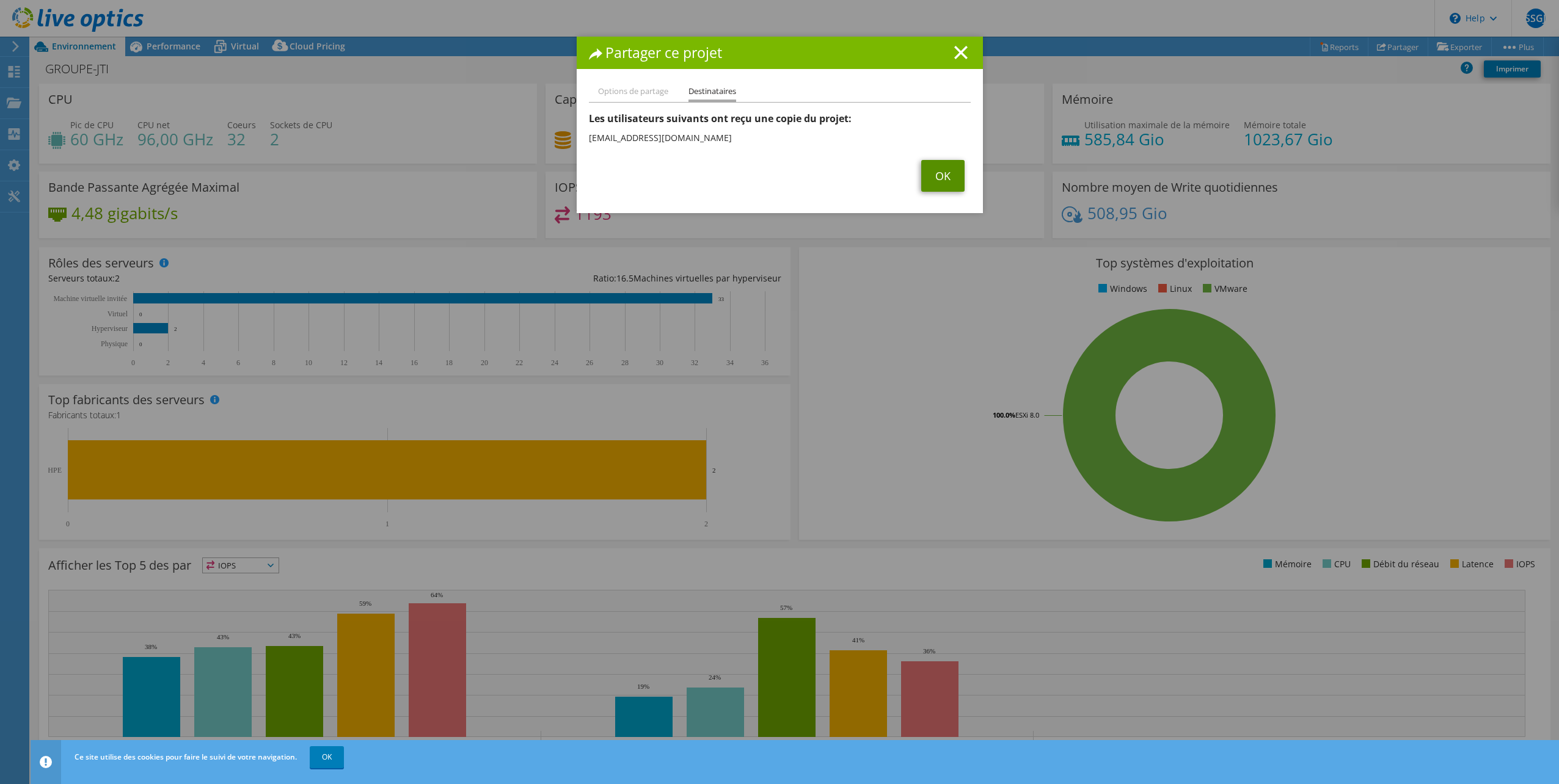
click at [931, 180] on link "OK" at bounding box center [943, 176] width 44 height 32
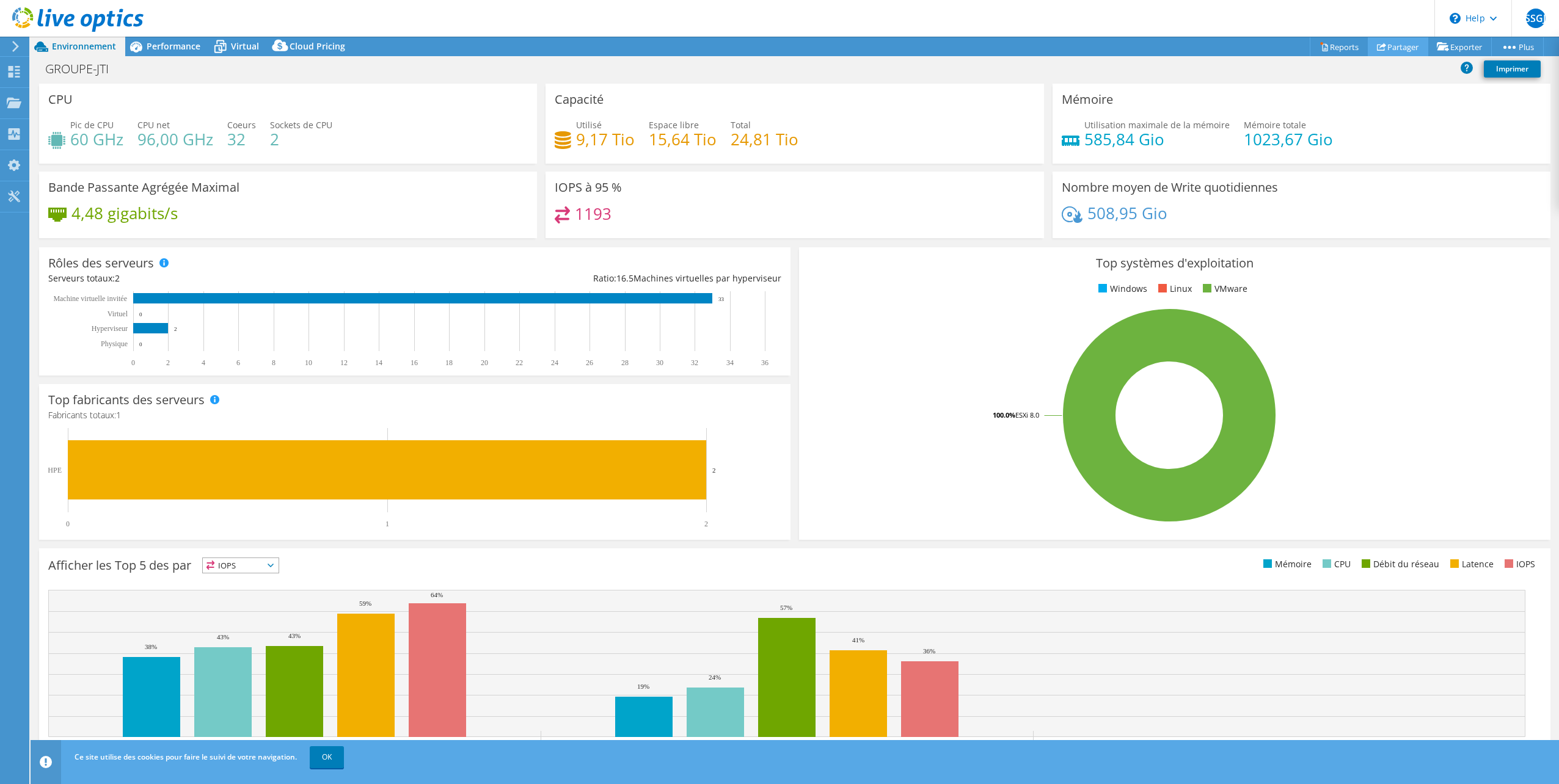
click at [1385, 44] on link "Partager" at bounding box center [1398, 47] width 60 height 19
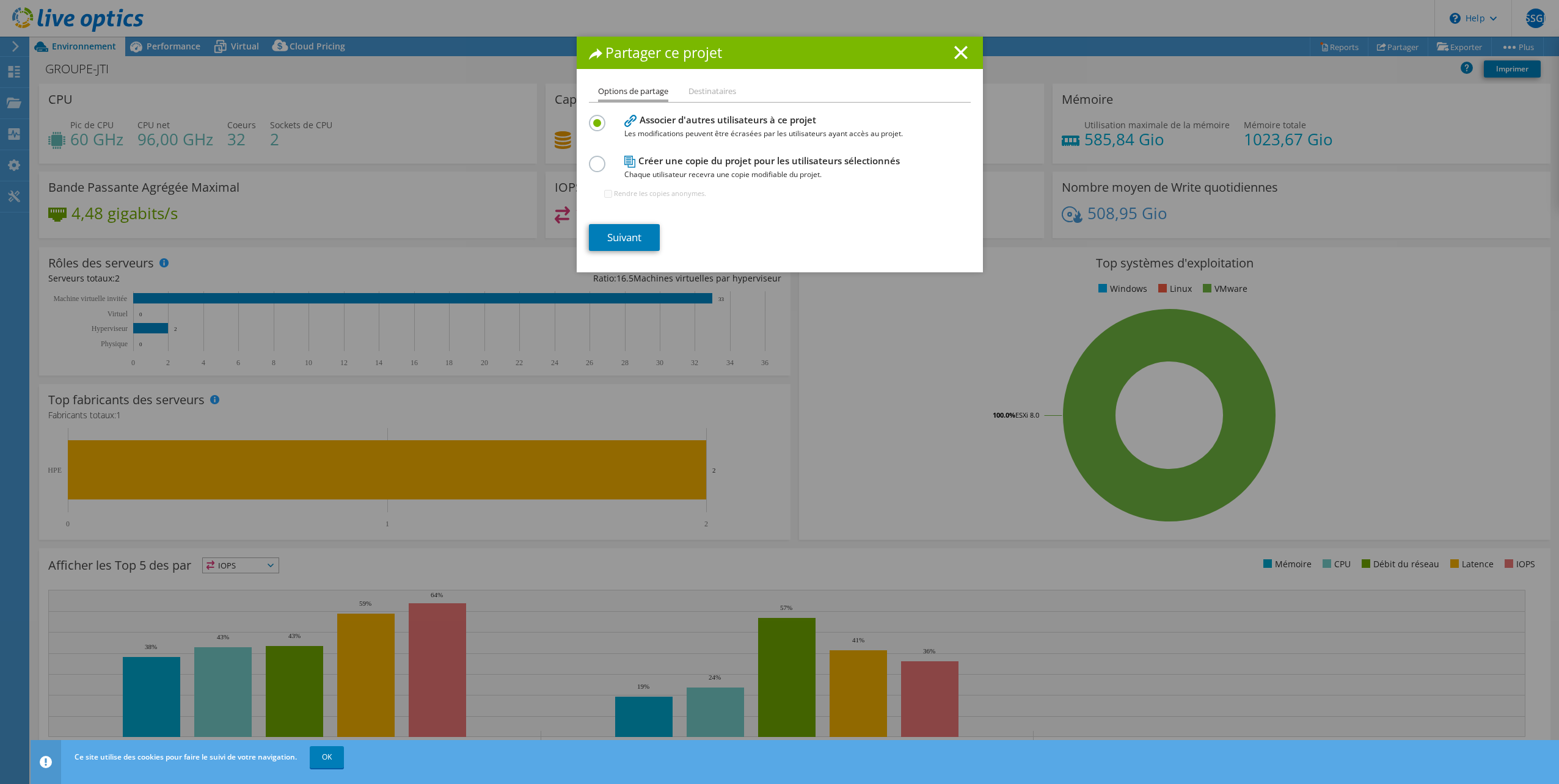
click at [692, 97] on li "Destinataires" at bounding box center [712, 92] width 48 height 15
click at [705, 92] on li "Destinataires" at bounding box center [712, 92] width 48 height 15
click at [633, 90] on li "Options de partage" at bounding box center [633, 93] width 70 height 17
click at [715, 91] on li "Destinataires" at bounding box center [712, 92] width 48 height 15
click at [716, 91] on li "Destinataires" at bounding box center [712, 92] width 48 height 15
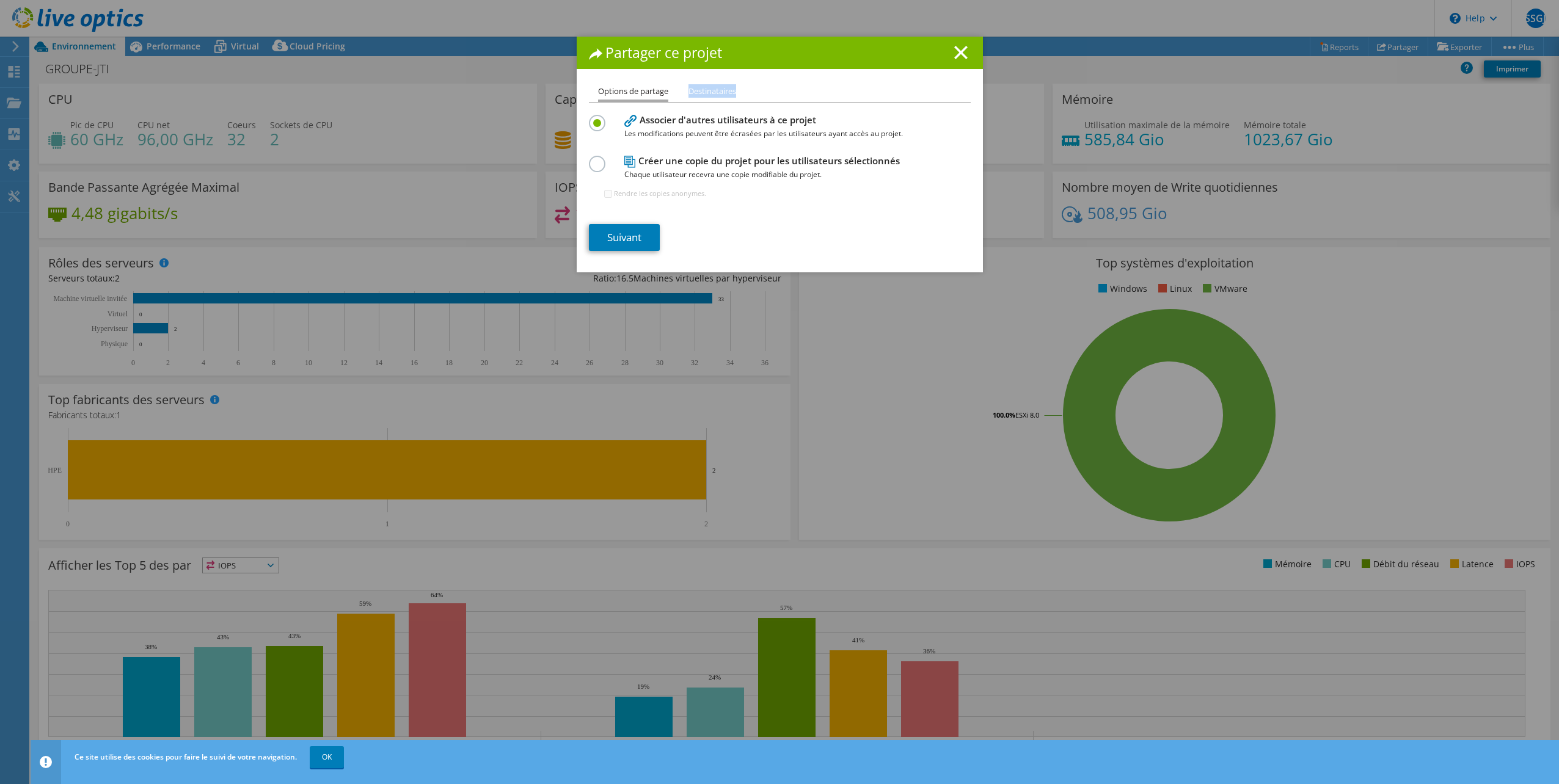
drag, startPoint x: 716, startPoint y: 91, endPoint x: 700, endPoint y: 89, distance: 16.1
click at [700, 89] on li "Destinataires" at bounding box center [712, 92] width 48 height 15
click at [700, 89] on li "Destinataires" at bounding box center [712, 92] width 48 height 15
click at [955, 54] on line at bounding box center [961, 52] width 12 height 12
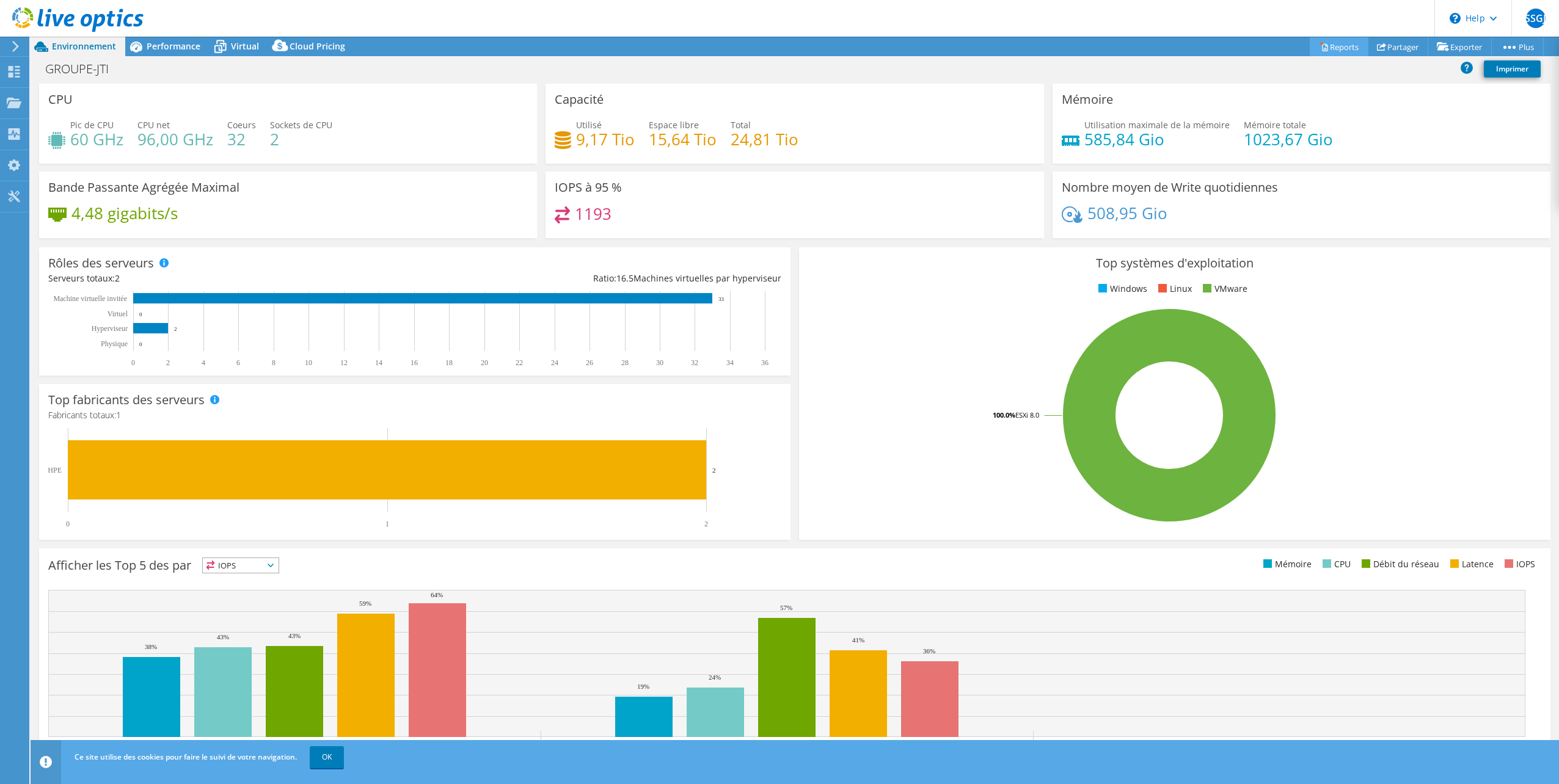
click at [1340, 50] on link "Reports" at bounding box center [1338, 47] width 58 height 19
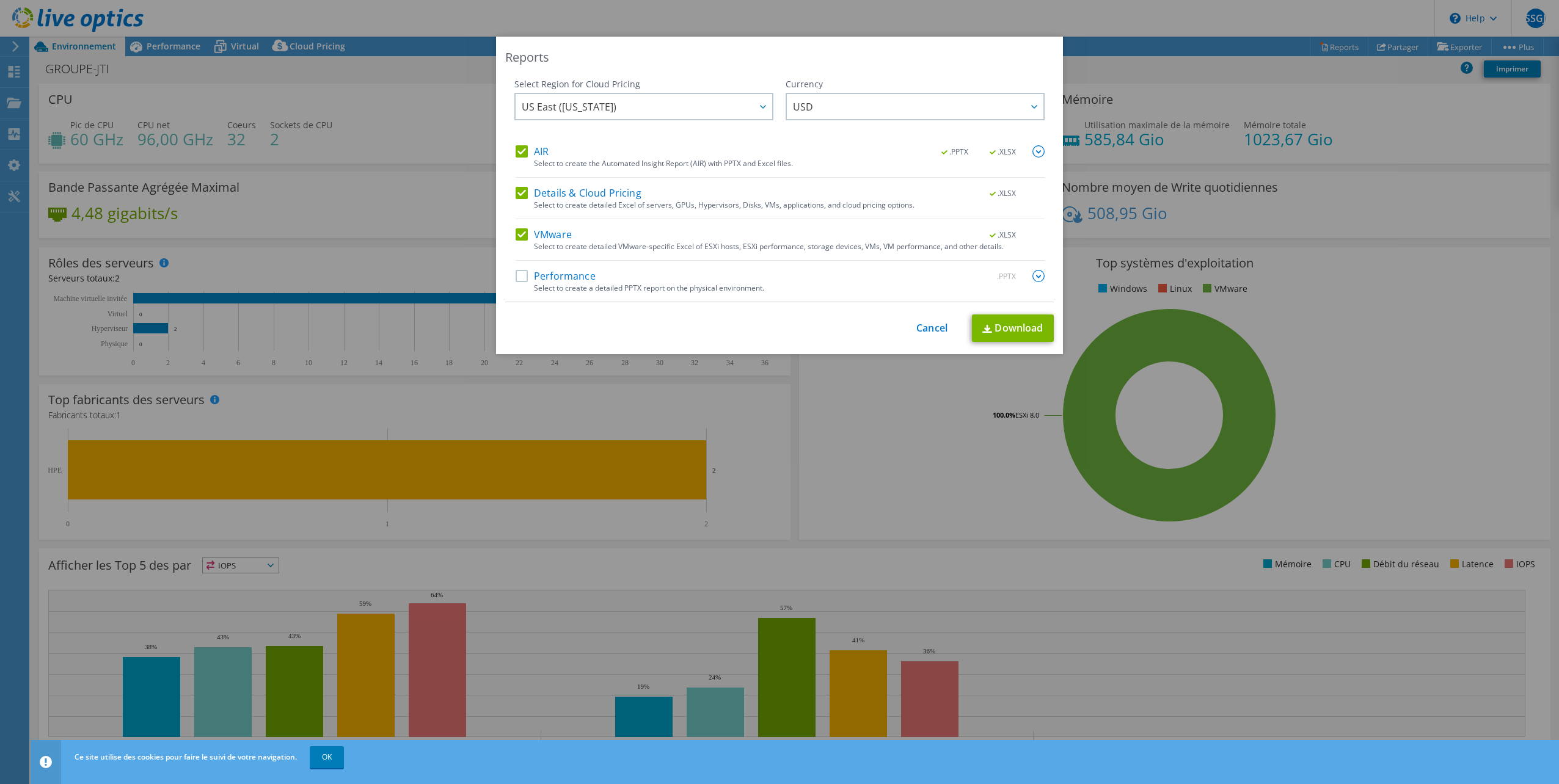
click at [516, 194] on label "Details & Cloud Pricing" at bounding box center [579, 193] width 126 height 12
click at [0, 0] on input "Details & Cloud Pricing" at bounding box center [0, 0] width 0 height 0
click at [518, 271] on label "Performance" at bounding box center [555, 276] width 80 height 12
click at [0, 0] on input "Performance" at bounding box center [0, 0] width 0 height 0
click at [619, 108] on span "US East ([US_STATE])" at bounding box center [647, 106] width 250 height 25
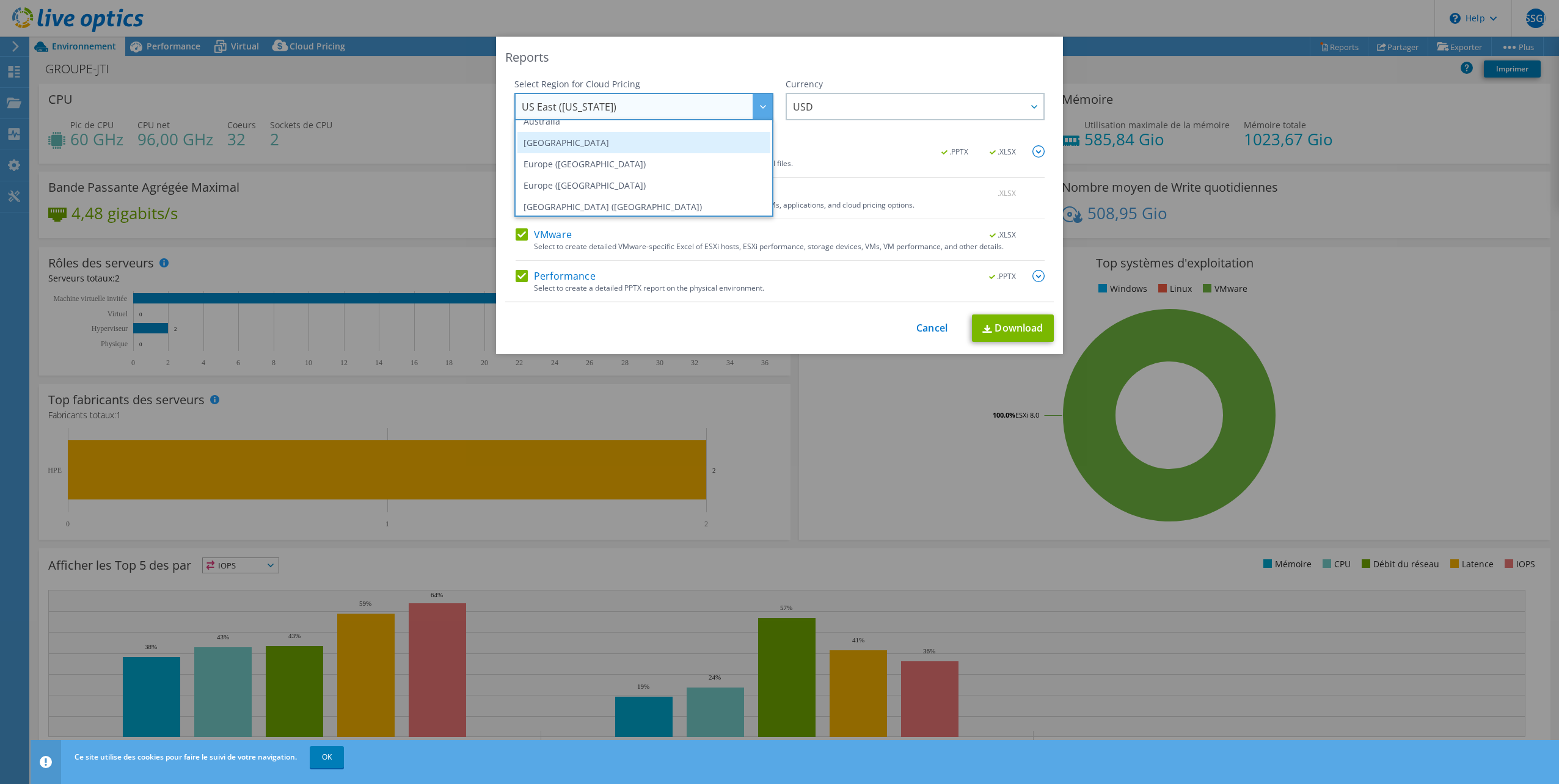
scroll to position [104, 0]
click at [577, 177] on li "Europe ([GEOGRAPHIC_DATA])" at bounding box center [643, 178] width 253 height 21
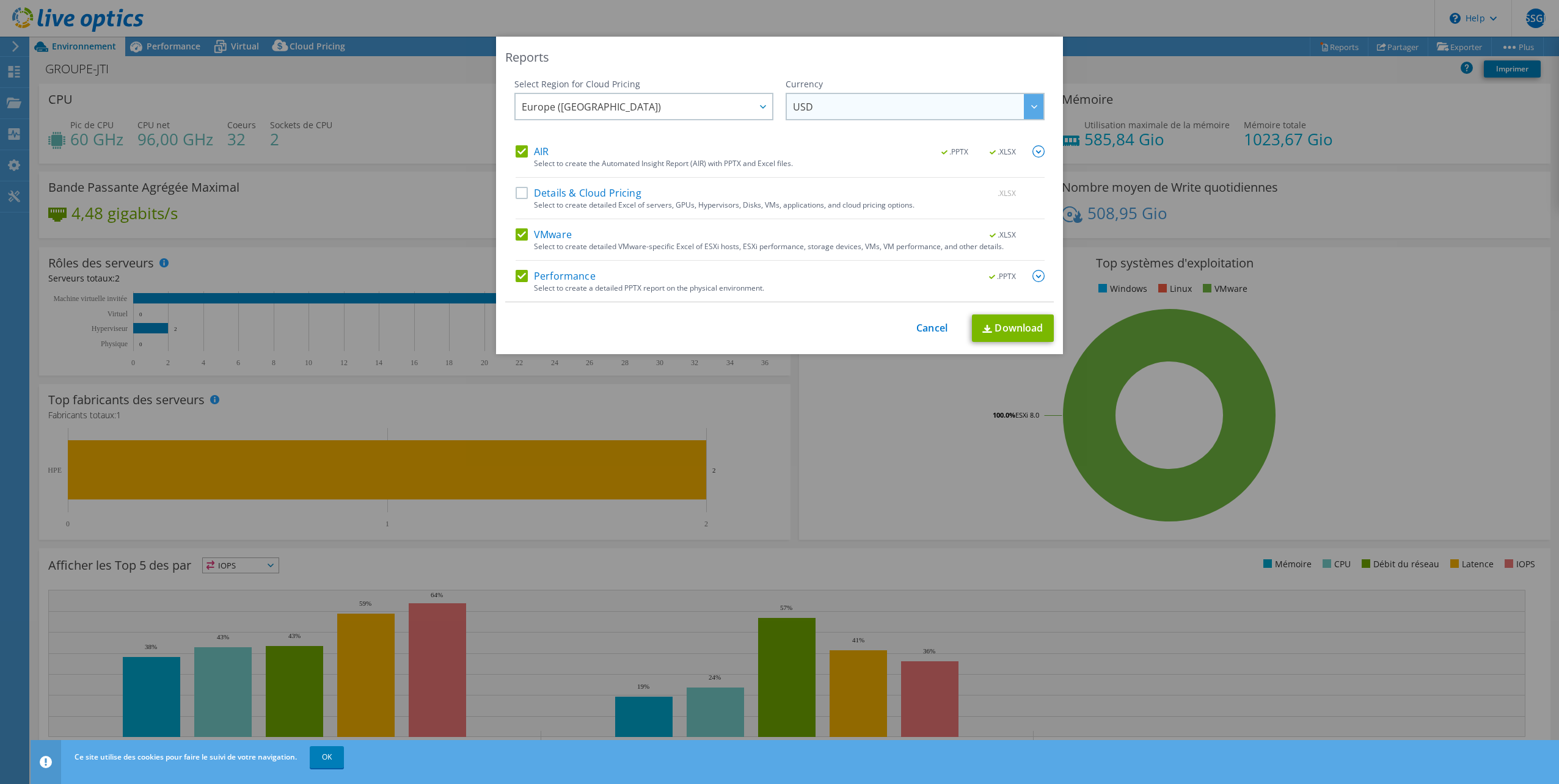
click at [832, 116] on span "USD" at bounding box center [918, 106] width 250 height 25
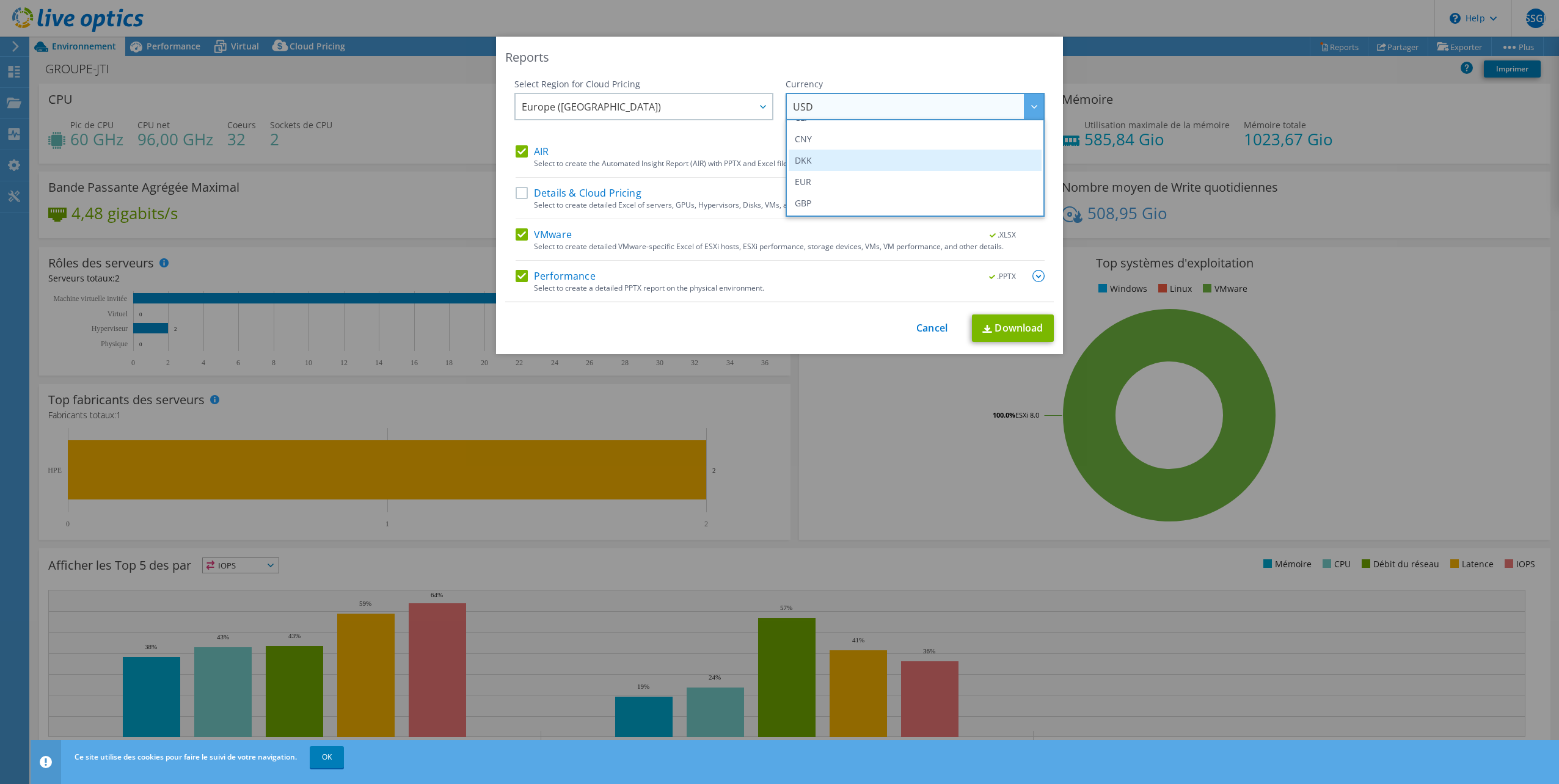
scroll to position [183, 0]
click at [812, 127] on li "EUR" at bounding box center [915, 121] width 253 height 21
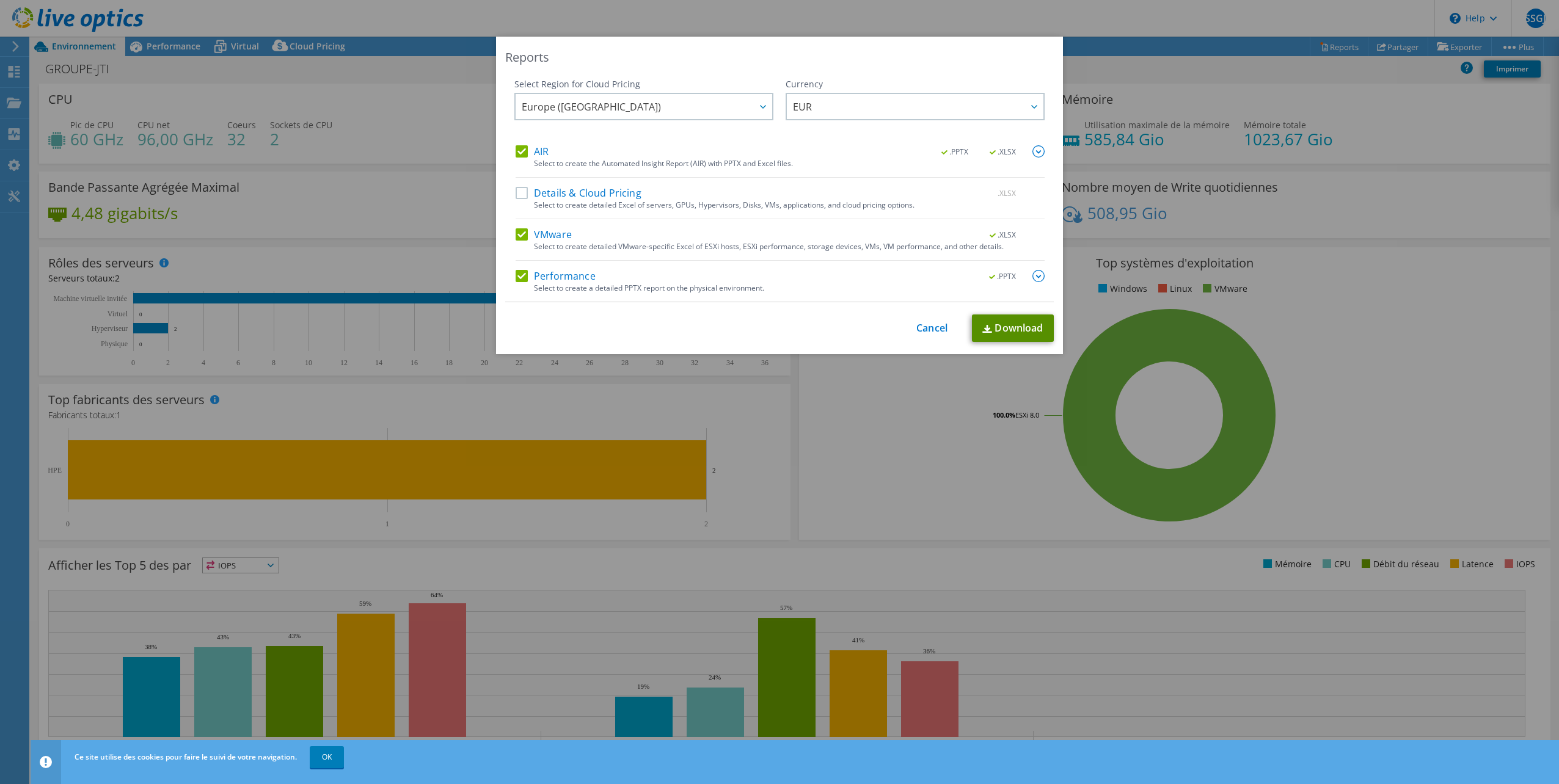
click at [997, 329] on link "Download" at bounding box center [1013, 328] width 82 height 27
click at [928, 330] on link "Cancel" at bounding box center [932, 328] width 31 height 11
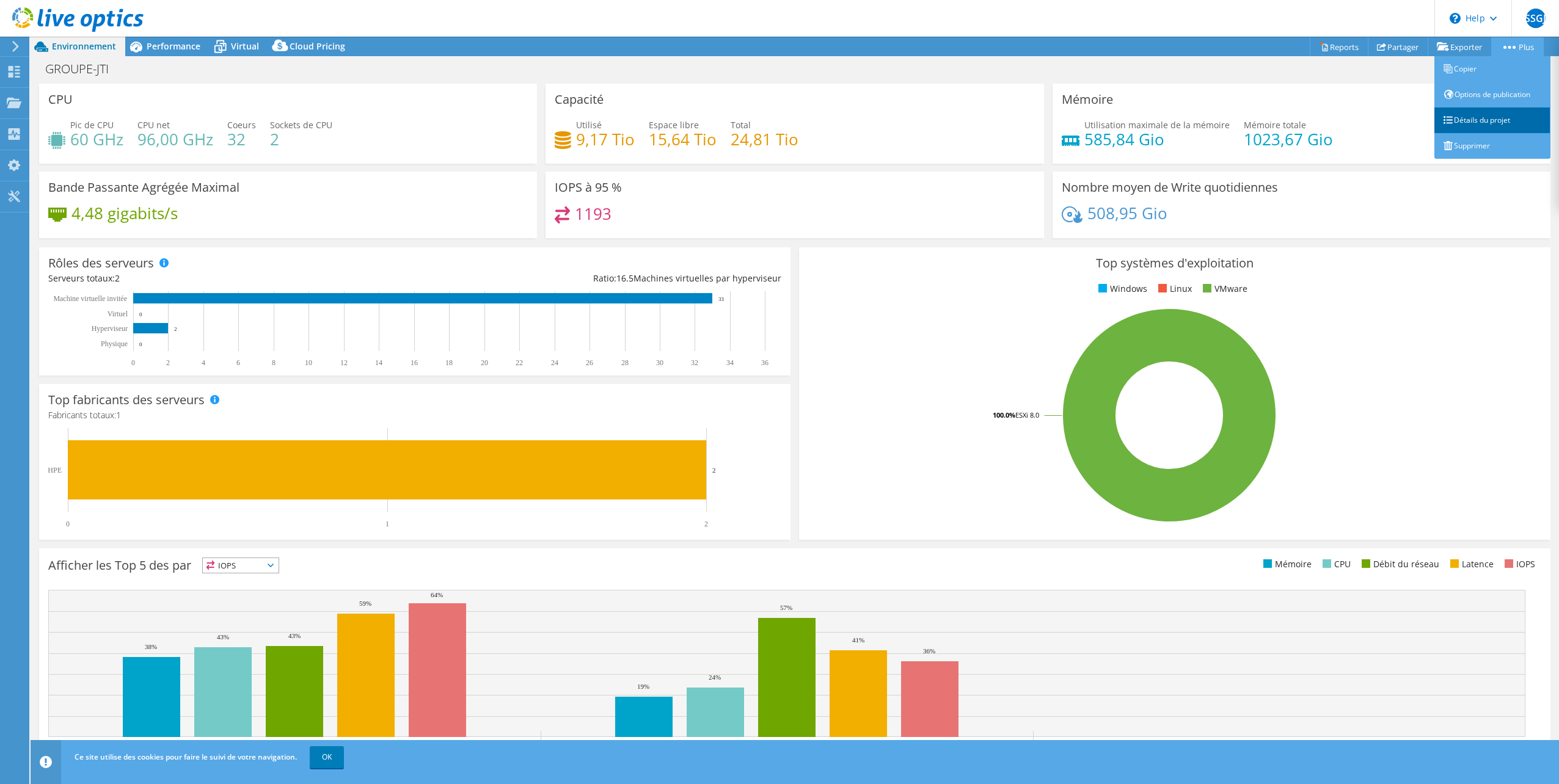
click at [1503, 118] on link "Détails du projet" at bounding box center [1492, 120] width 116 height 25
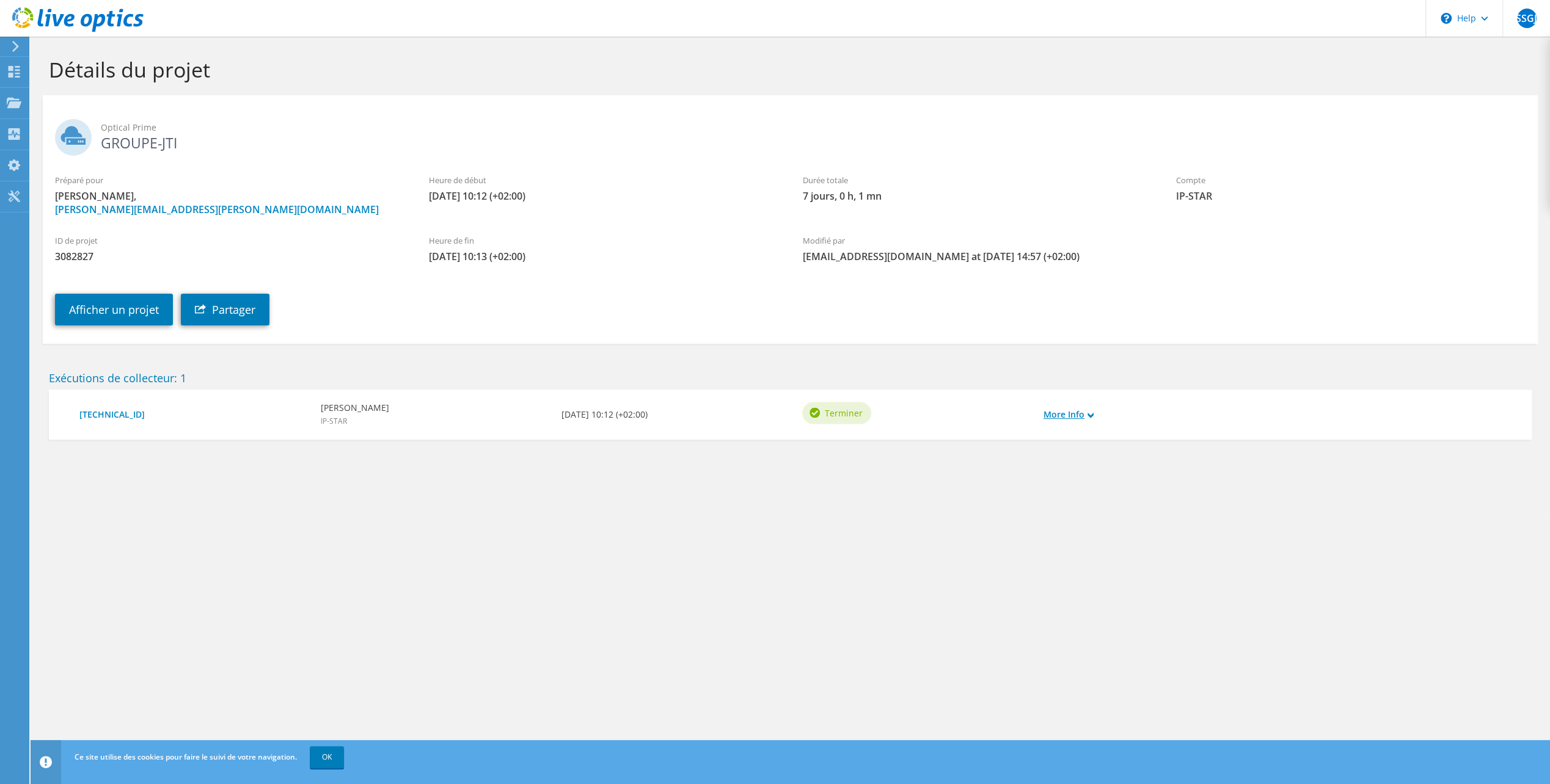
click at [1052, 409] on link "More Info" at bounding box center [1068, 414] width 50 height 13
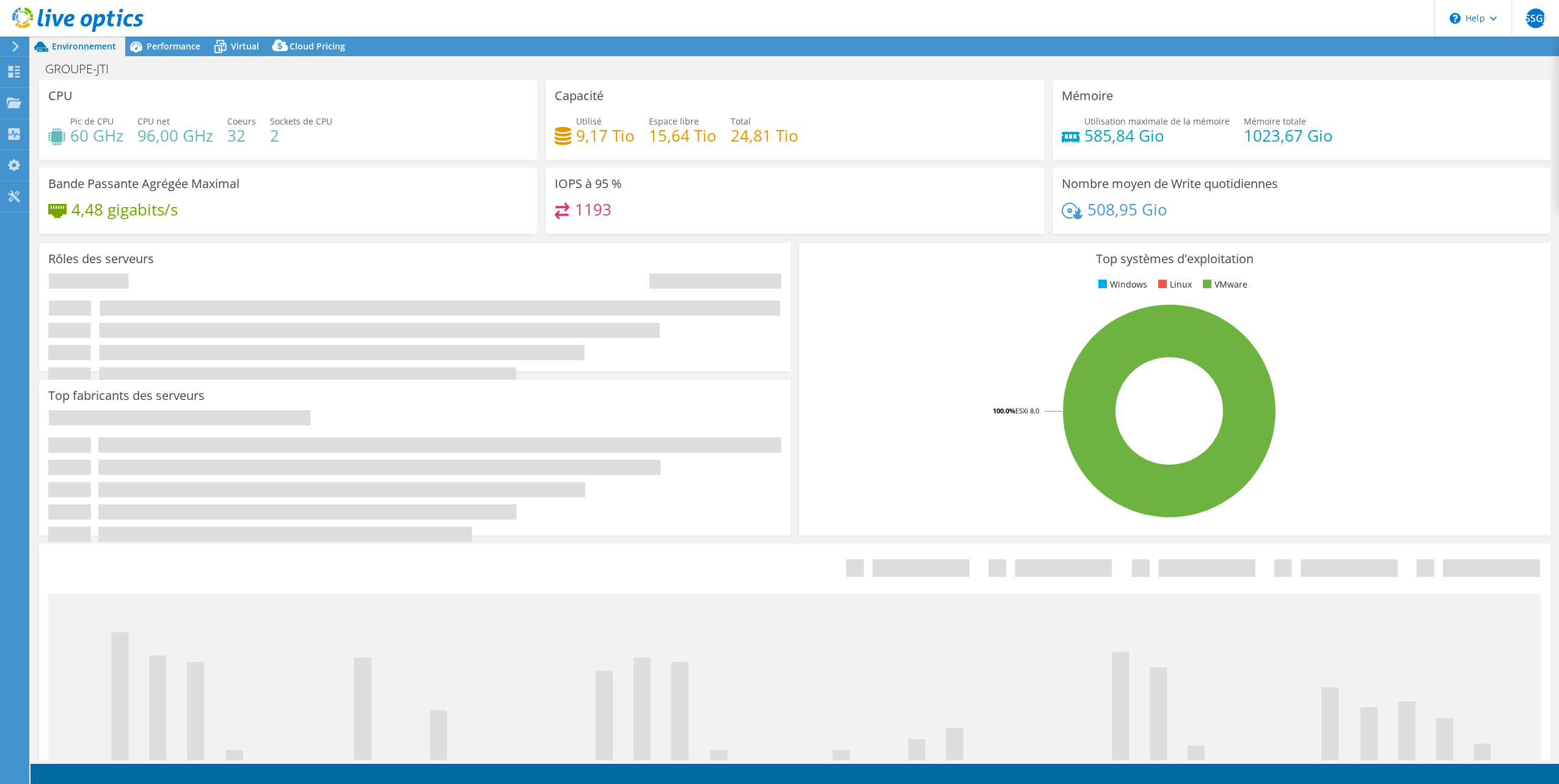
select select "EUFrankfurt"
select select "EUR"
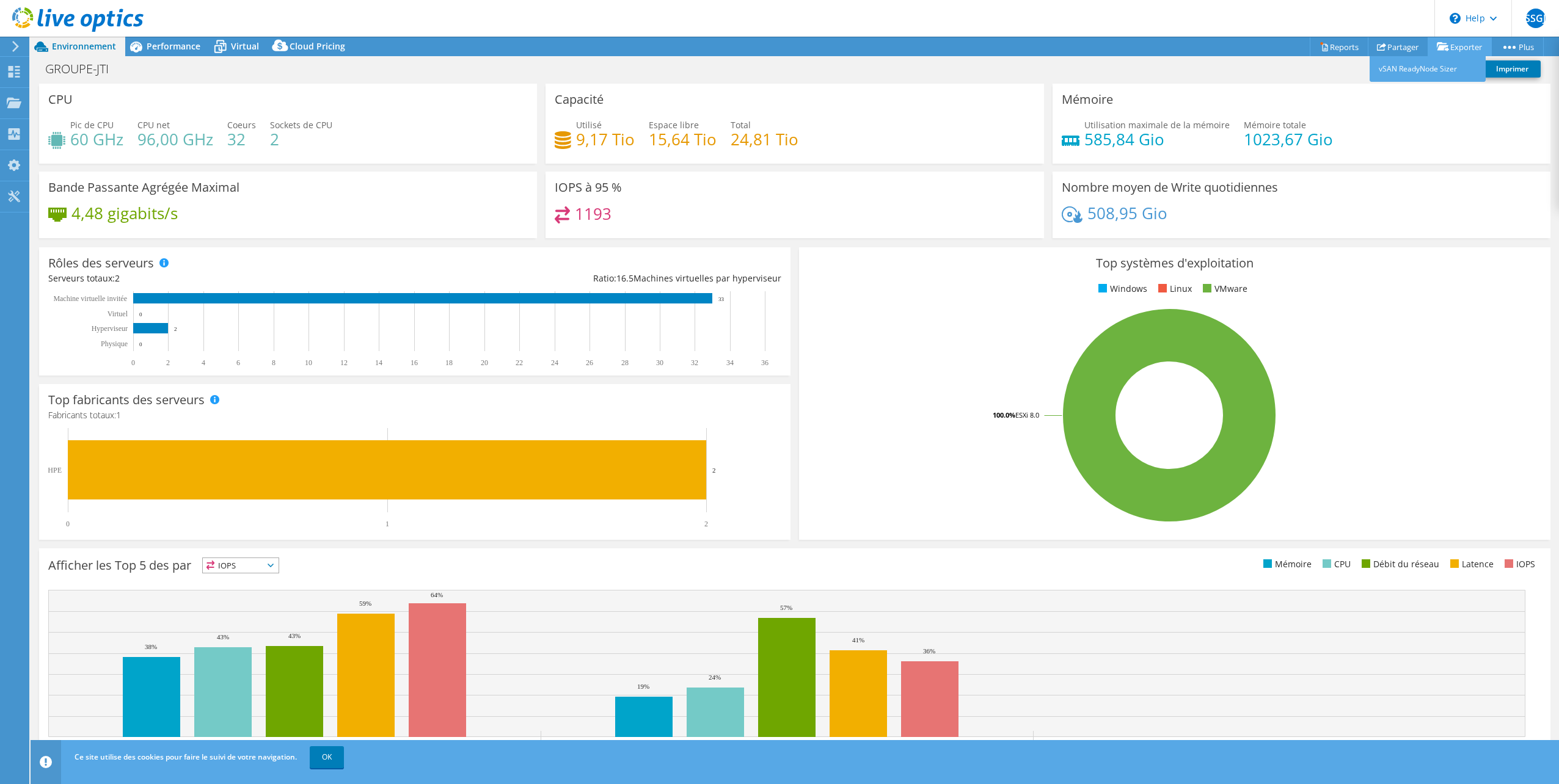
click at [1459, 45] on link "Exporter" at bounding box center [1460, 47] width 64 height 19
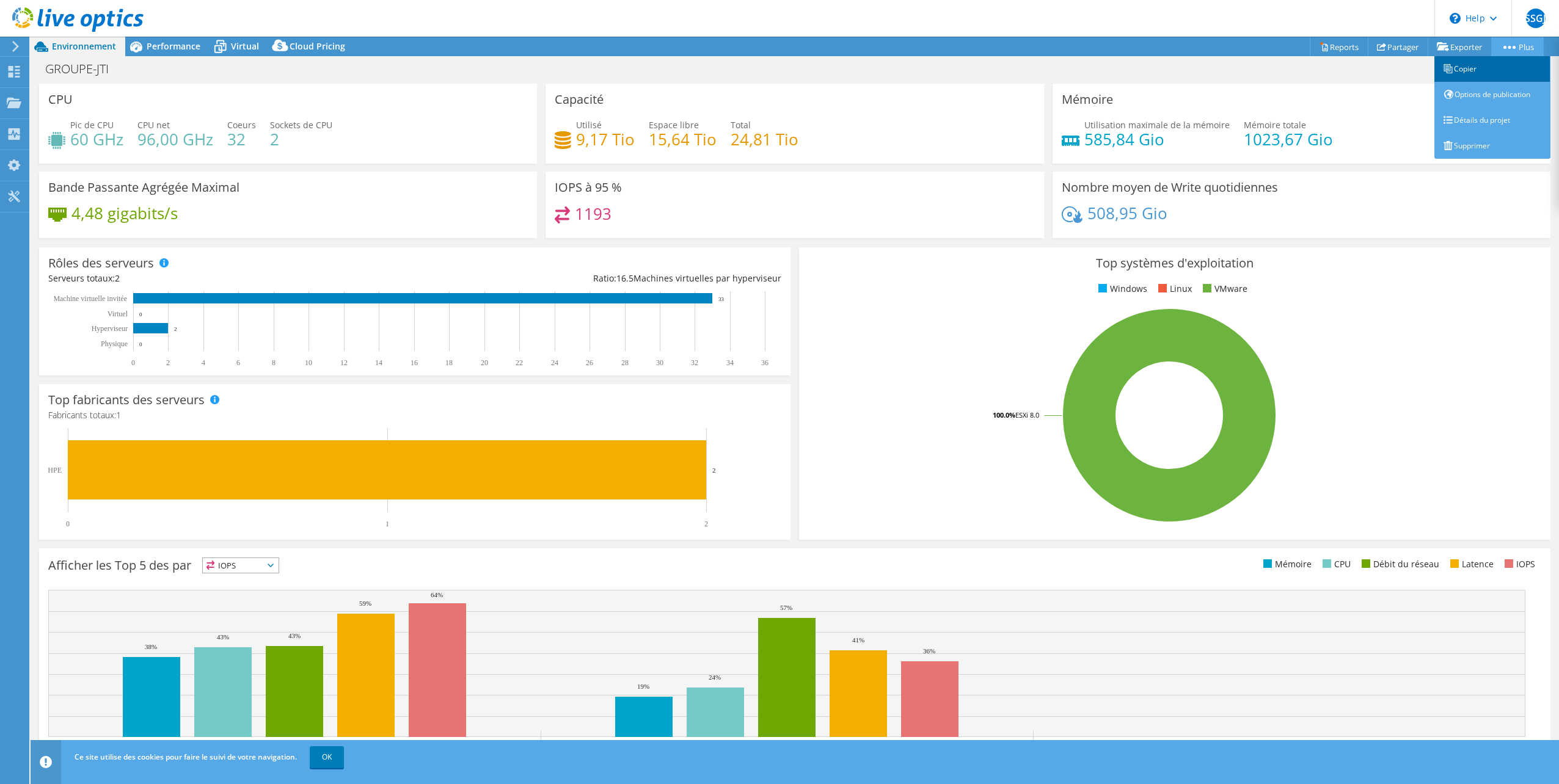
click at [1474, 72] on link "Copier" at bounding box center [1492, 69] width 116 height 25
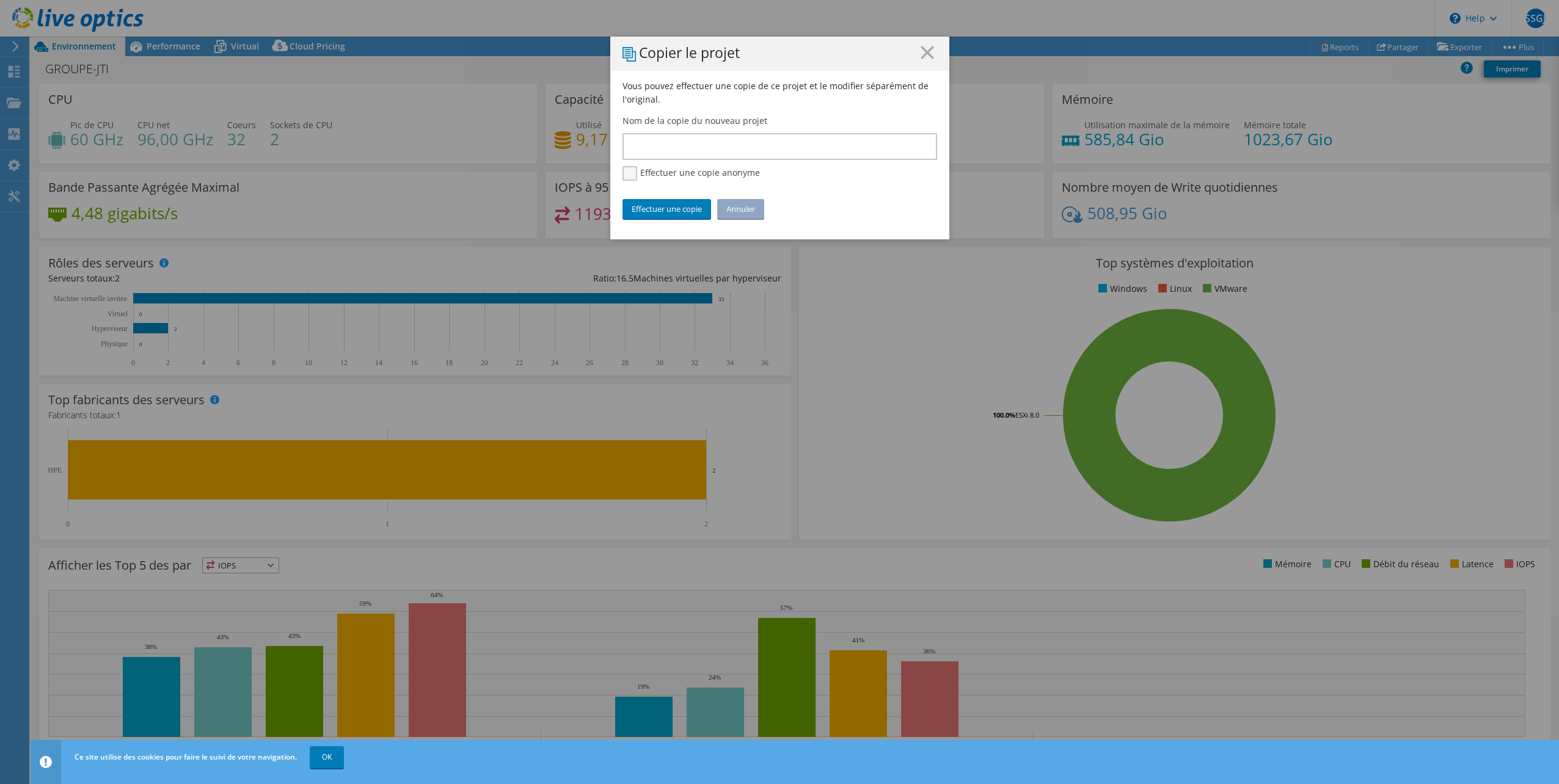
click at [631, 172] on label "Effectuer une copie anonyme" at bounding box center [691, 174] width 138 height 15
click at [0, 0] on input "Effectuer une copie anonyme" at bounding box center [0, 0] width 0 height 0
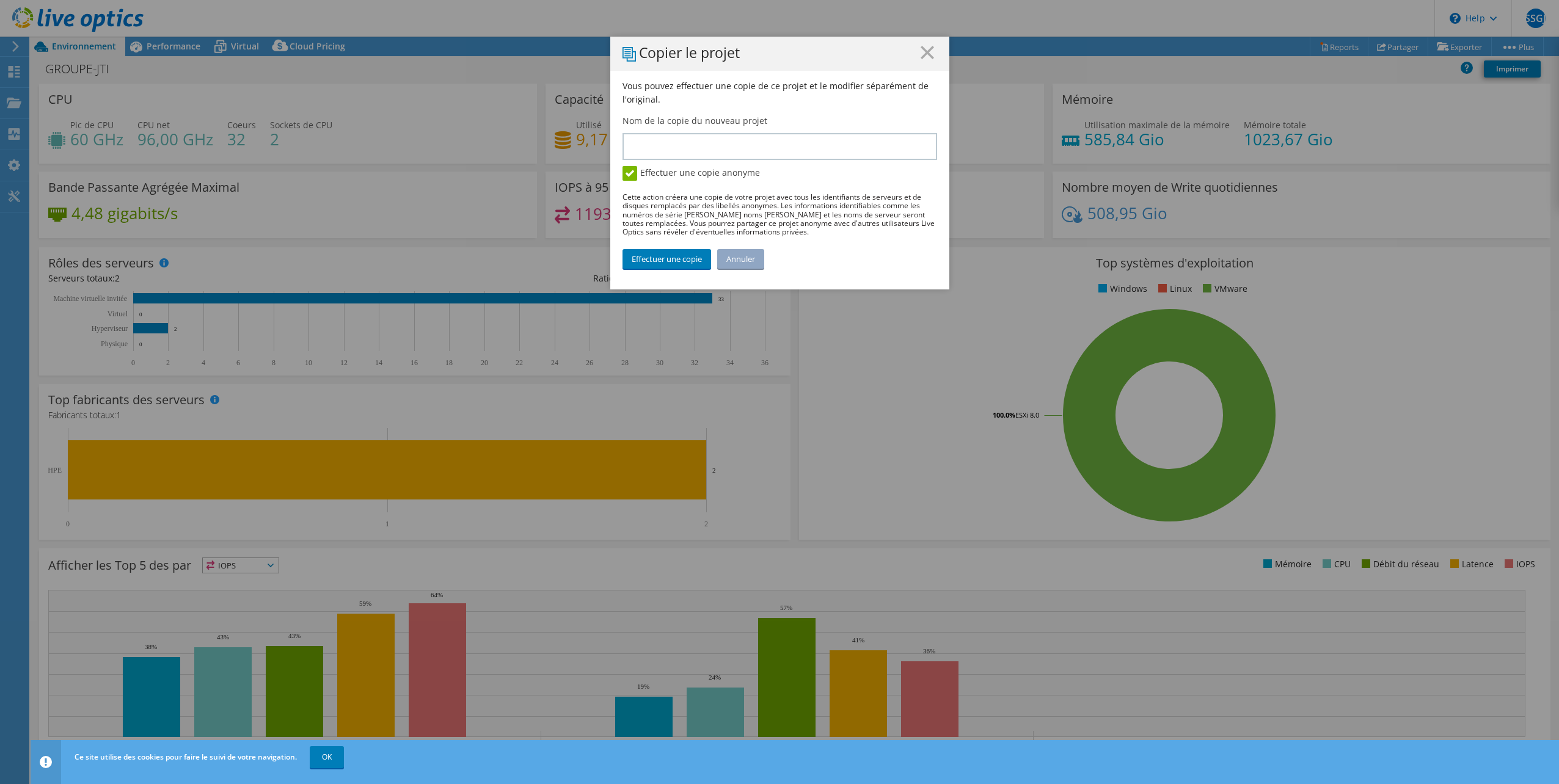
click at [629, 175] on label "Effectuer une copie anonyme" at bounding box center [691, 174] width 138 height 15
click at [0, 0] on input "Effectuer une copie anonyme" at bounding box center [0, 0] width 0 height 0
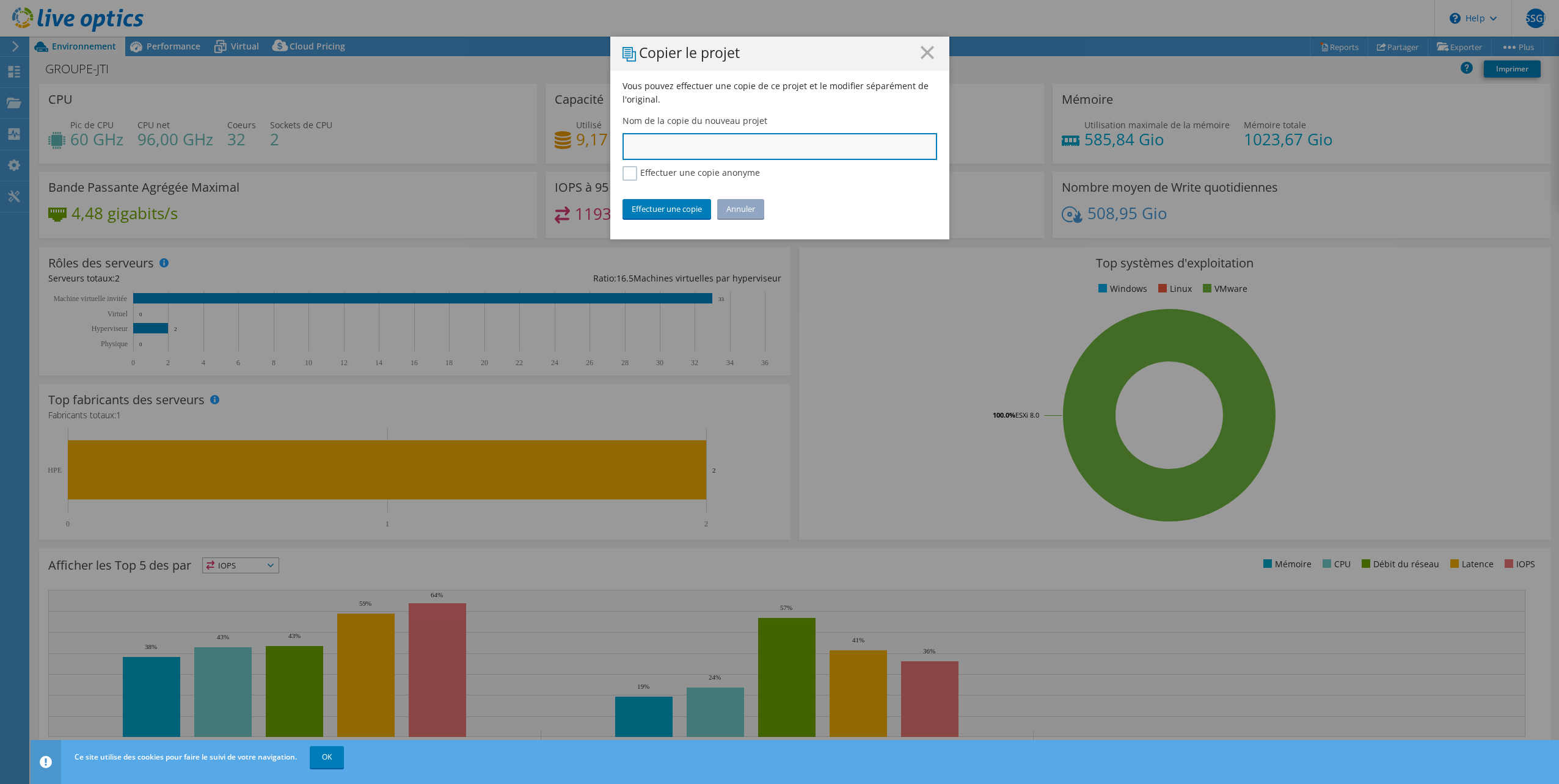
click at [667, 150] on input "text" at bounding box center [780, 147] width 315 height 27
type input "E"
click at [645, 147] on input "Live§Optics - GROUPE JTI" at bounding box center [780, 147] width 315 height 27
type input "Live Optics - GROUPE JTI"
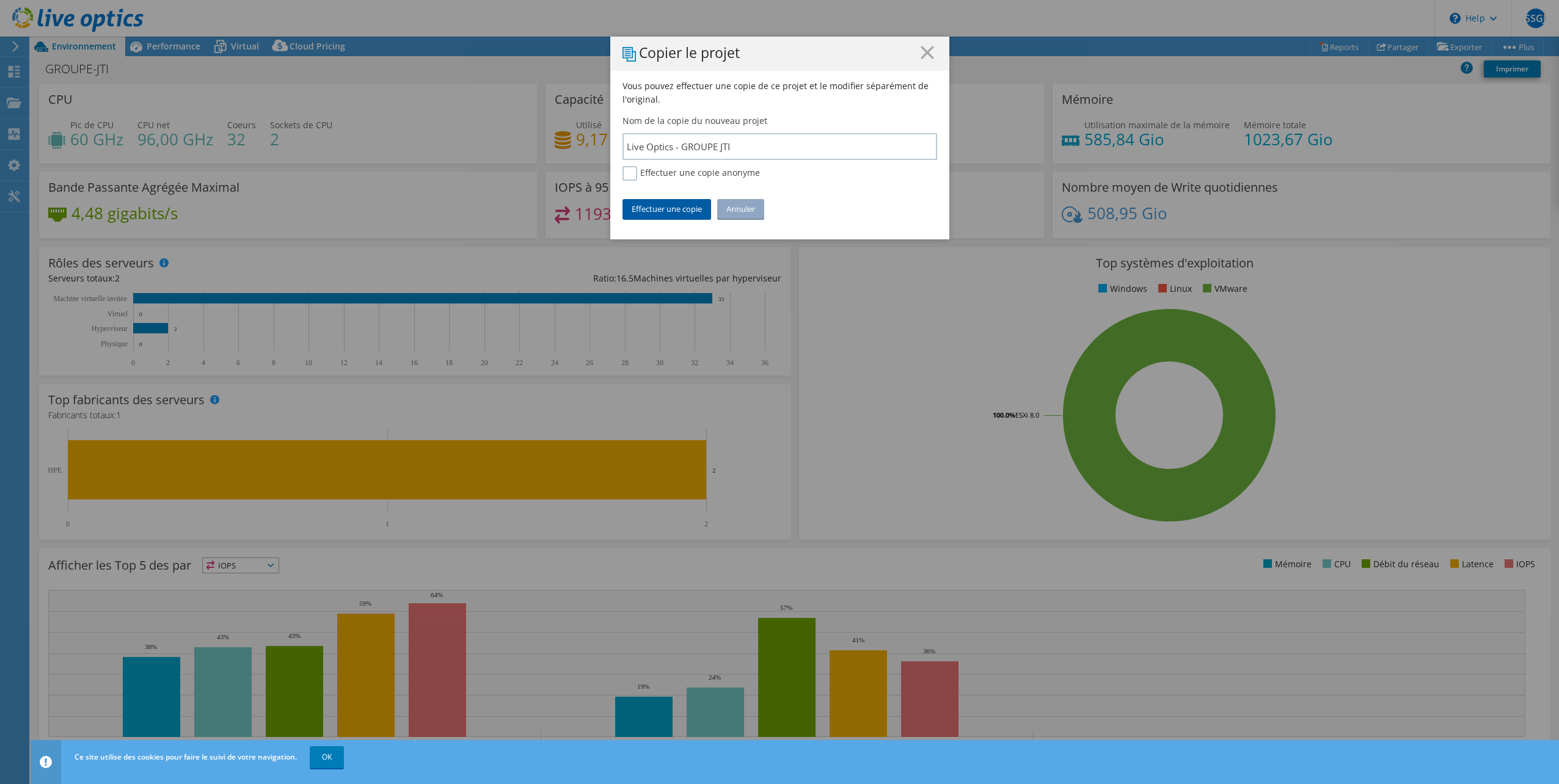
click at [676, 206] on link "Effectuer une copie" at bounding box center [667, 209] width 89 height 19
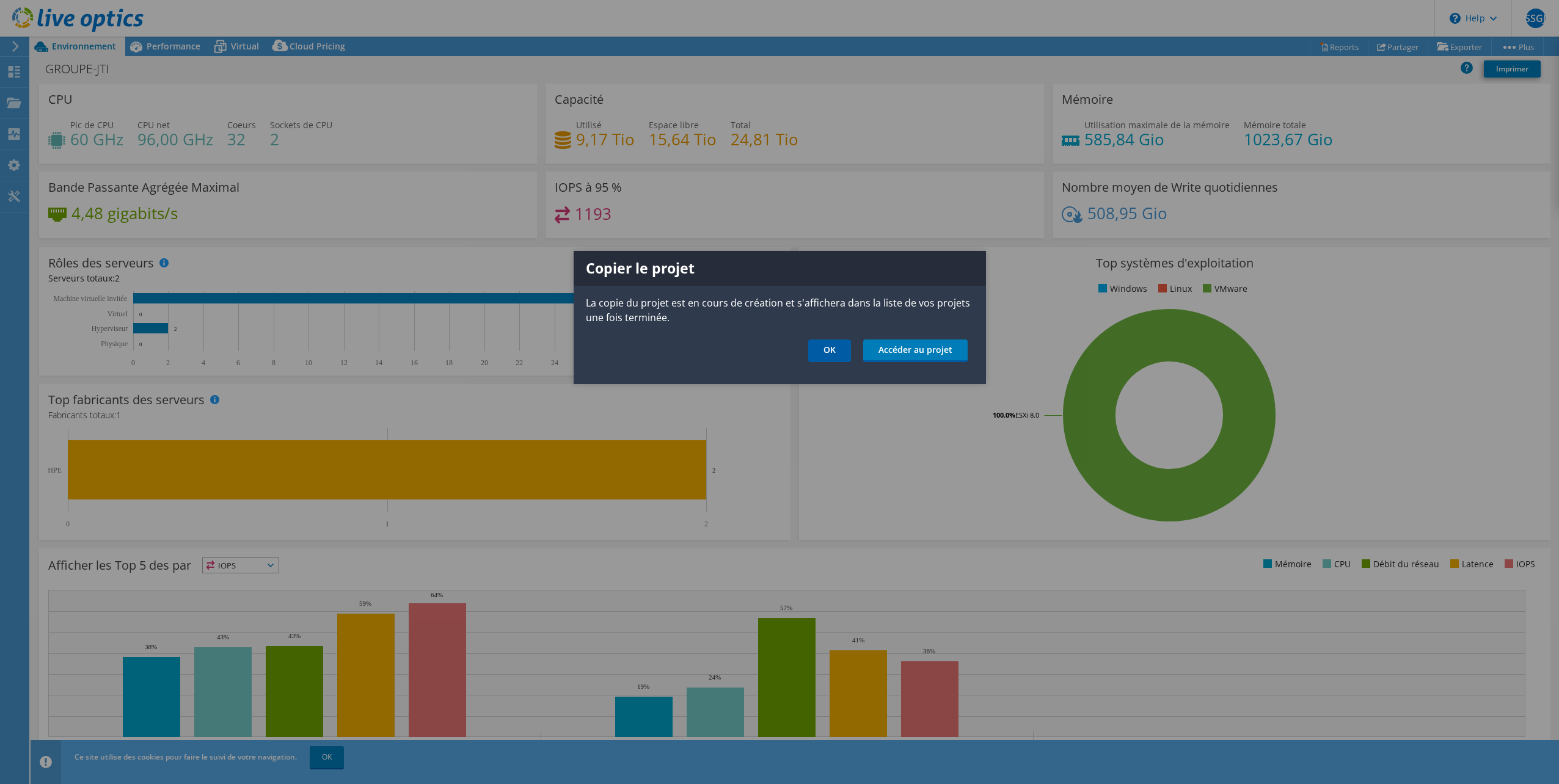
click at [835, 352] on link "OK" at bounding box center [830, 351] width 43 height 23
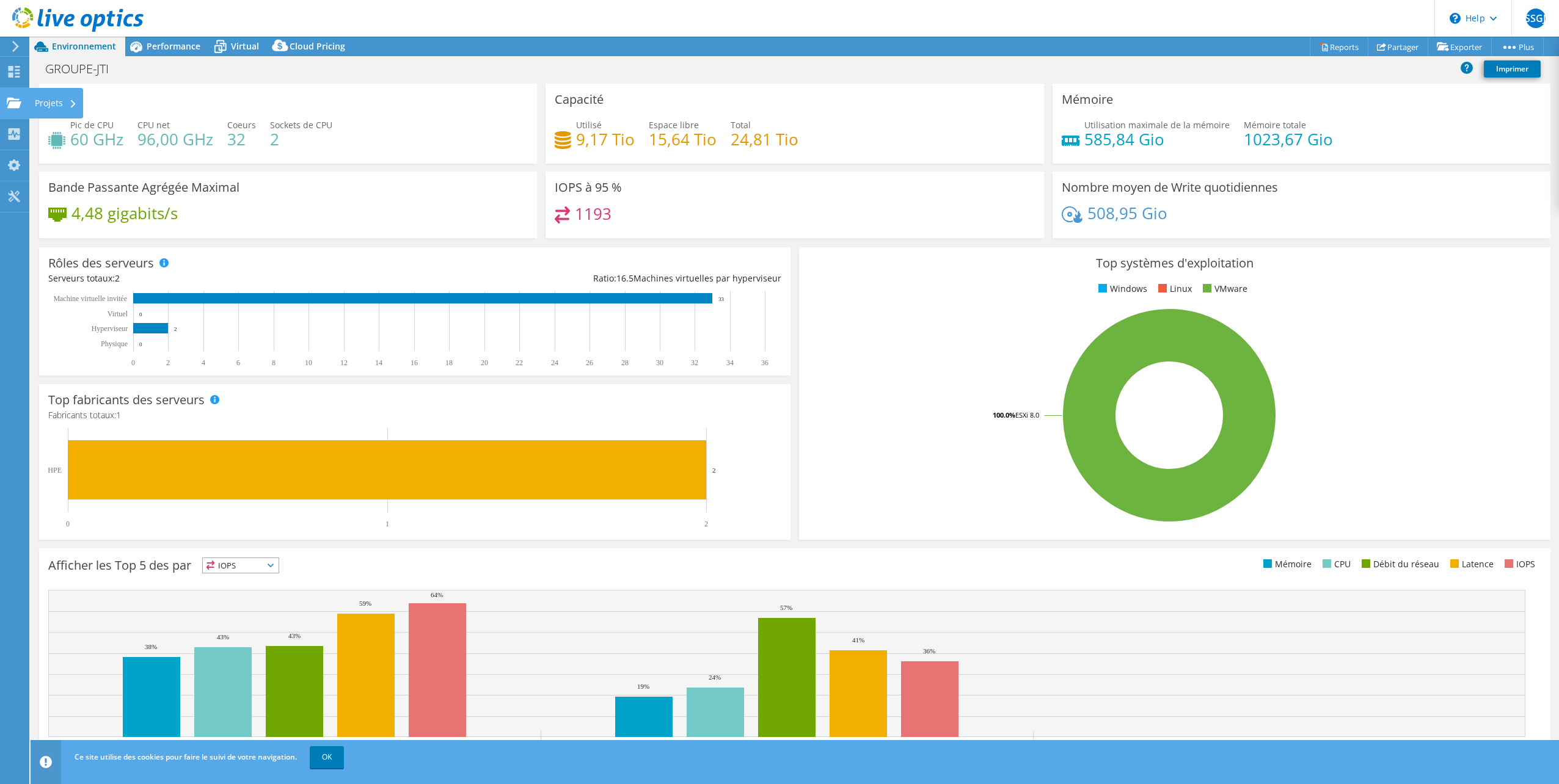
click at [13, 103] on use at bounding box center [14, 102] width 15 height 10
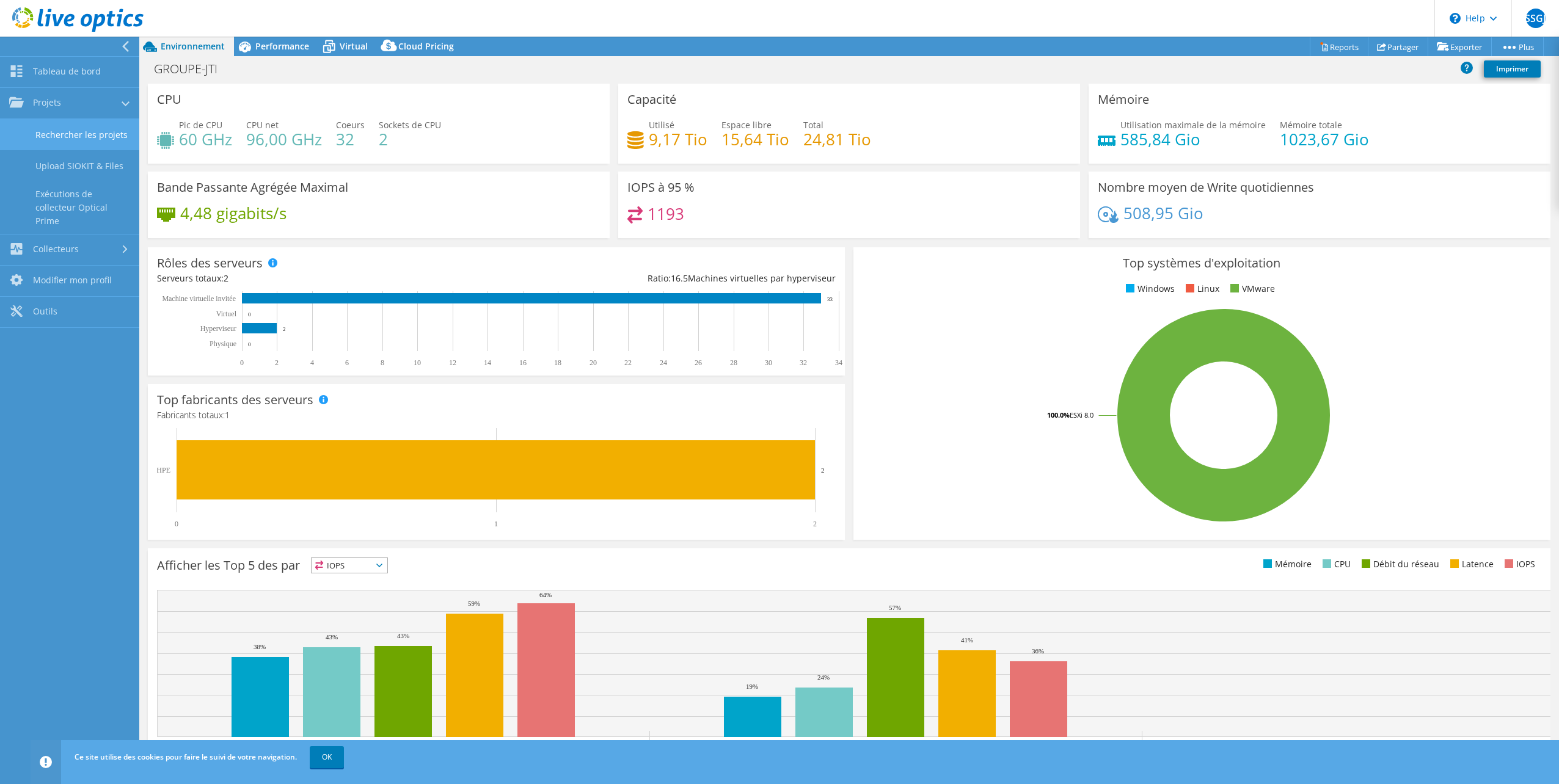
click at [90, 134] on link "Rechercher les projets" at bounding box center [70, 135] width 140 height 31
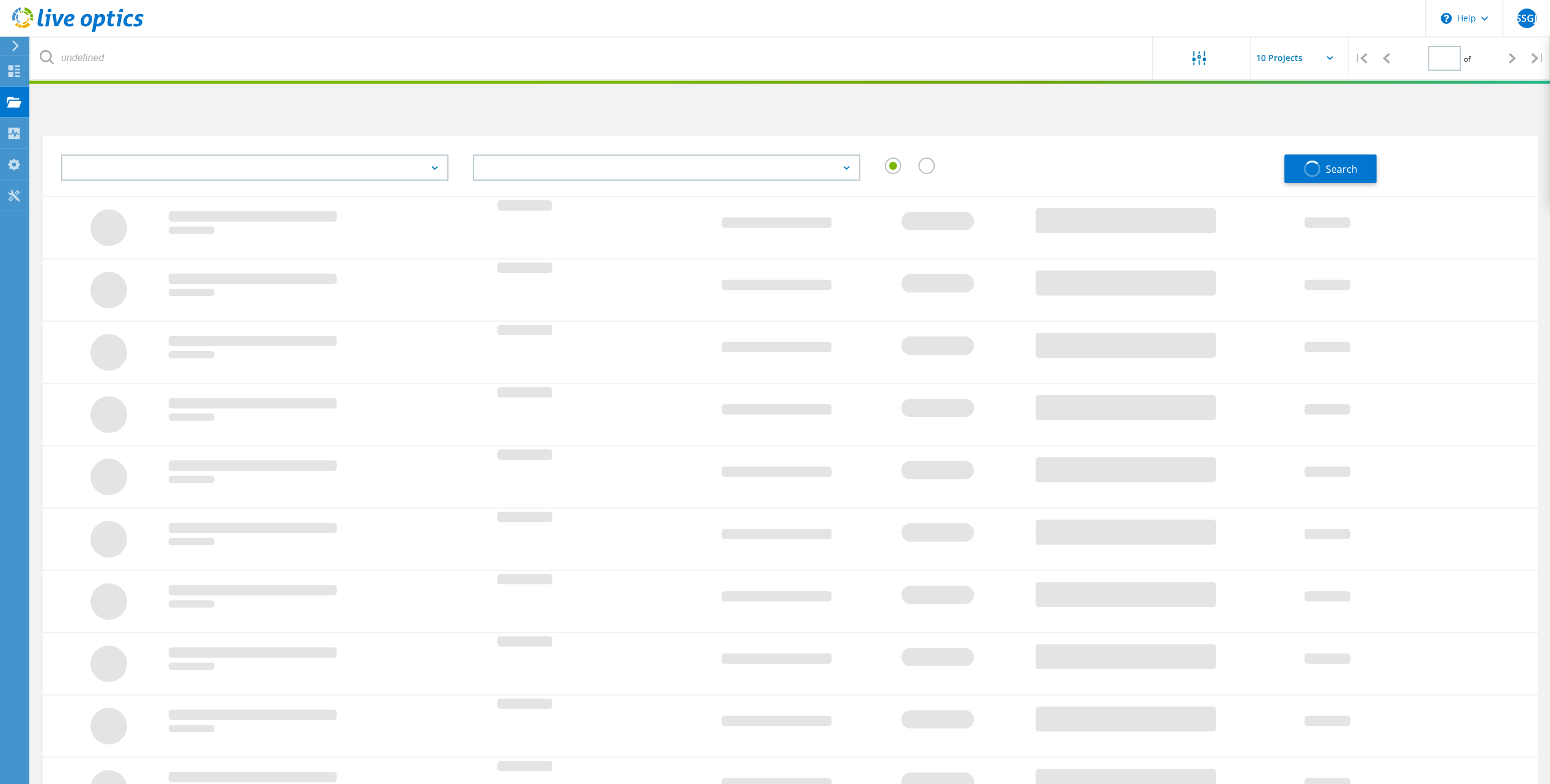
type input "1"
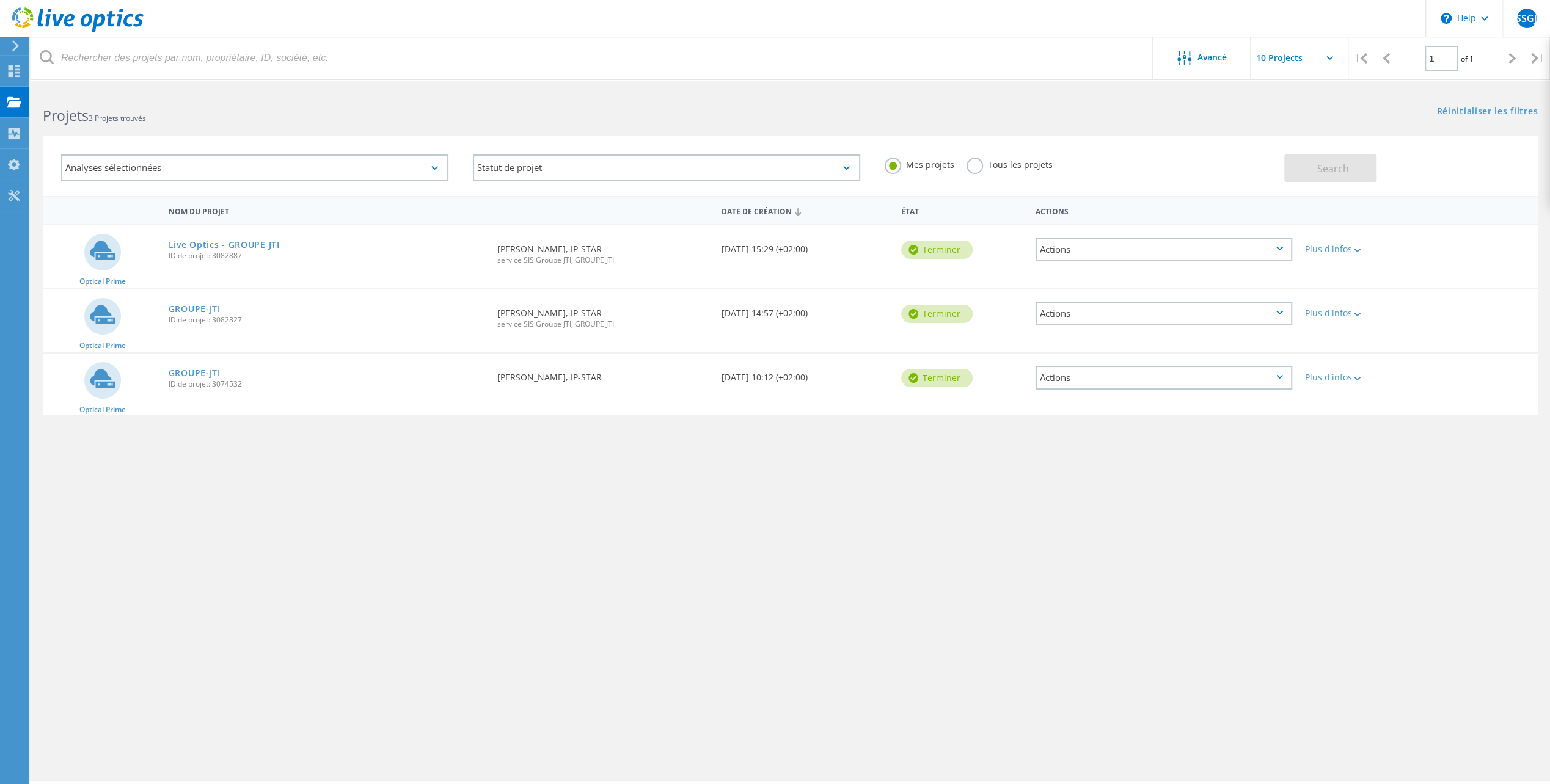
click at [100, 260] on icon at bounding box center [102, 250] width 25 height 18
click at [107, 282] on span "Optical Prime" at bounding box center [102, 281] width 46 height 7
click at [1323, 249] on div "Plus d'infos" at bounding box center [1358, 249] width 107 height 9
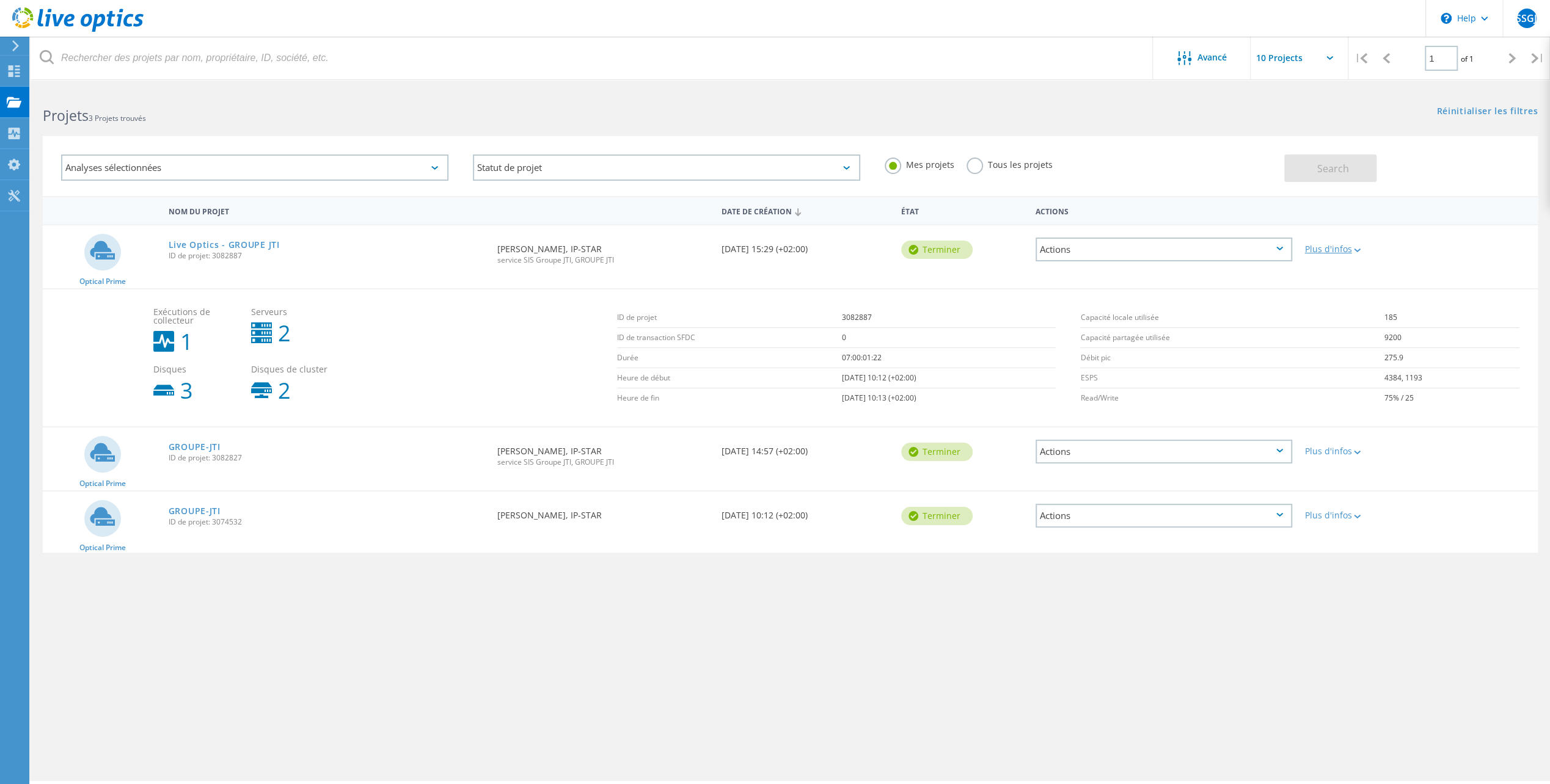
click at [1323, 250] on div "Plus d'infos" at bounding box center [1358, 249] width 107 height 9
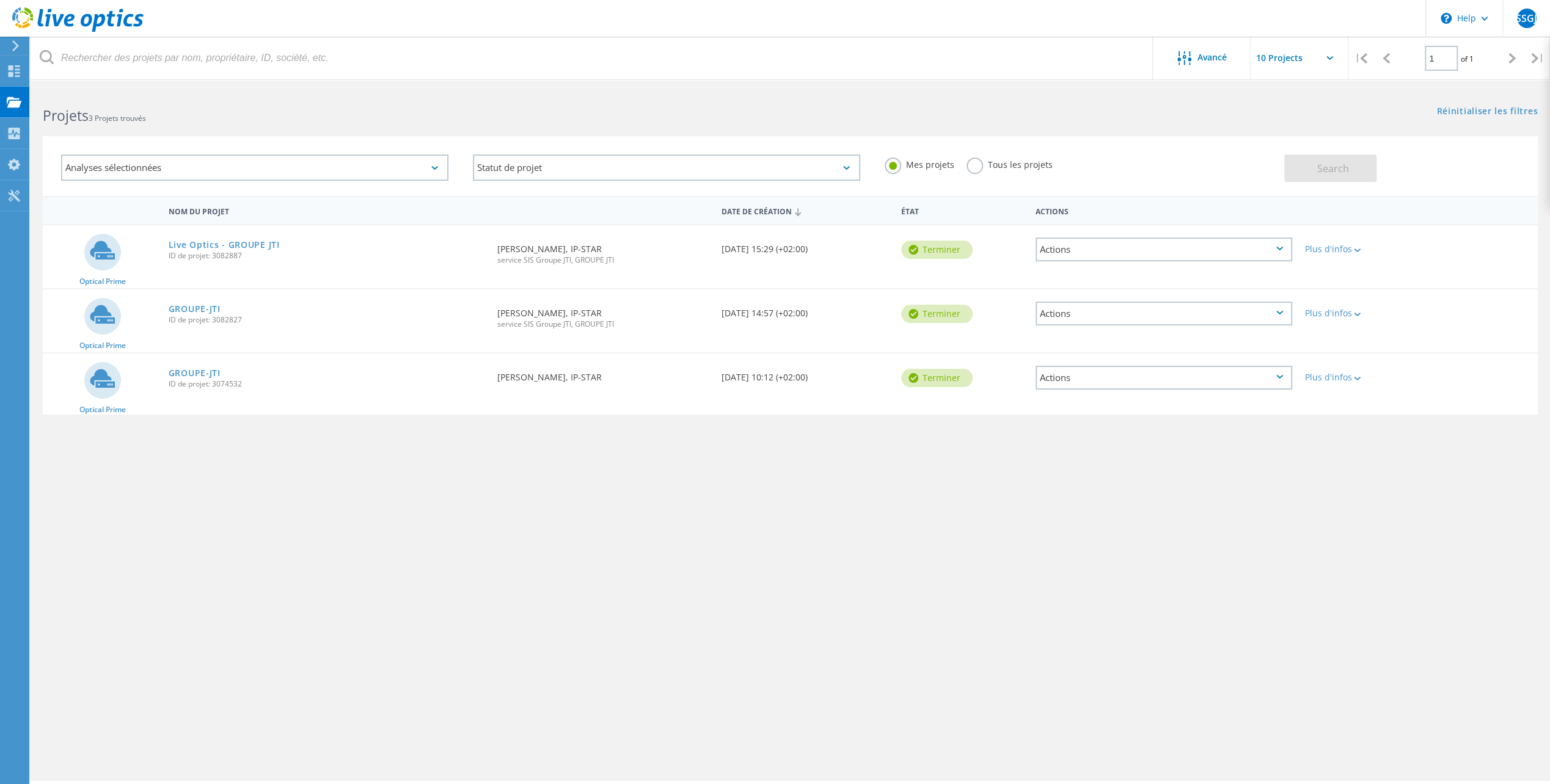
click at [1108, 251] on div "Actions" at bounding box center [1164, 249] width 256 height 24
click at [195, 248] on link "Live Optics - GROUPE JTI" at bounding box center [224, 245] width 111 height 9
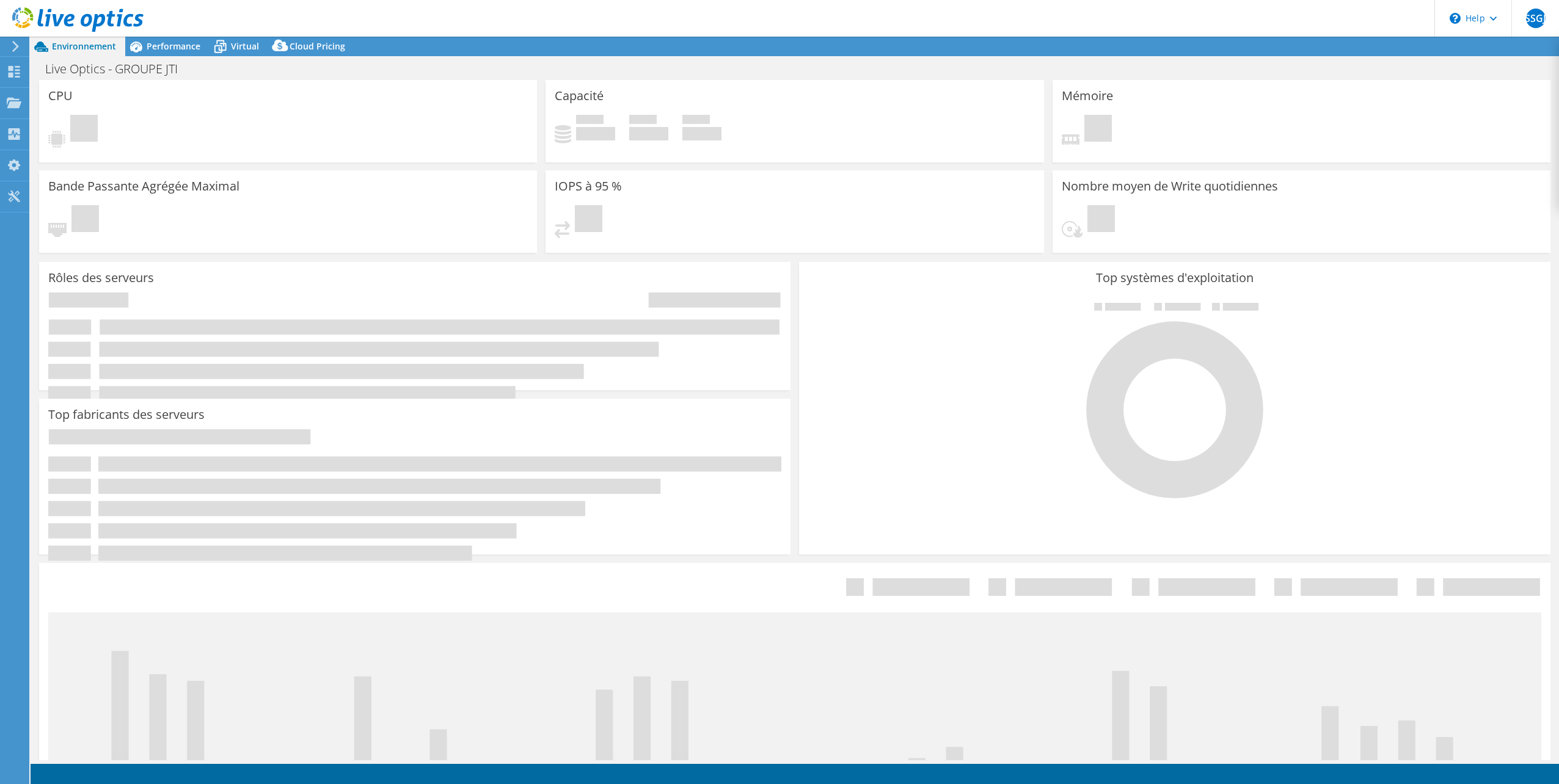
select select "USD"
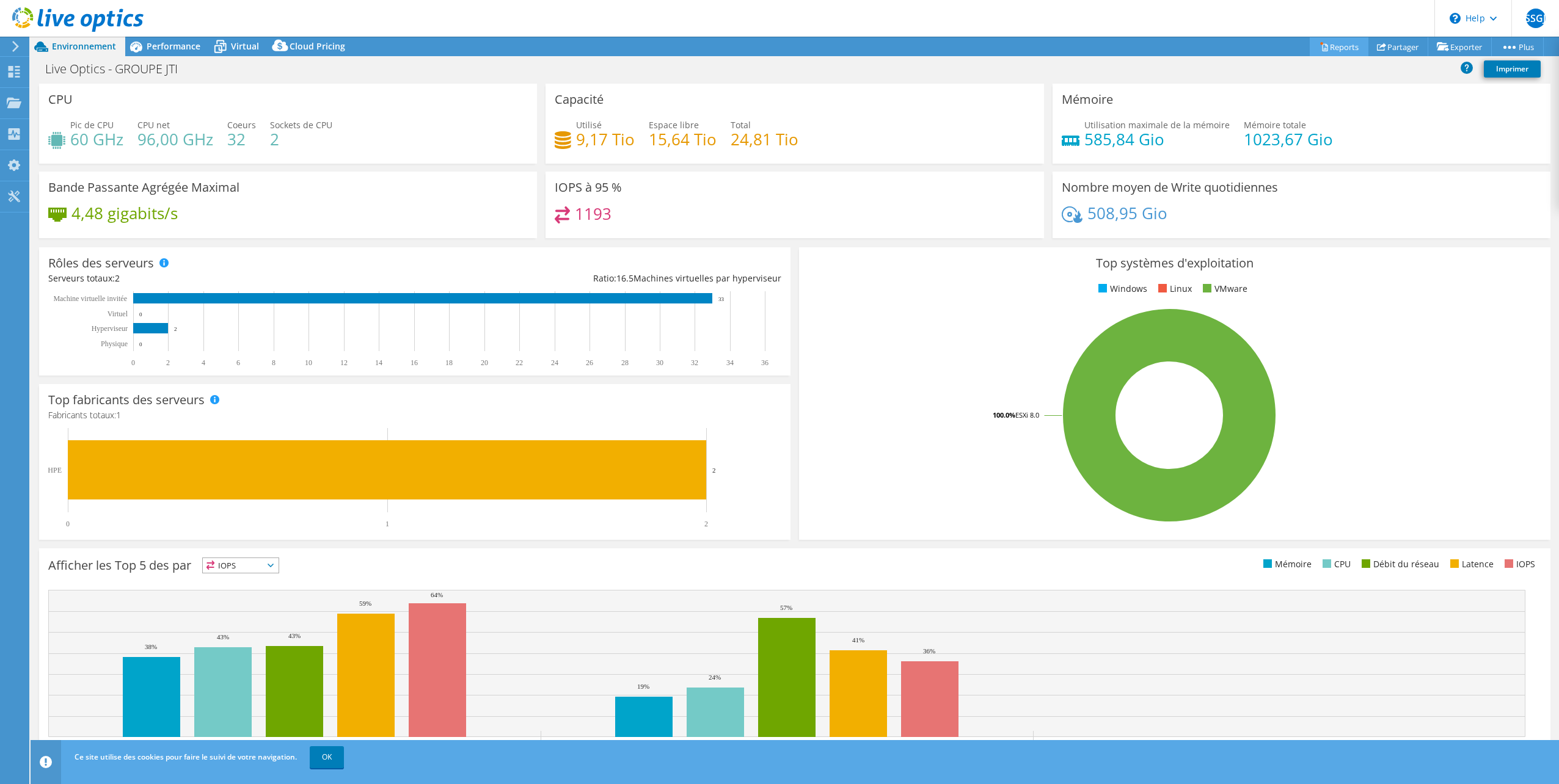
click at [1341, 45] on link "Reports" at bounding box center [1338, 47] width 58 height 19
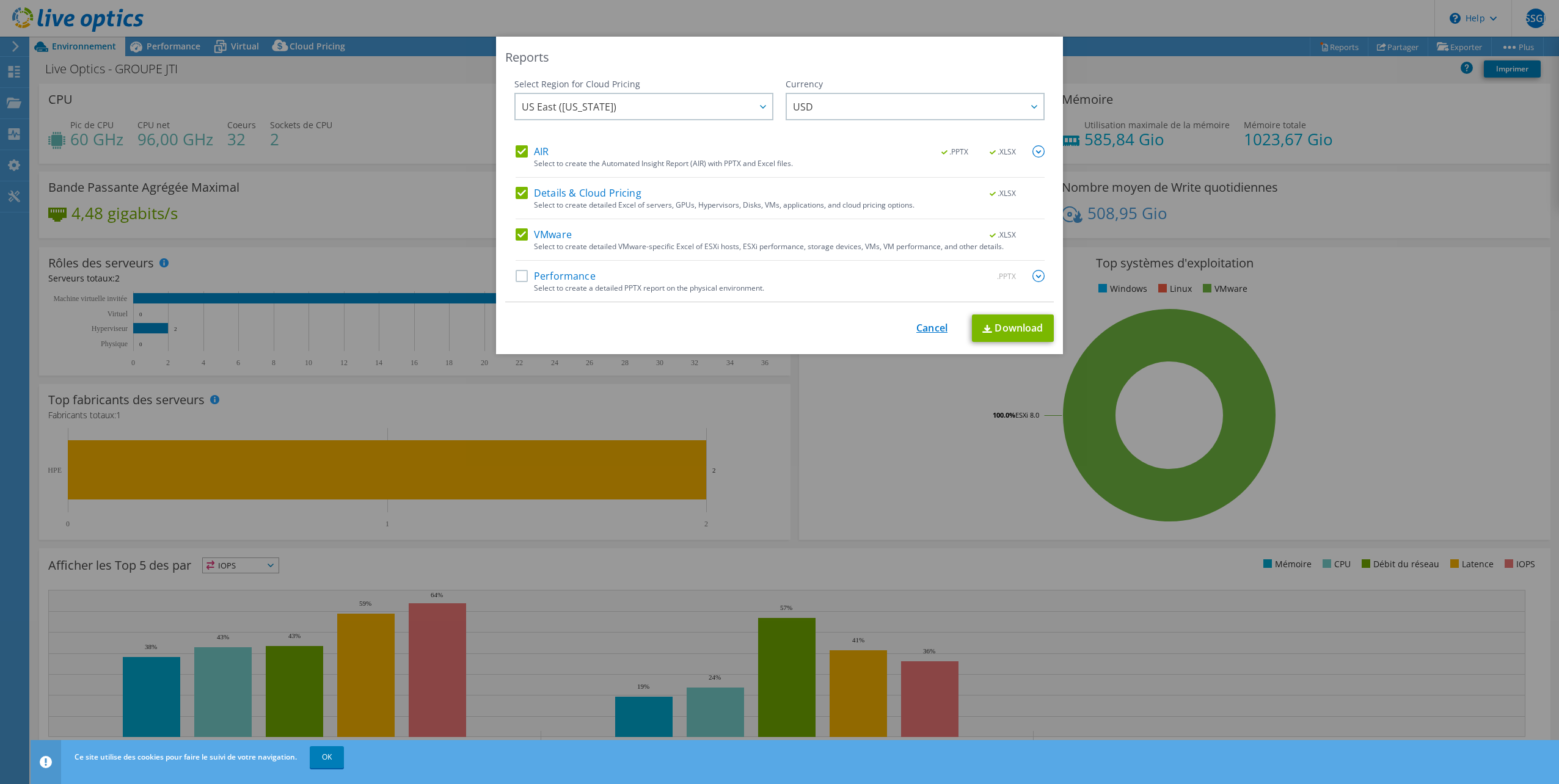
click at [926, 329] on link "Cancel" at bounding box center [932, 328] width 31 height 11
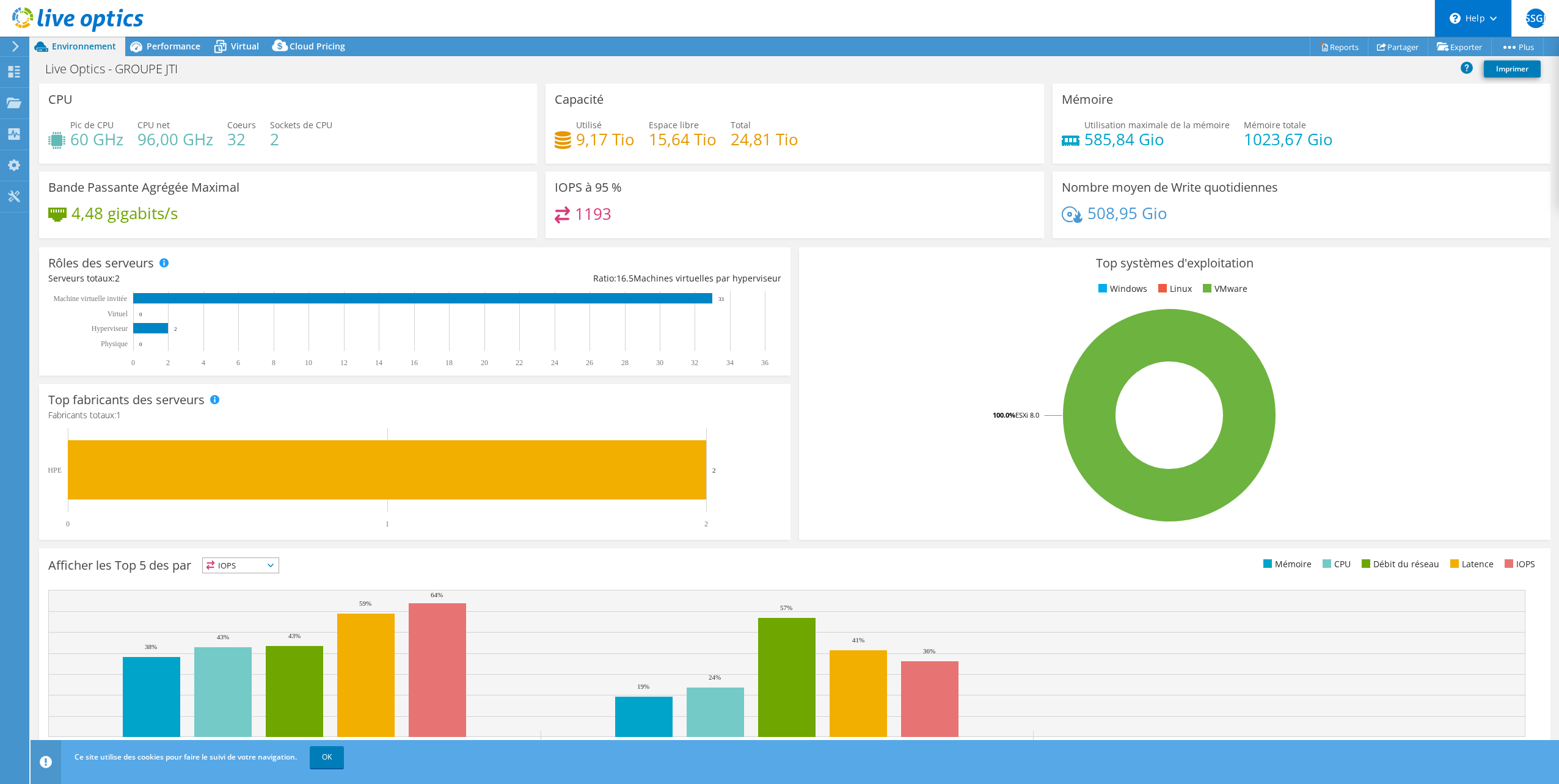
click at [1458, 21] on icon at bounding box center [1455, 18] width 11 height 11
click at [1368, 88] on div "Mémoire Utilisation maximale de la mémoire 585,84 Gio Mémoire totale 1023,67 Gio" at bounding box center [1301, 123] width 498 height 80
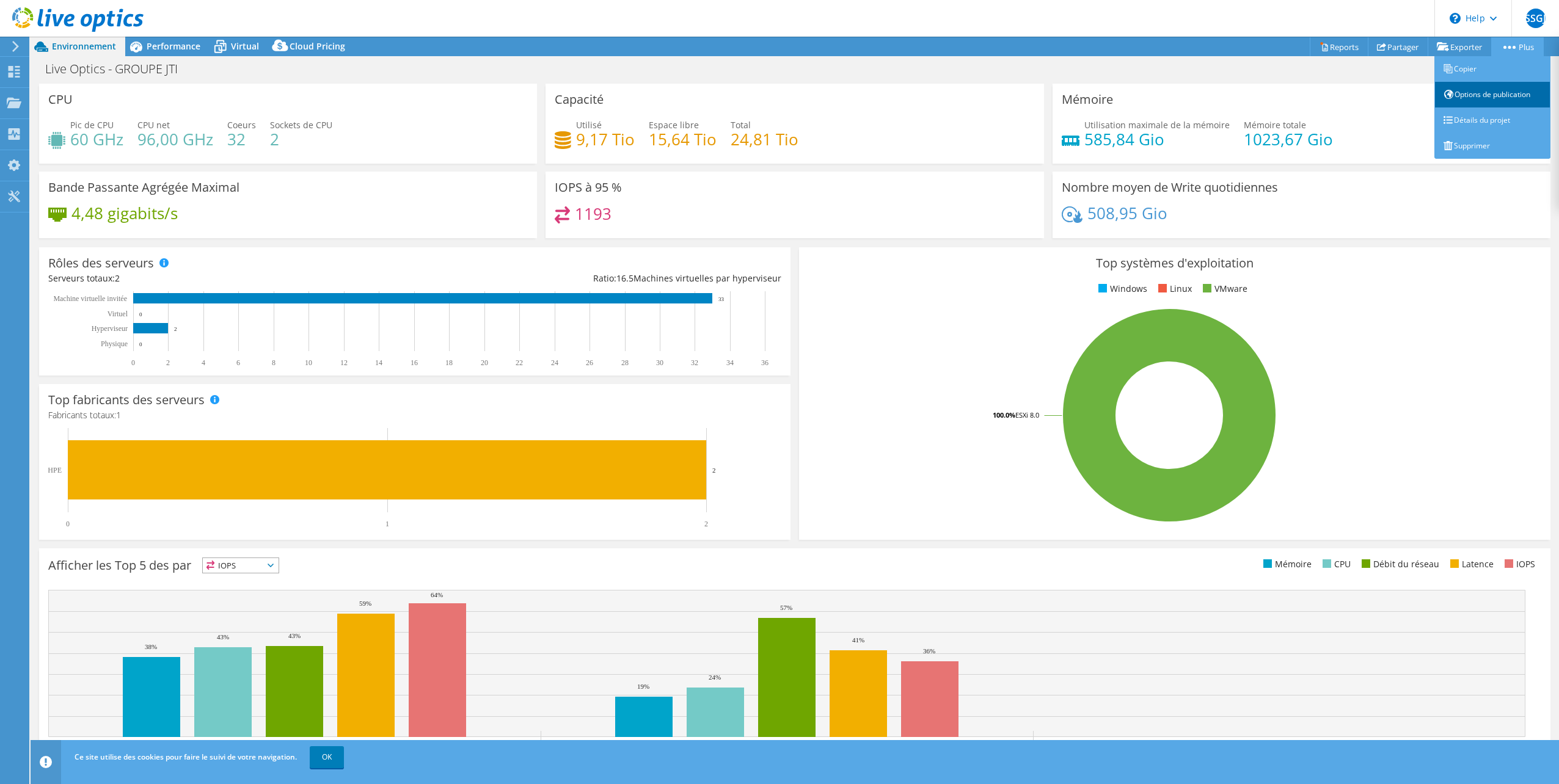
click at [1483, 99] on link "Options de publication" at bounding box center [1492, 95] width 116 height 25
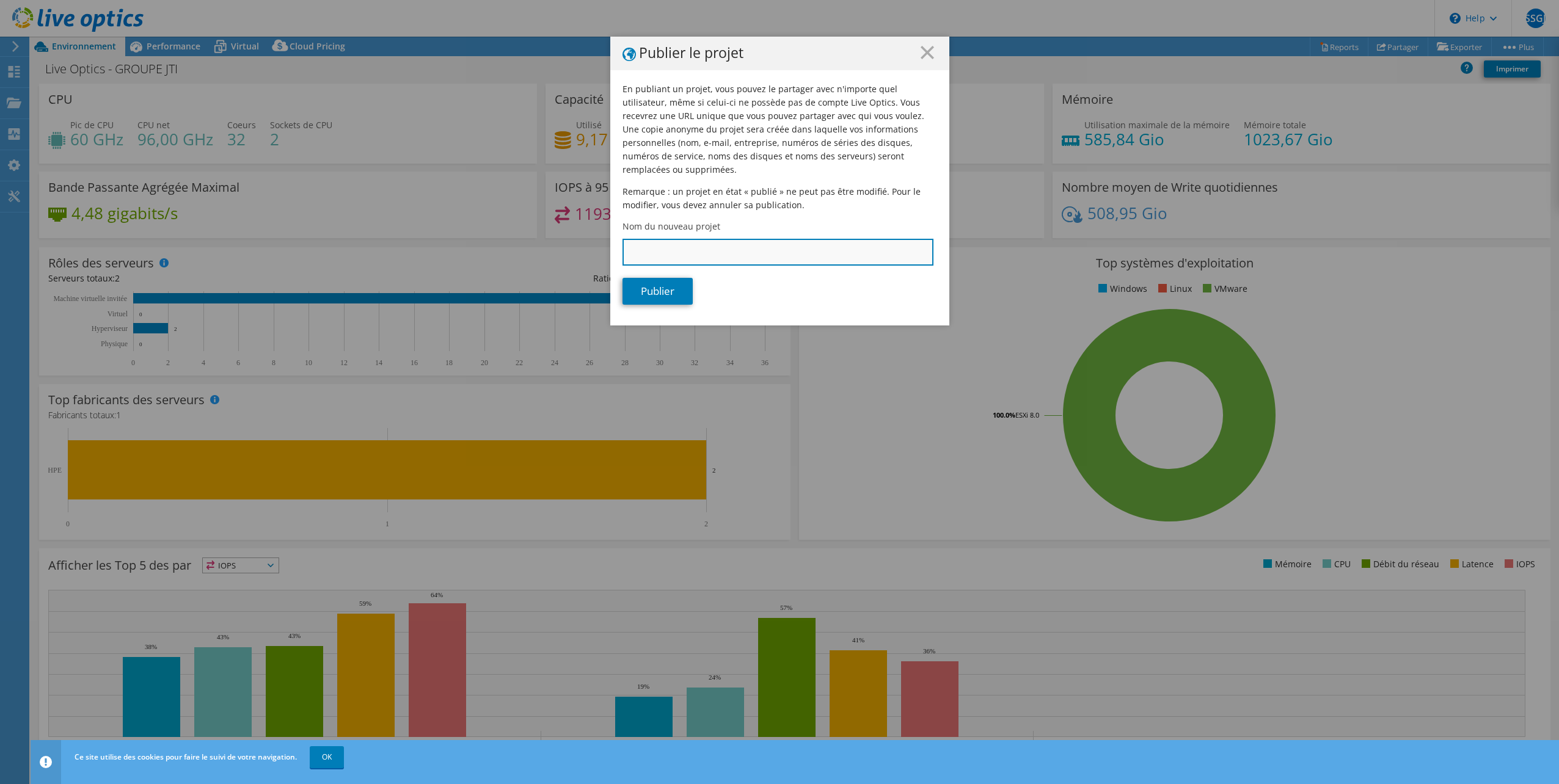
click at [693, 242] on input "Nom du nouveau projet" at bounding box center [777, 252] width 311 height 27
type input "OCI - LiveOptics"
click at [657, 280] on link "Publier" at bounding box center [657, 291] width 70 height 27
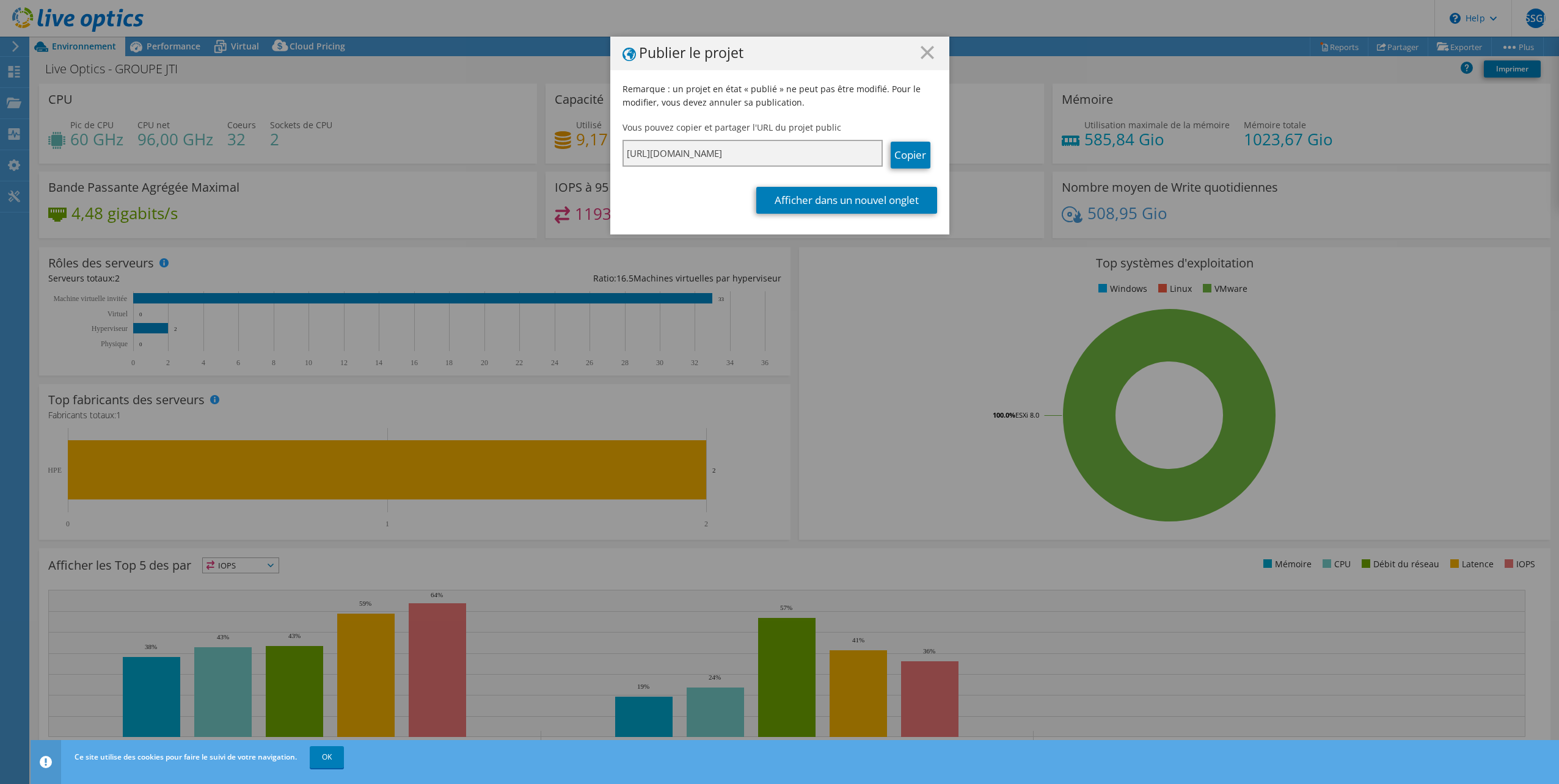
click at [669, 151] on input "https://app.liveoptics.com/dpackproject/36cef8aa-3d47-46ed-b673-bc7631157bfb" at bounding box center [753, 154] width 260 height 27
click at [912, 152] on link "Copier" at bounding box center [910, 155] width 40 height 27
click at [878, 203] on link "Afficher dans un nouvel onglet" at bounding box center [847, 201] width 181 height 27
click at [899, 159] on link "Copier" at bounding box center [910, 155] width 40 height 27
click at [921, 54] on line at bounding box center [927, 52] width 12 height 12
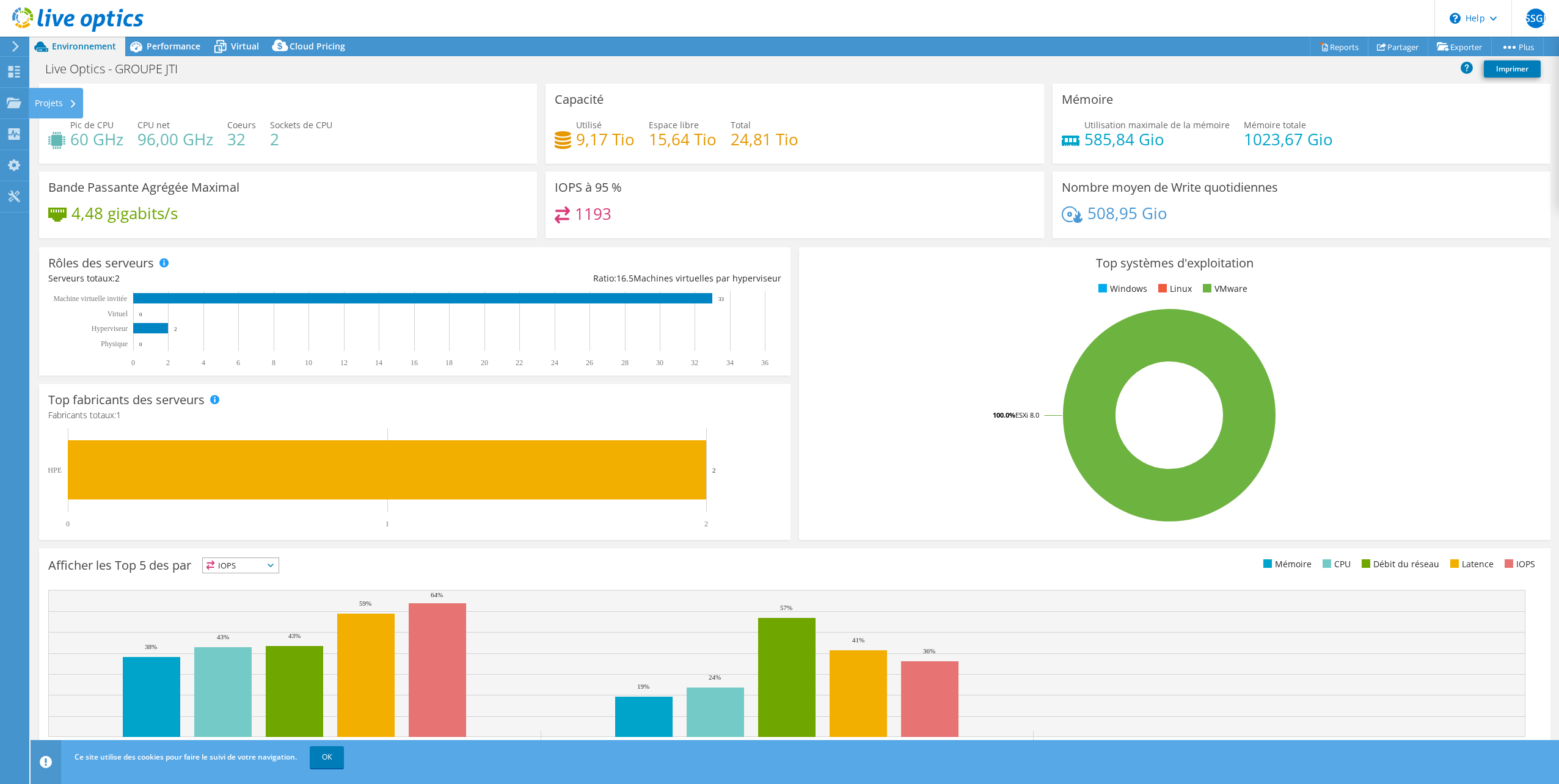
click at [31, 104] on div "Projets" at bounding box center [56, 103] width 54 height 31
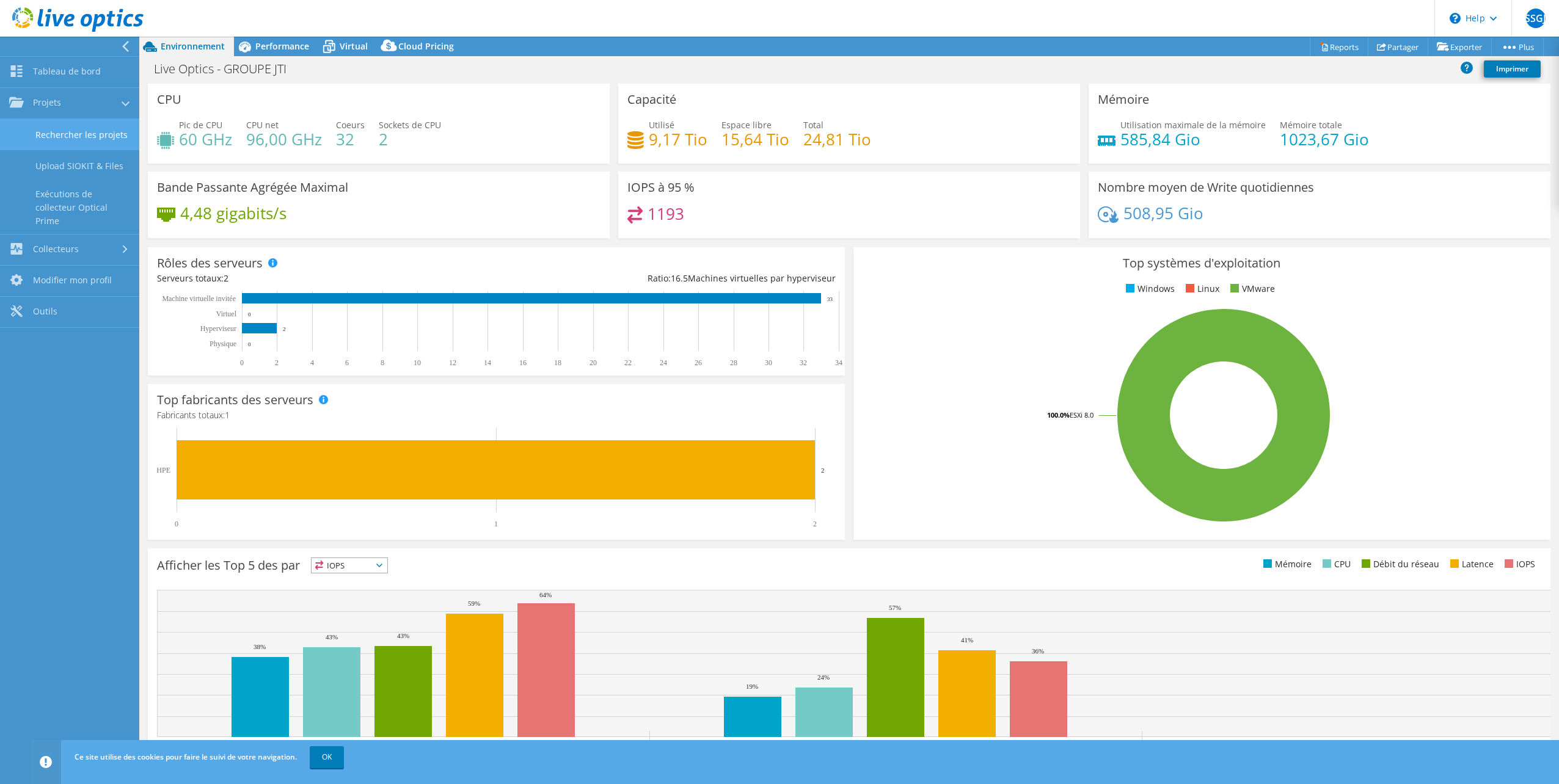
click at [71, 135] on link "Rechercher les projets" at bounding box center [70, 135] width 140 height 31
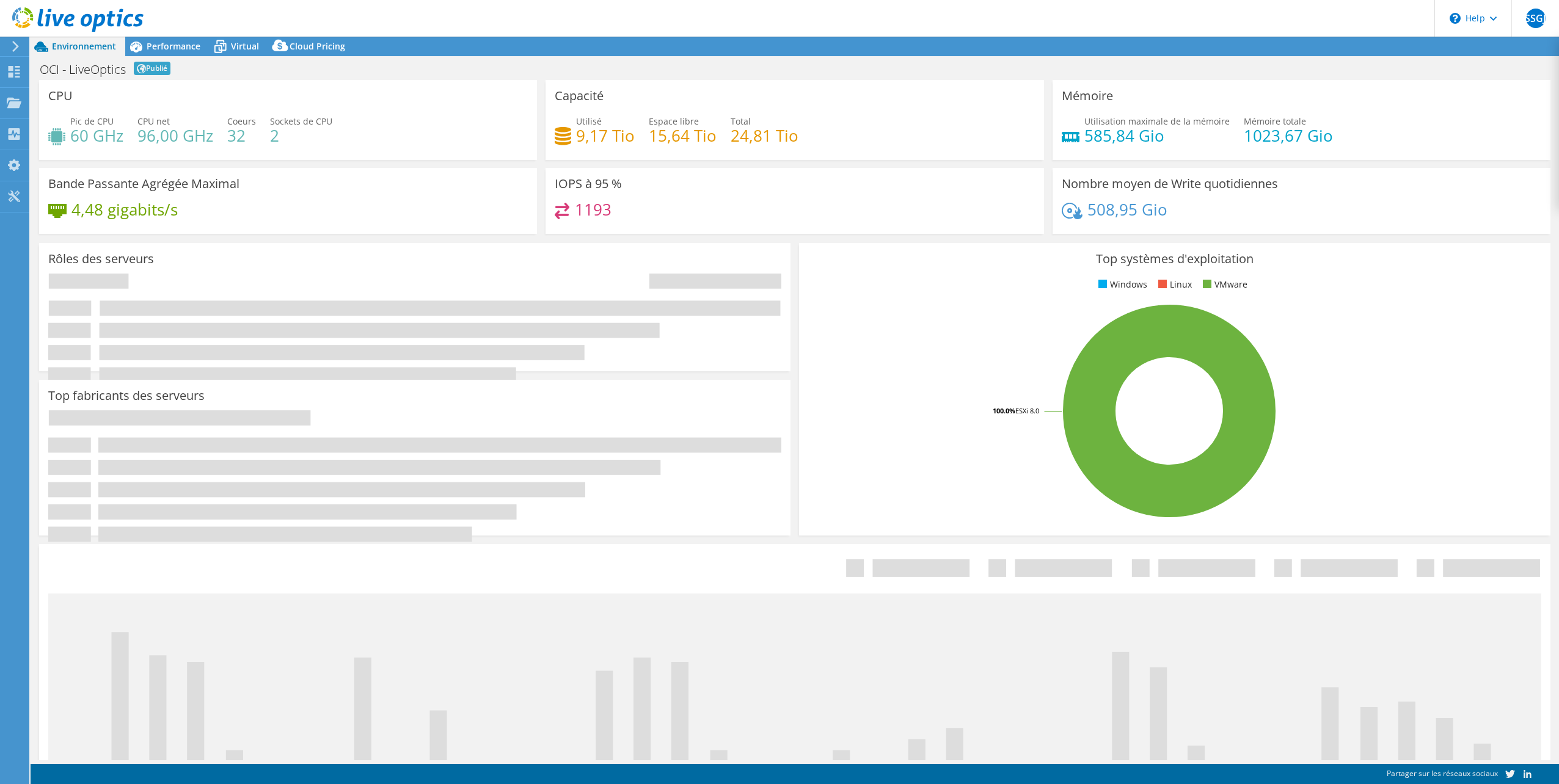
select select "USD"
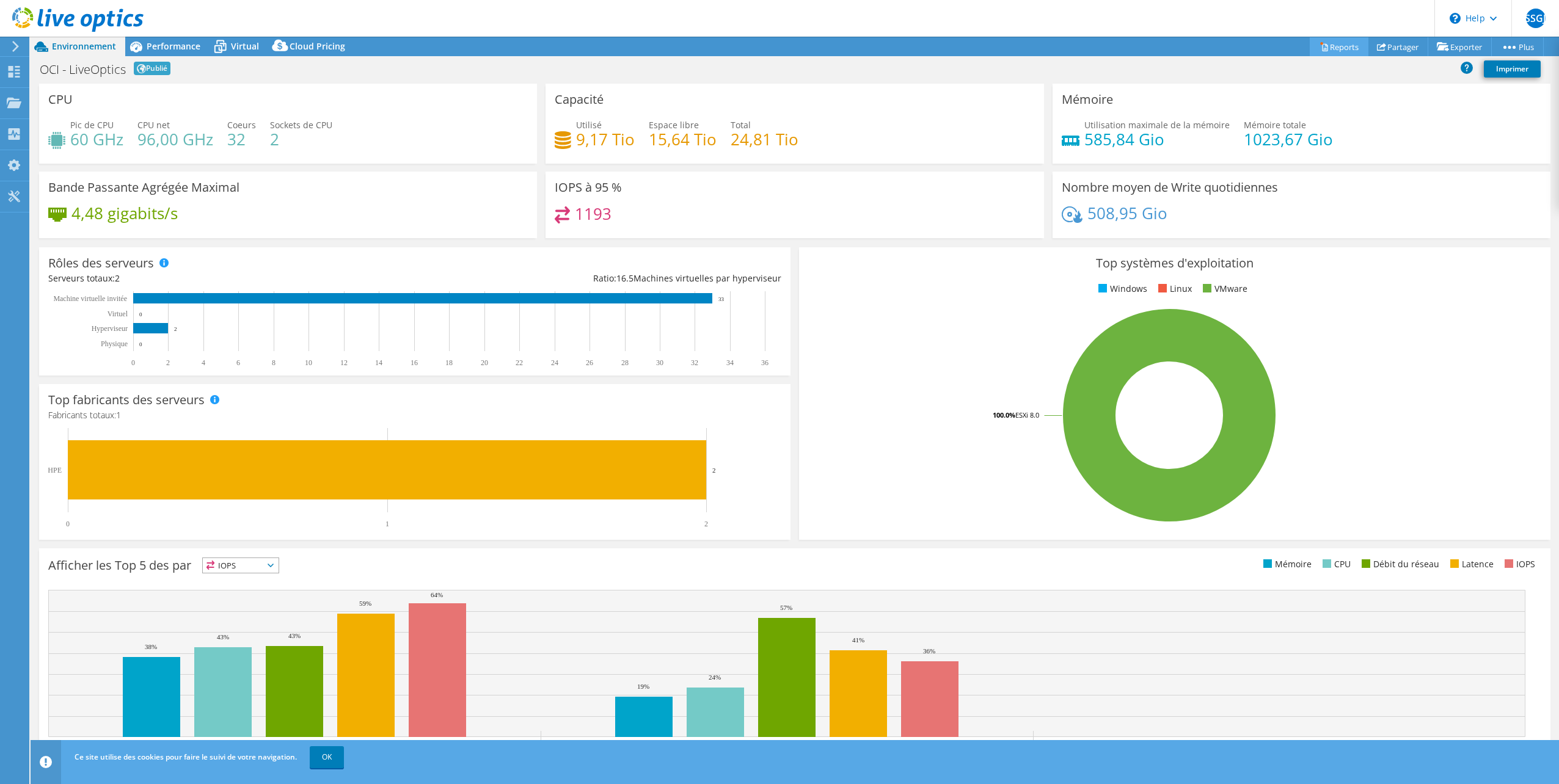
click at [1351, 45] on link "Reports" at bounding box center [1338, 47] width 58 height 19
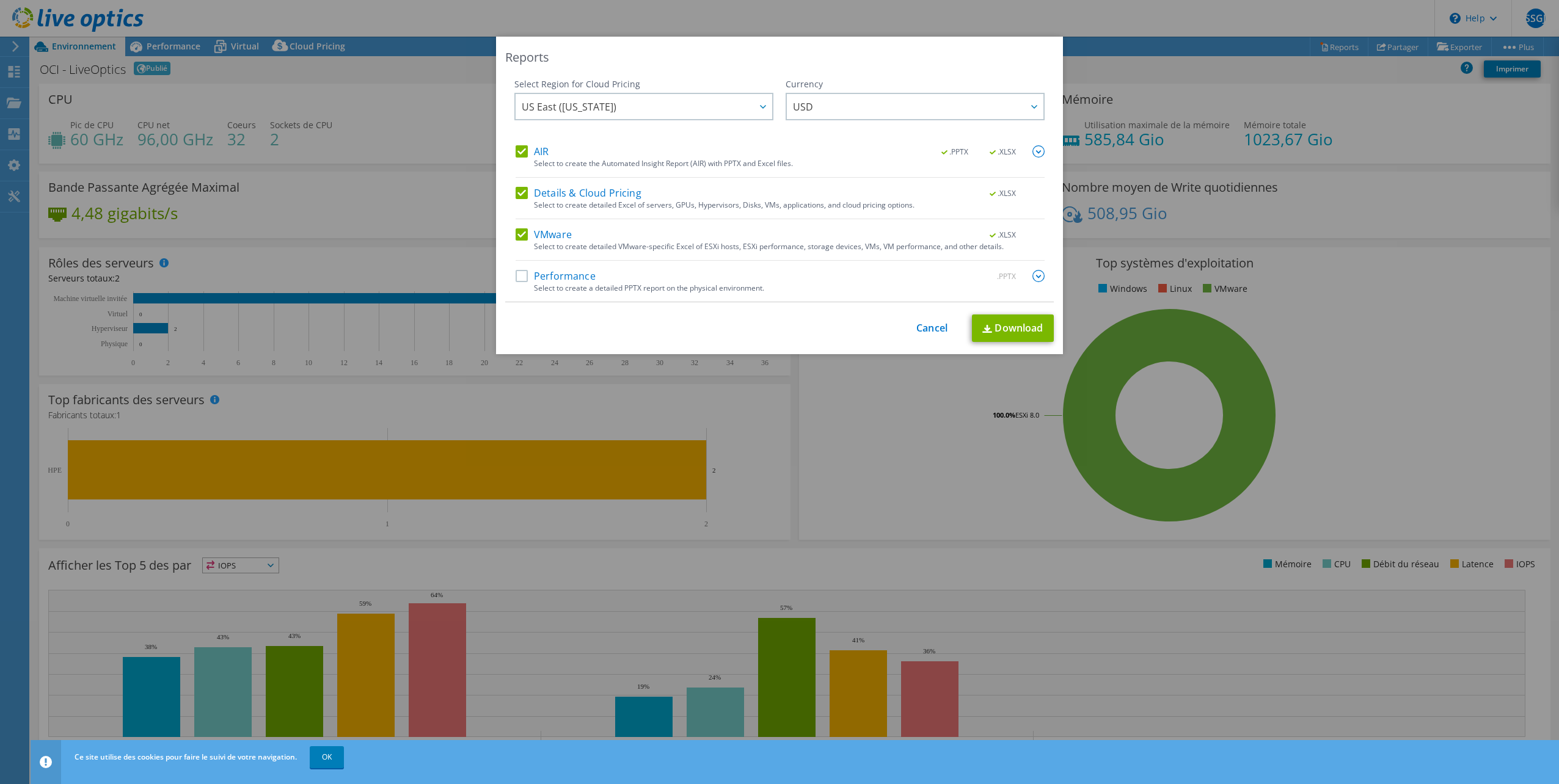
click at [516, 274] on label "Performance" at bounding box center [555, 276] width 80 height 12
click at [0, 0] on input "Performance" at bounding box center [0, 0] width 0 height 0
click at [516, 194] on label "Details & Cloud Pricing" at bounding box center [579, 193] width 126 height 12
click at [0, 0] on input "Details & Cloud Pricing" at bounding box center [0, 0] width 0 height 0
click at [1008, 325] on link "Download" at bounding box center [1013, 328] width 82 height 27
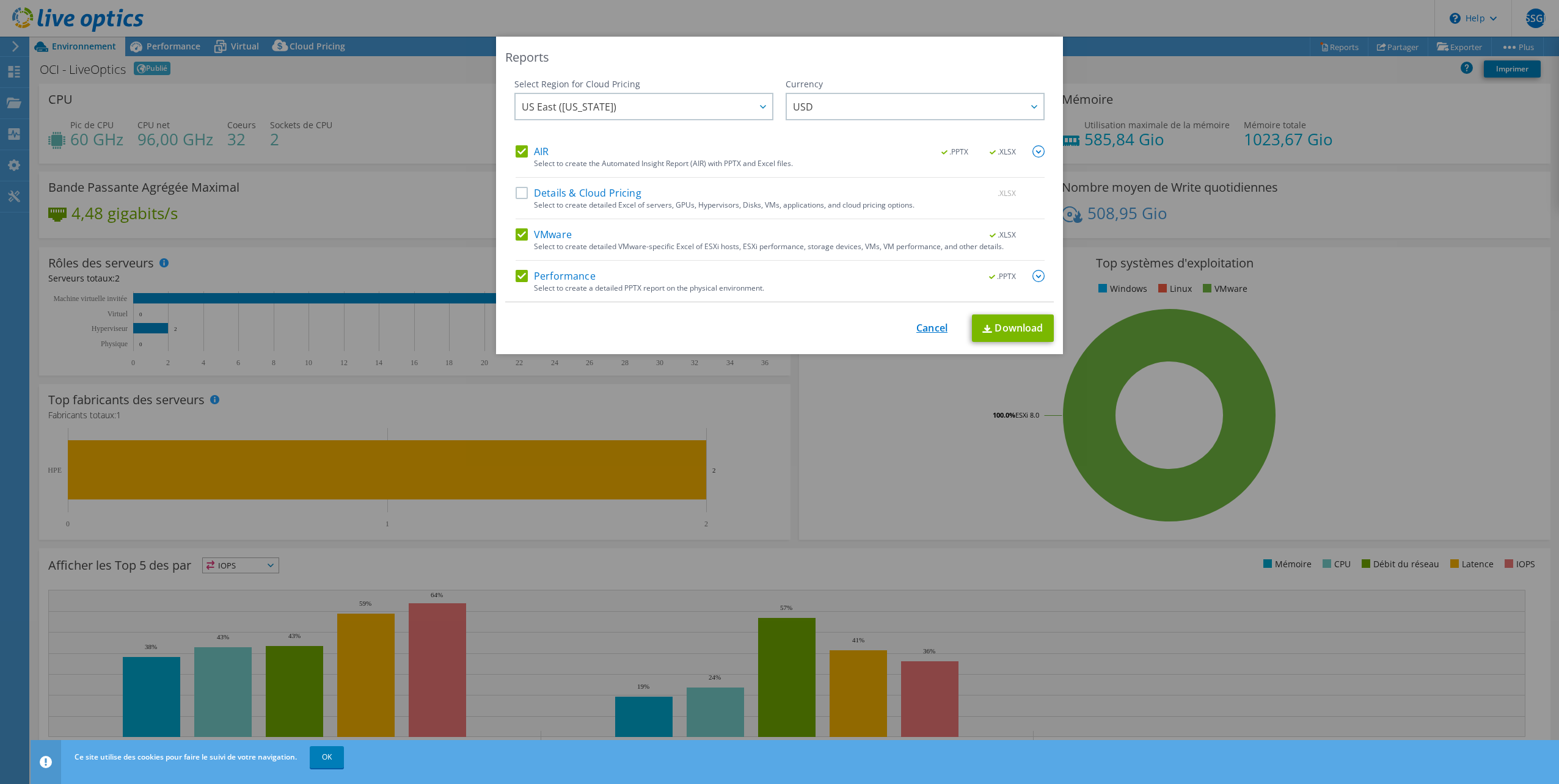
click at [936, 330] on link "Cancel" at bounding box center [932, 328] width 31 height 11
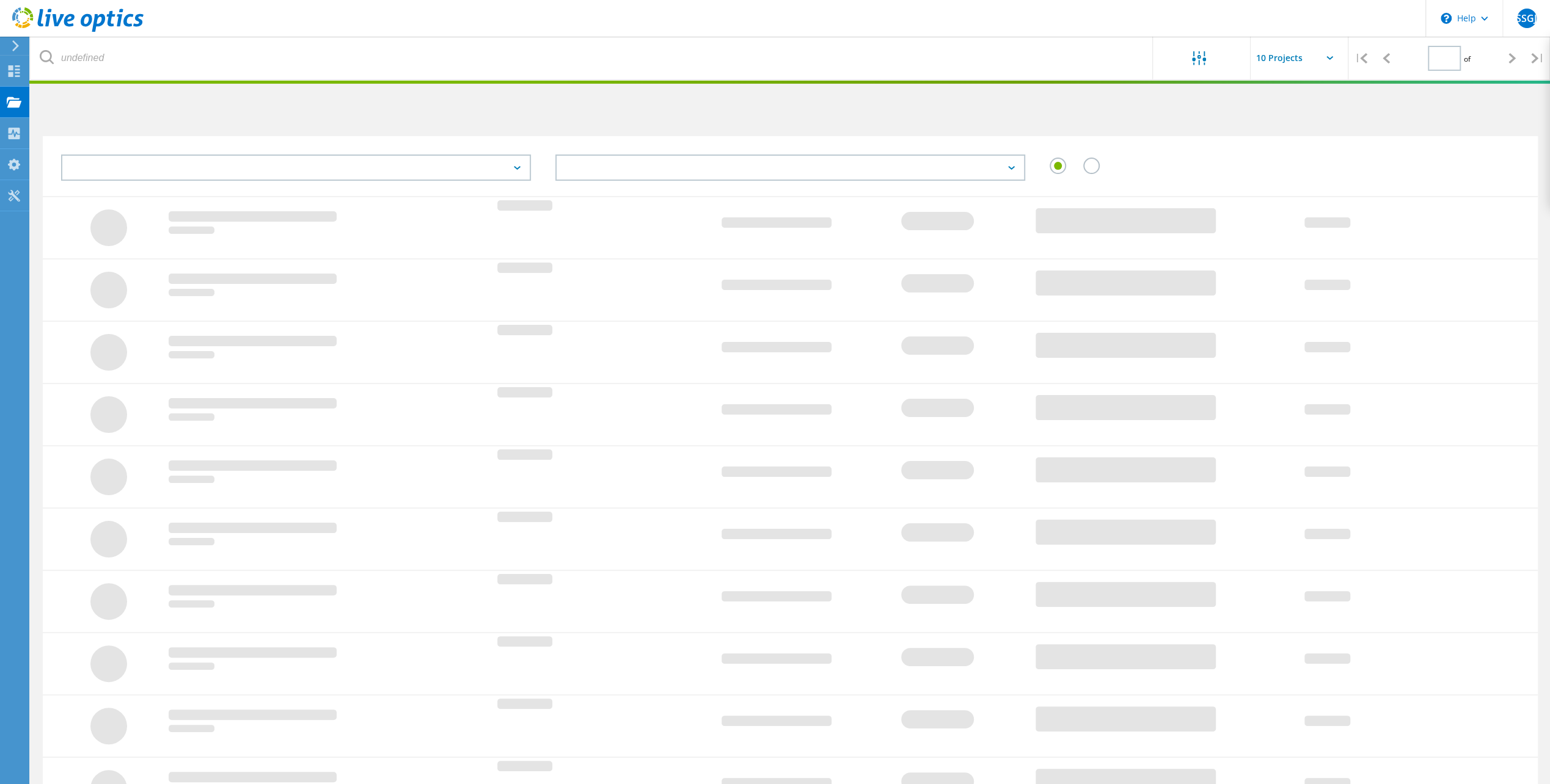
type input "1"
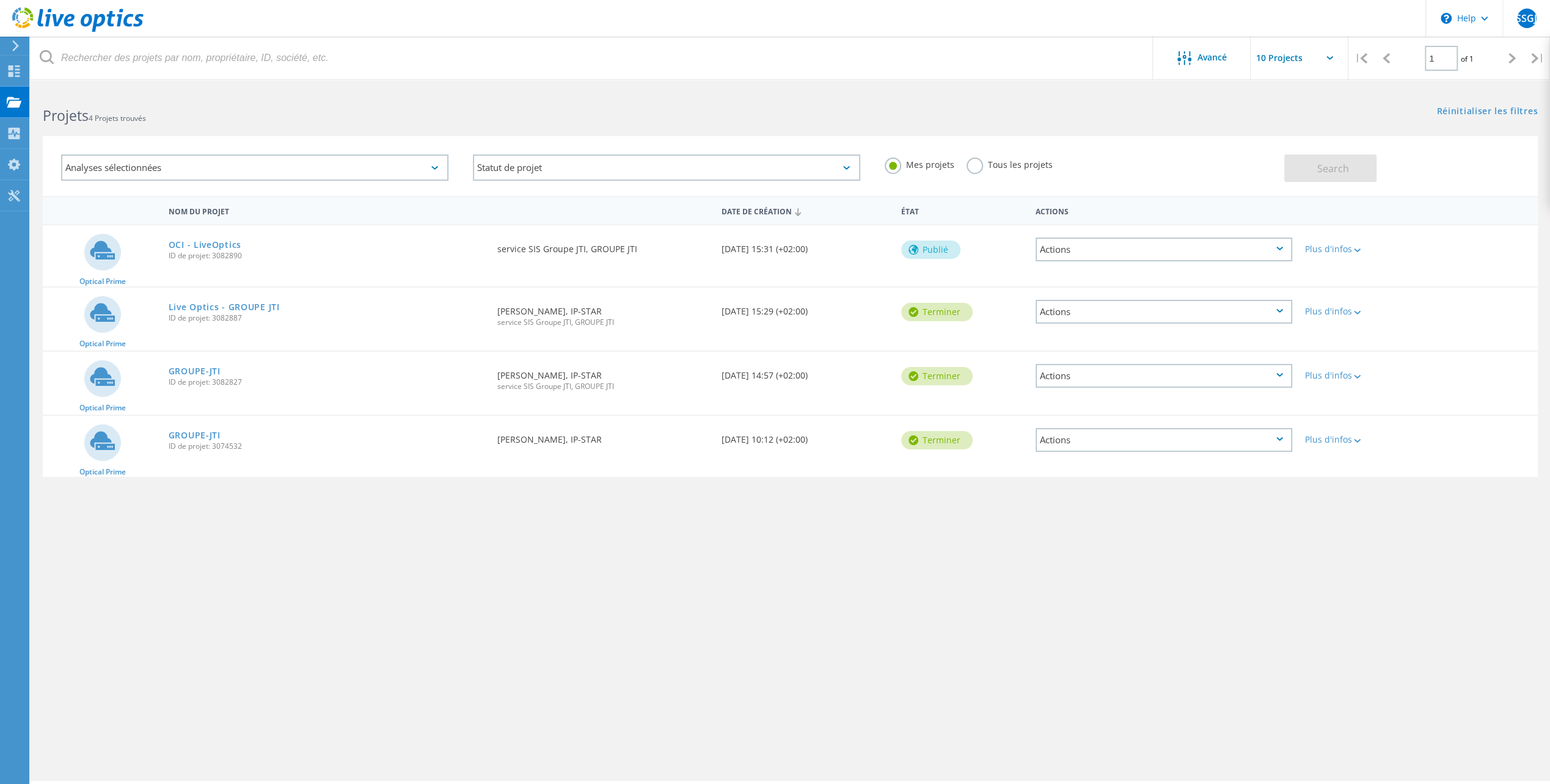
click at [928, 247] on div "Publié" at bounding box center [931, 249] width 59 height 18
click at [1341, 248] on div "Plus d'infos" at bounding box center [1358, 249] width 107 height 9
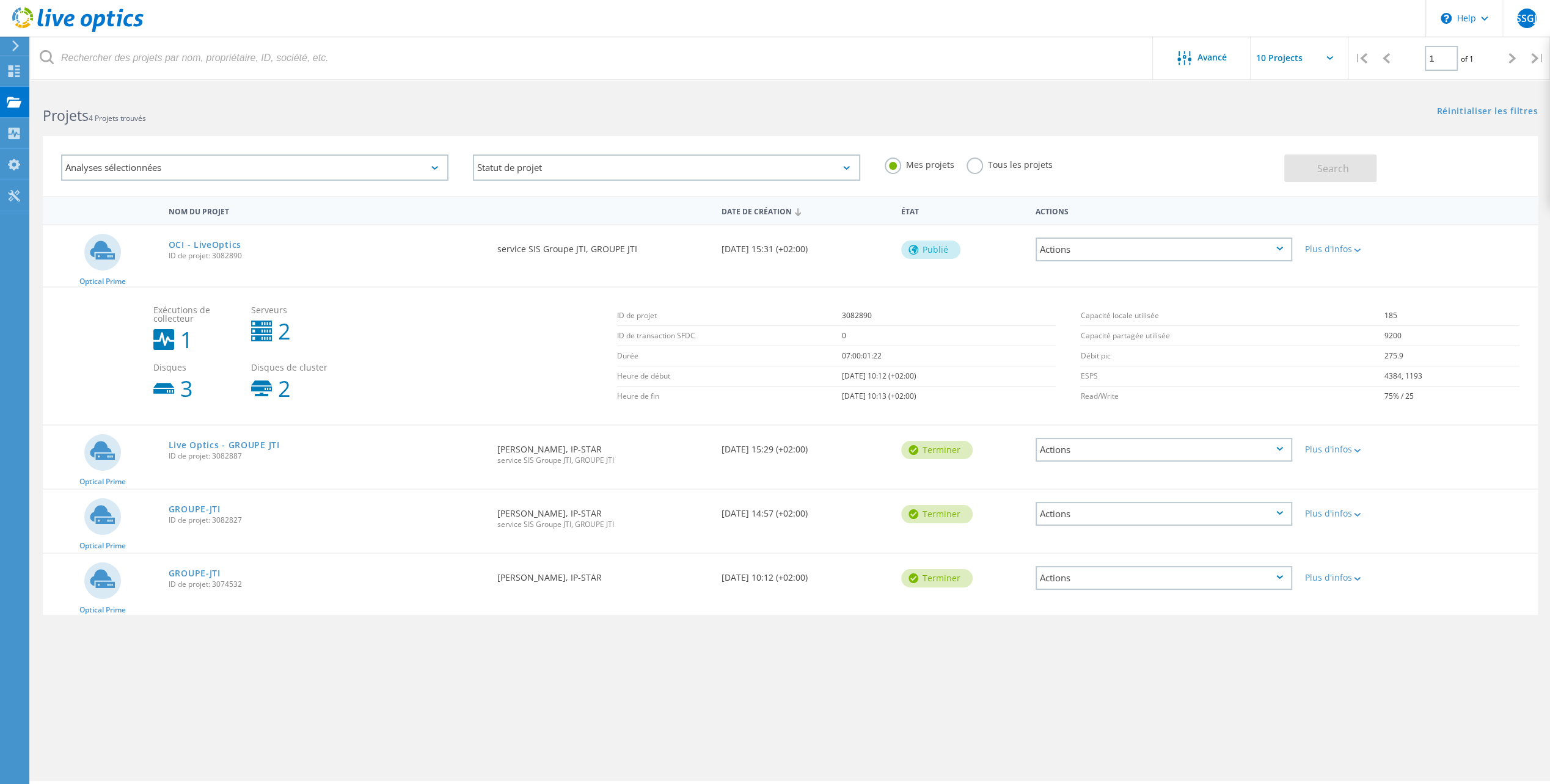
click at [1276, 250] on div "Actions" at bounding box center [1164, 249] width 256 height 24
click at [1092, 268] on div "Partager" at bounding box center [1164, 268] width 254 height 19
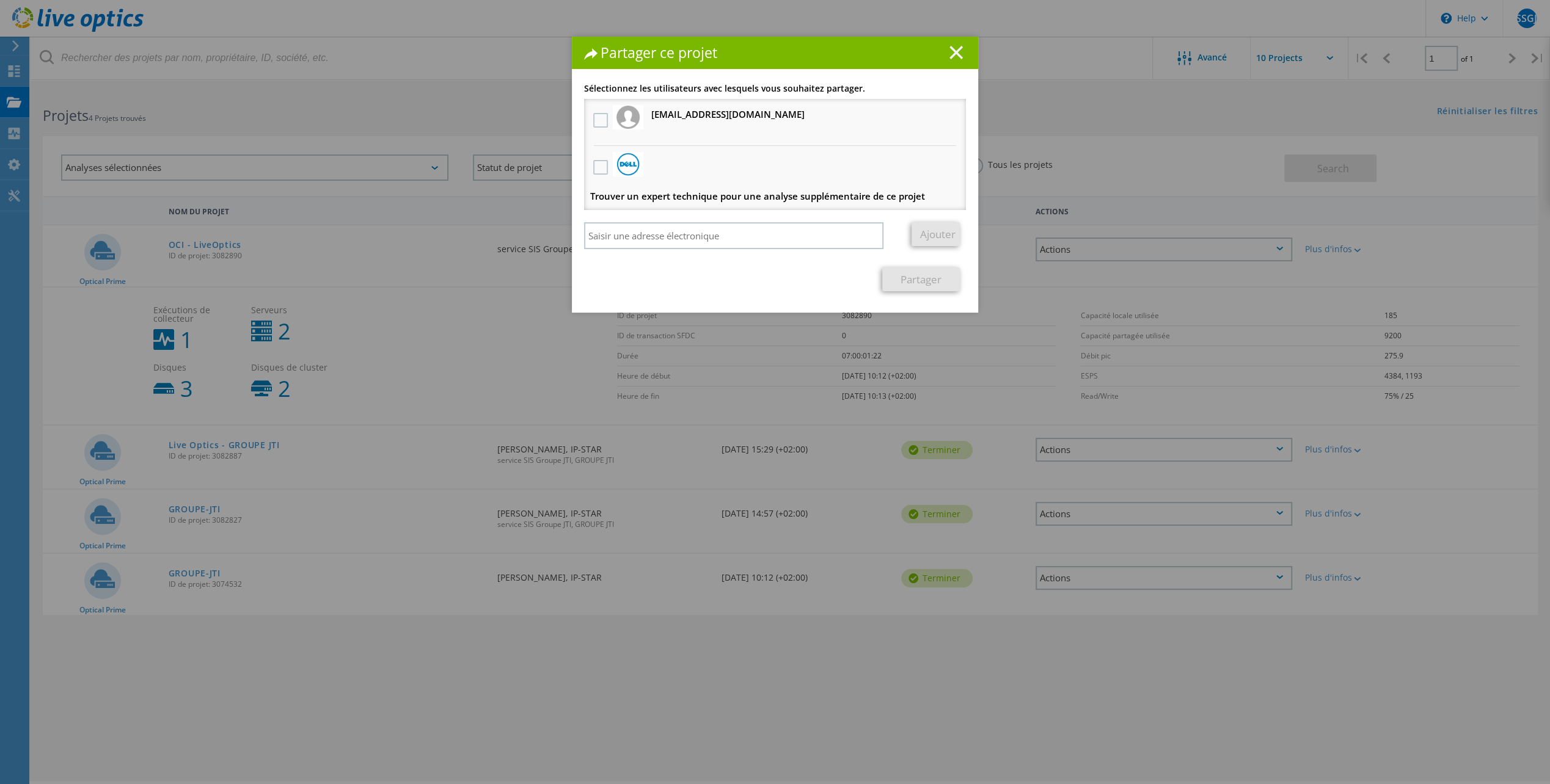
click at [951, 53] on line at bounding box center [956, 52] width 12 height 12
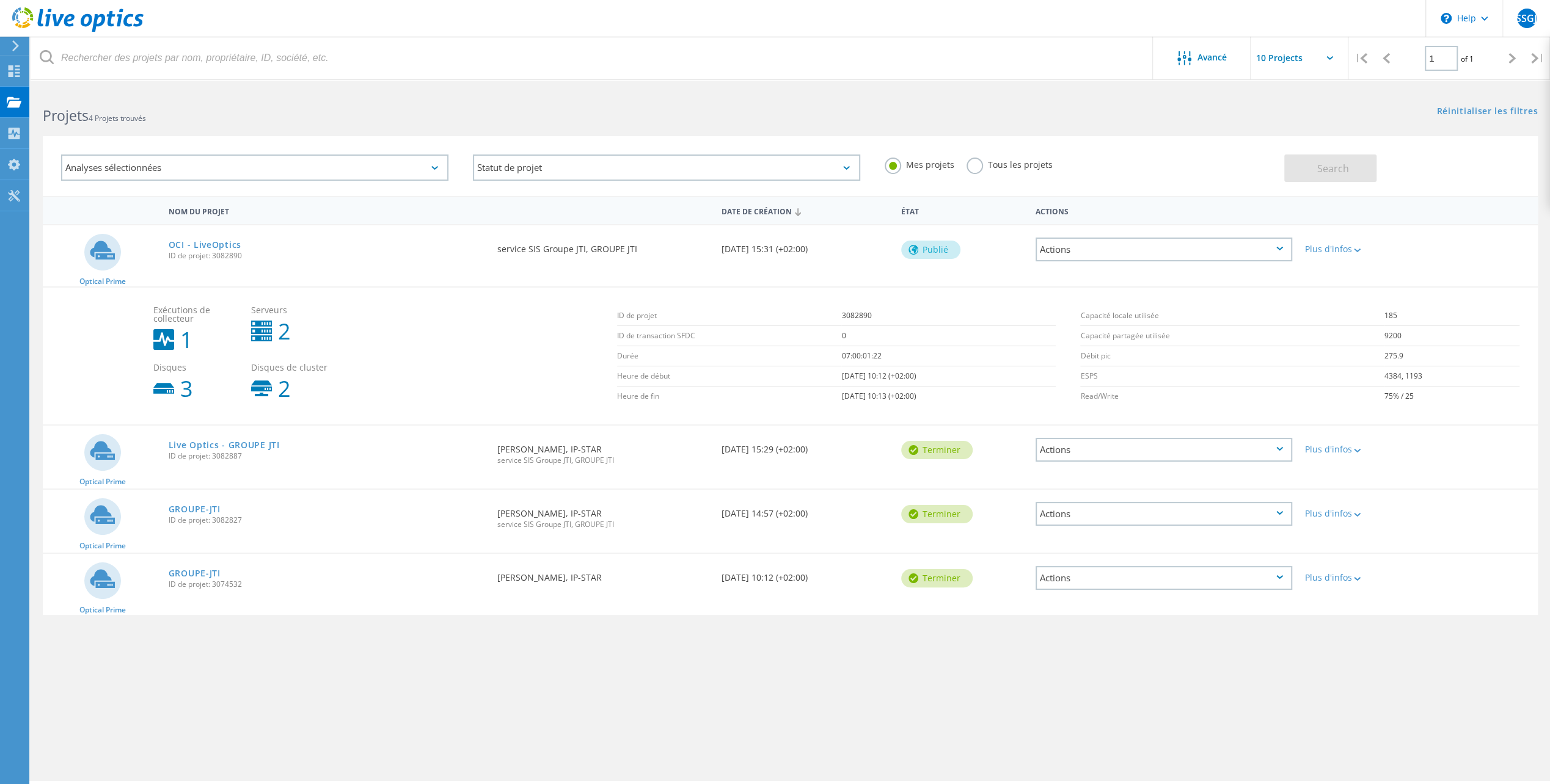
click at [924, 254] on div "Publié" at bounding box center [931, 249] width 59 height 18
click at [923, 252] on div "Publié" at bounding box center [931, 249] width 59 height 18
click at [920, 251] on div "Publié" at bounding box center [931, 249] width 59 height 18
click at [201, 245] on link "OCI - LiveOptics" at bounding box center [205, 245] width 72 height 9
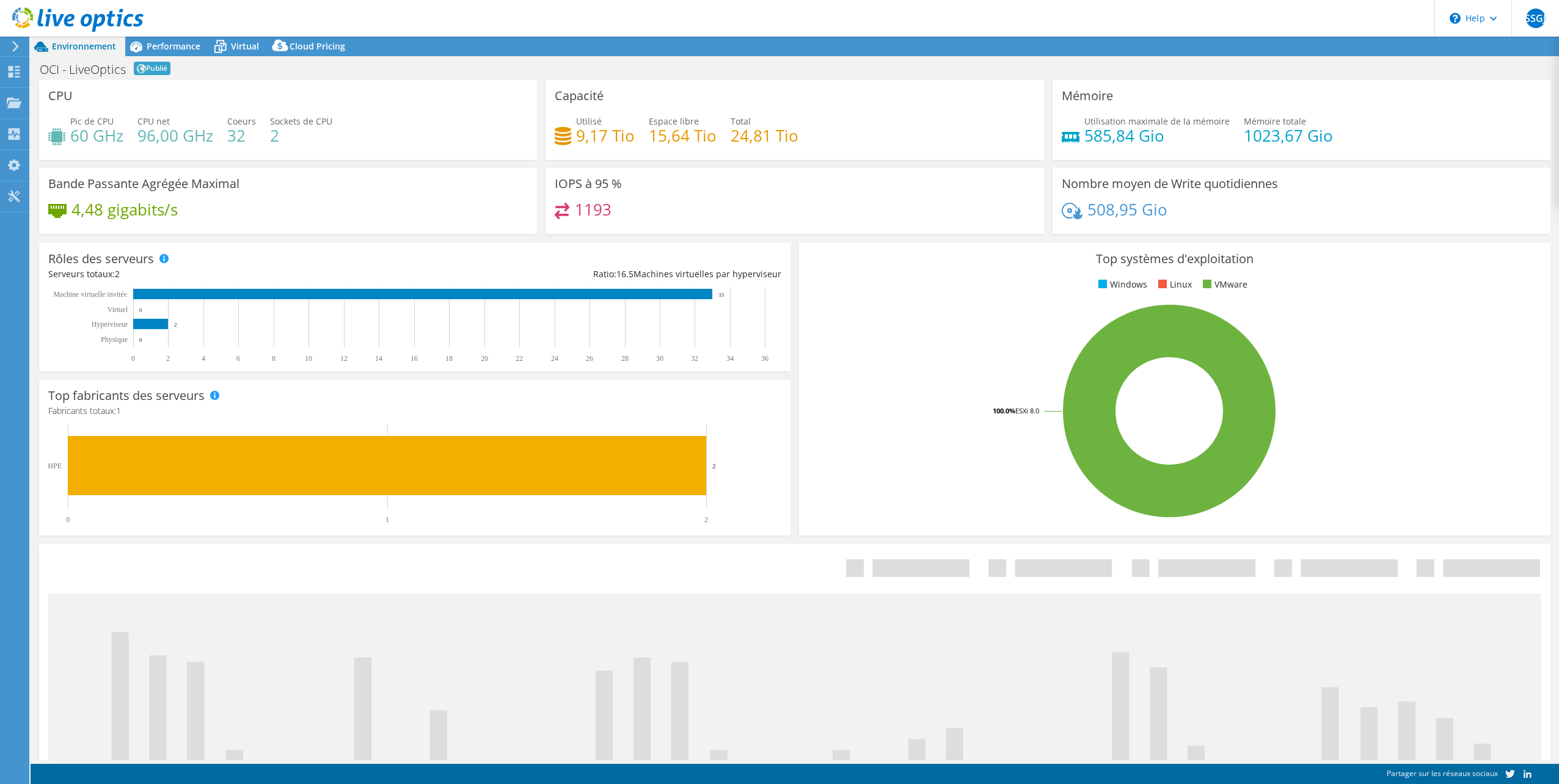
select select "USD"
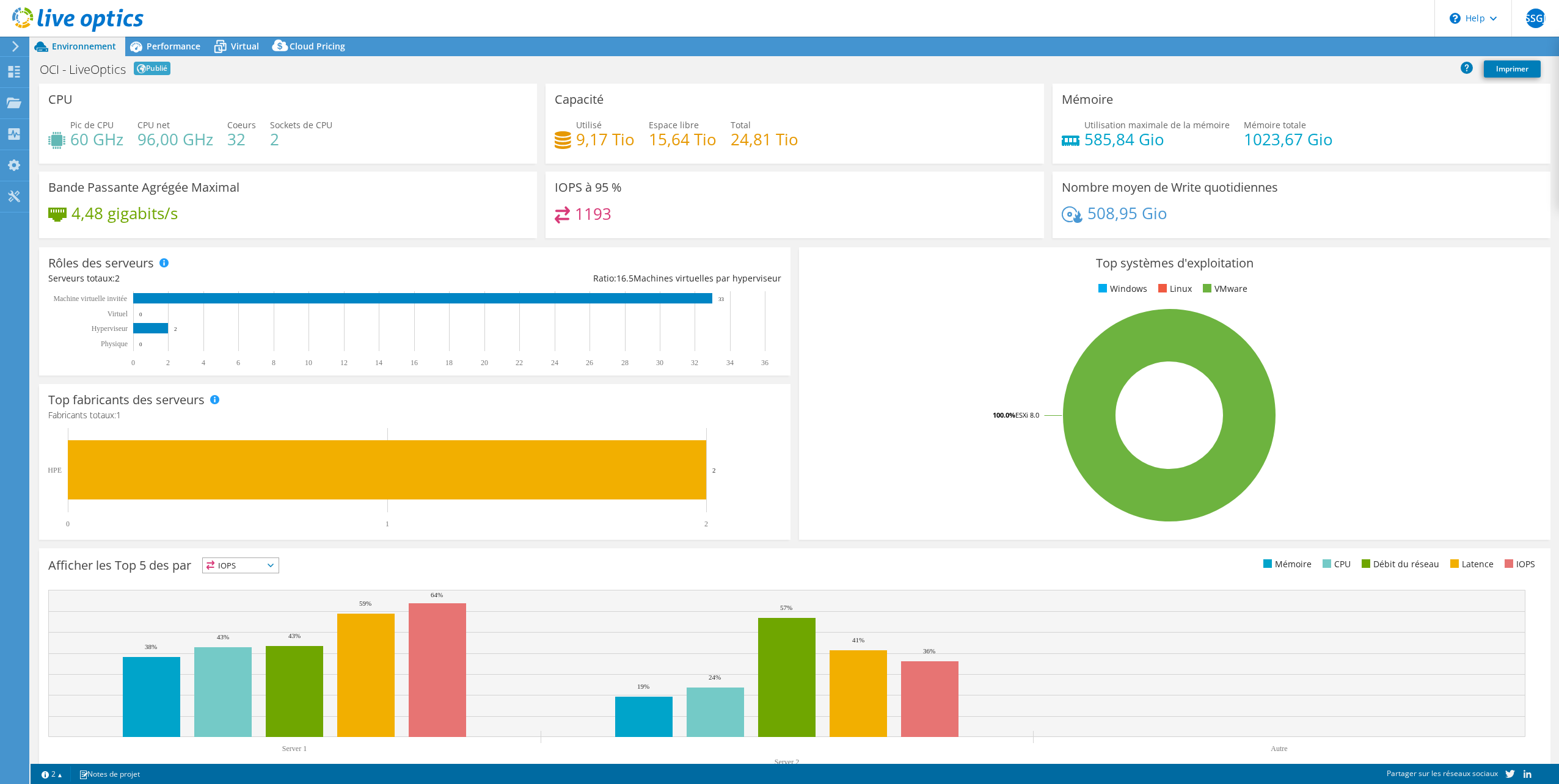
click at [154, 69] on span "Publié" at bounding box center [152, 68] width 37 height 13
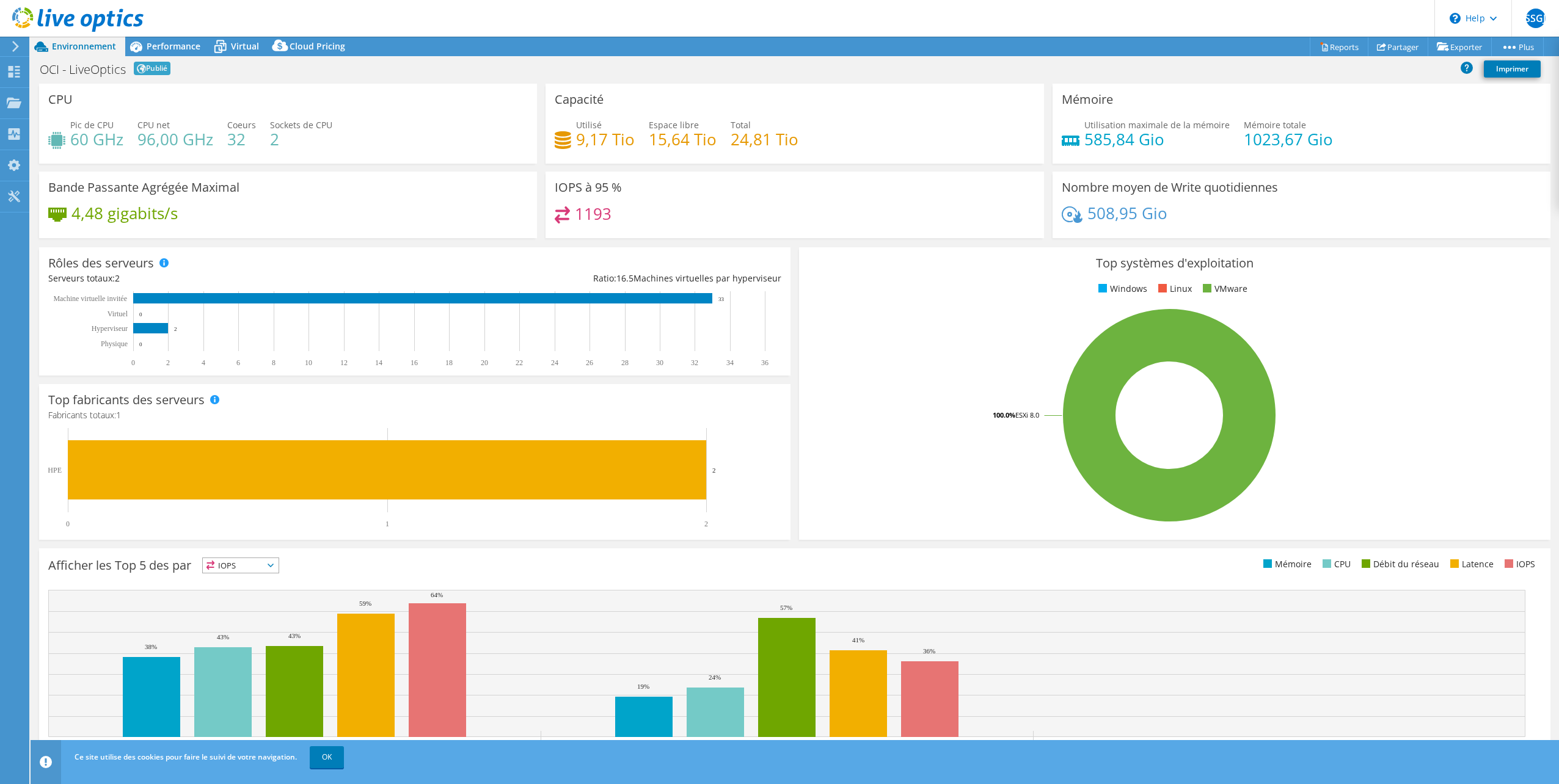
click at [150, 69] on span "Publié" at bounding box center [152, 68] width 37 height 13
click at [148, 68] on span "Publié" at bounding box center [152, 68] width 37 height 13
click at [1513, 46] on circle at bounding box center [1514, 47] width 3 height 3
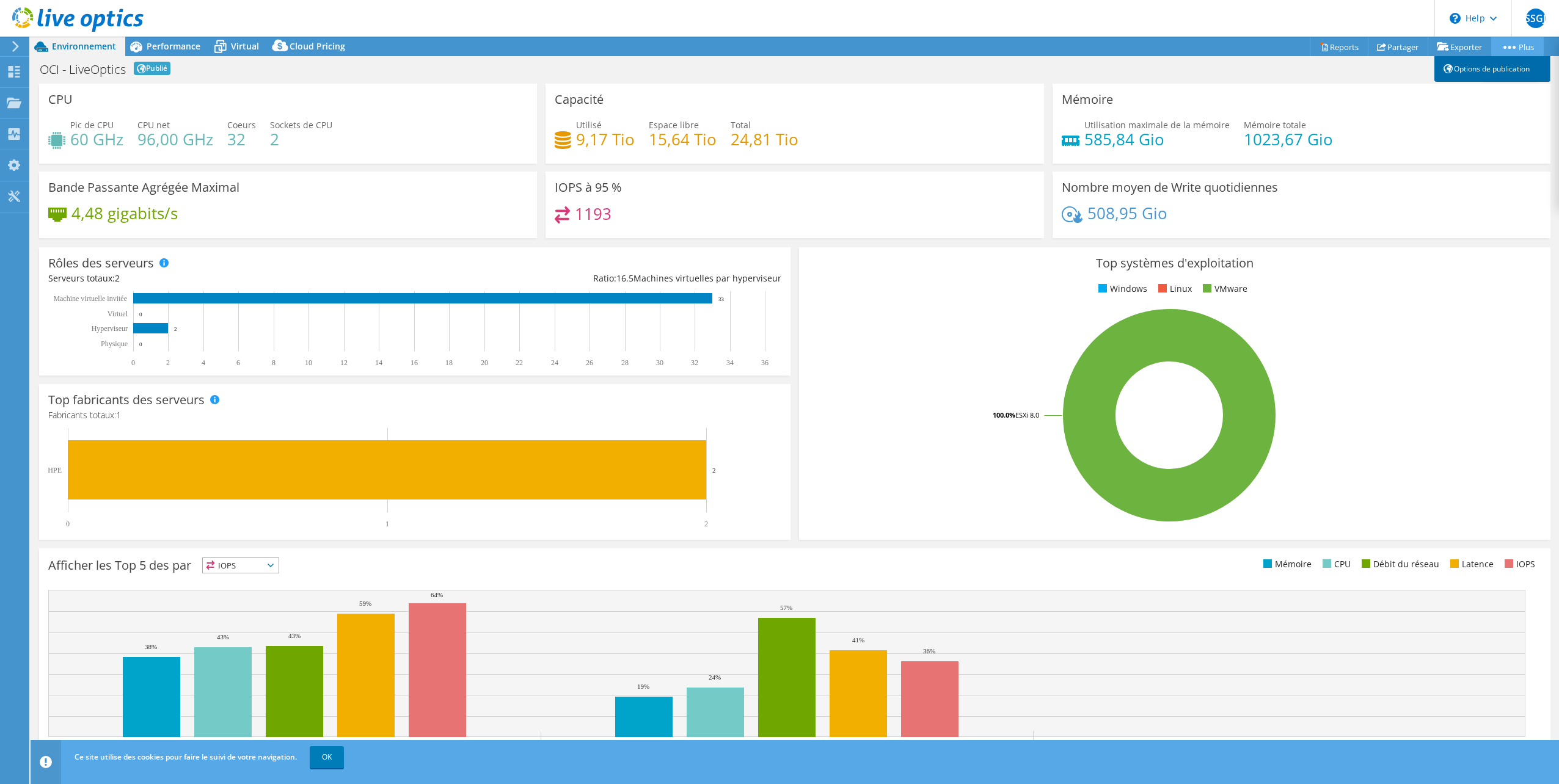
click at [1493, 68] on link "Options de publication" at bounding box center [1492, 69] width 116 height 25
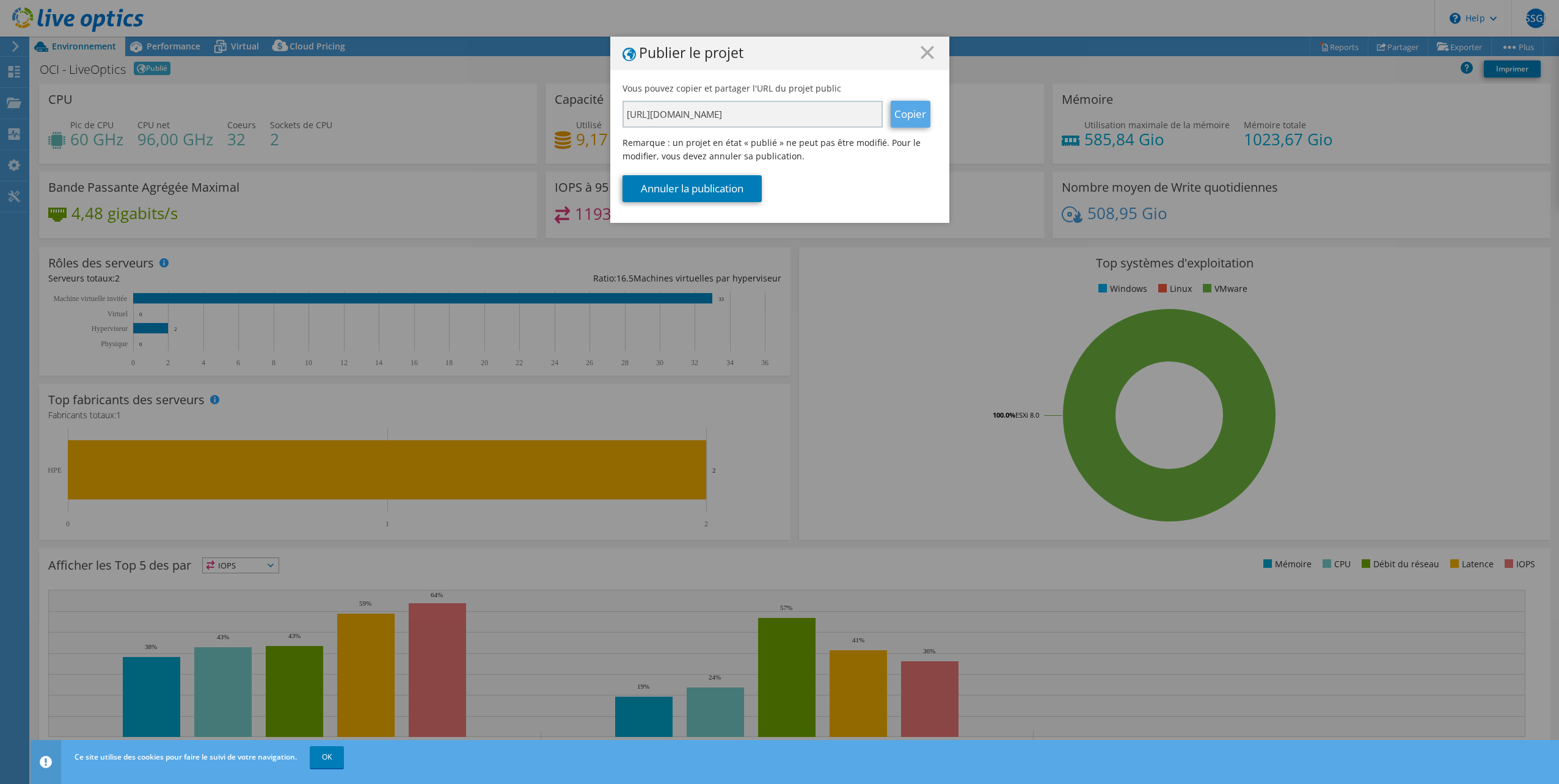
click at [900, 119] on link "Copier" at bounding box center [910, 114] width 40 height 27
click at [922, 57] on icon at bounding box center [927, 52] width 13 height 13
